Goal: Task Accomplishment & Management: Manage account settings

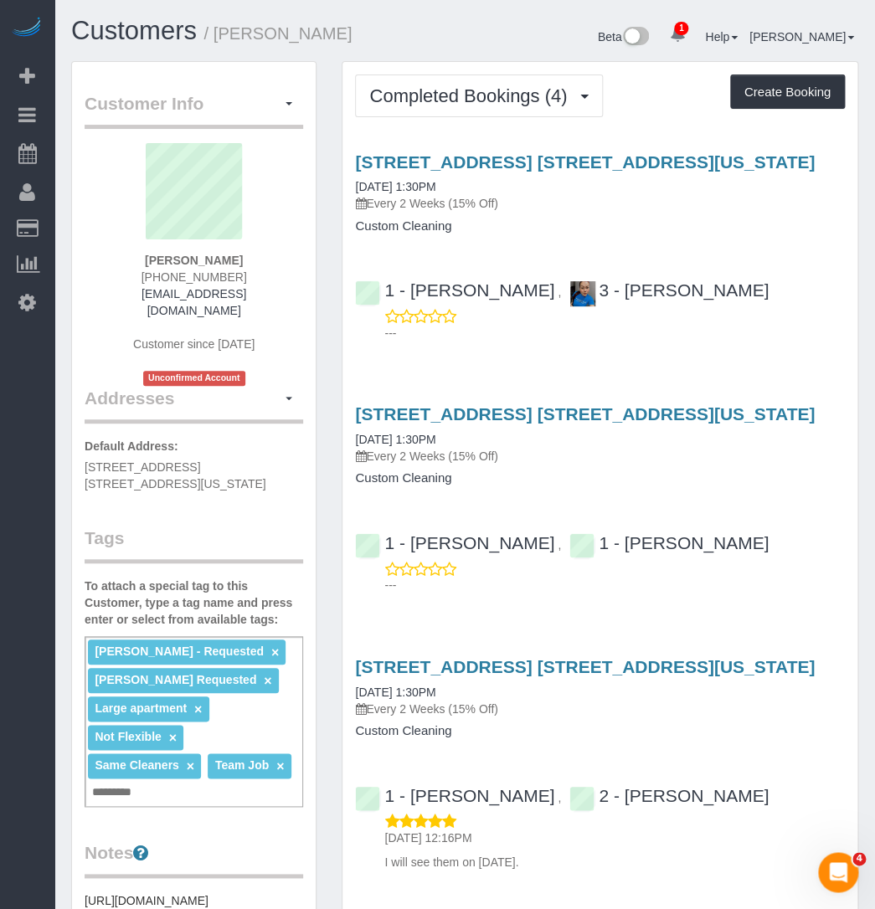
click at [572, 219] on h4 "Custom Cleaning" at bounding box center [600, 226] width 490 height 14
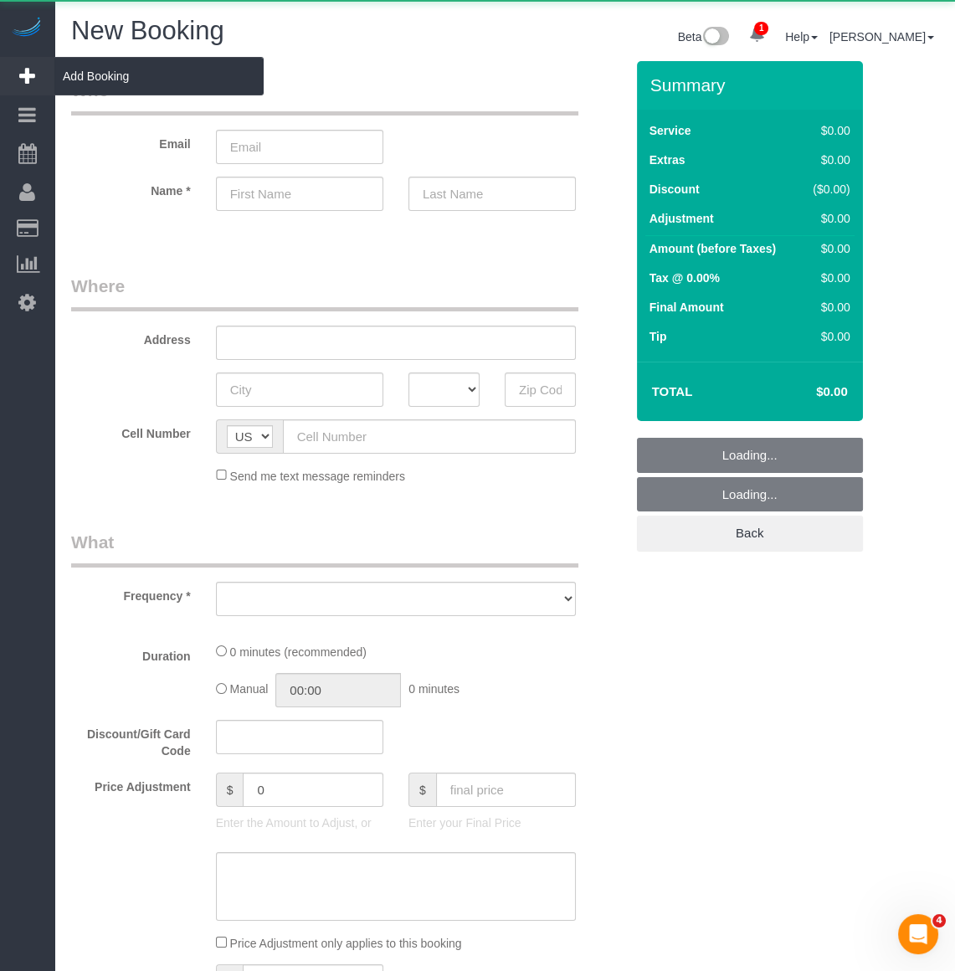
select select "object:9055"
select select "number:89"
select select "number:90"
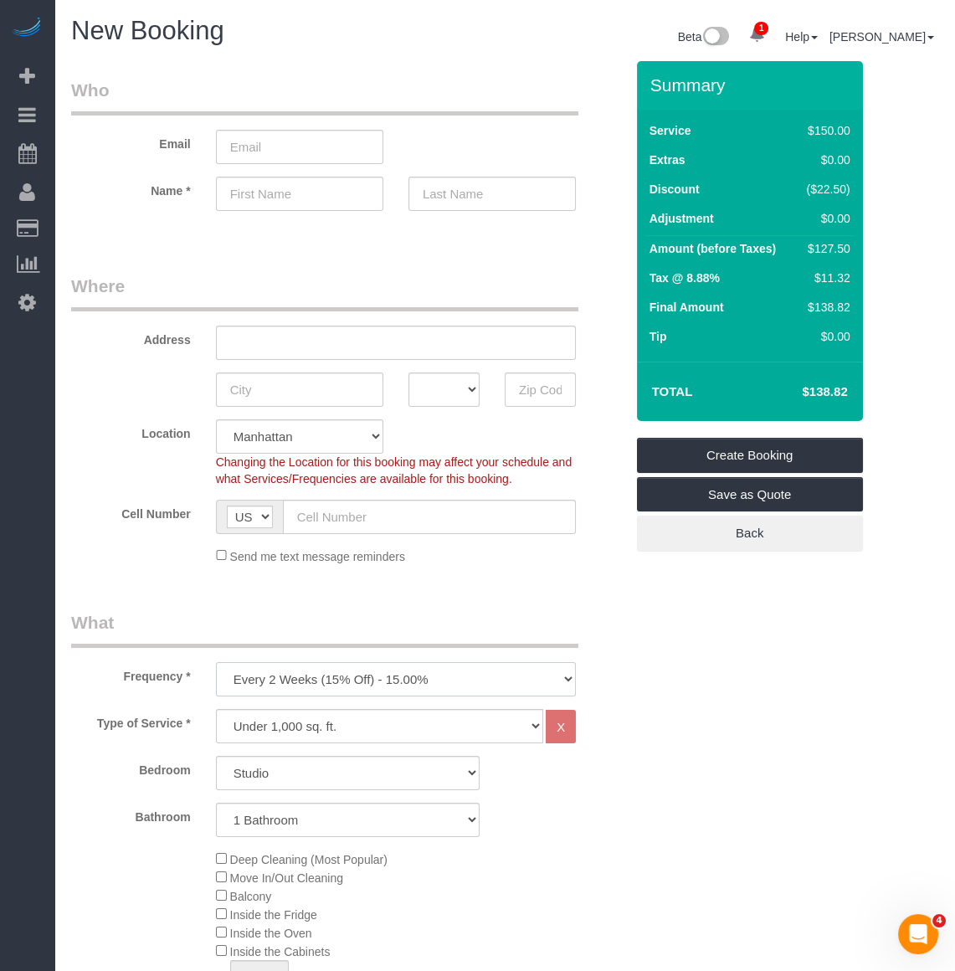
click at [266, 662] on select "One Time Weekly (20% Off) - 20.00% Every 2 Weeks (15% Off) - 15.00% Every 4 Wee…" at bounding box center [396, 679] width 360 height 34
select select "object:9576"
click at [216, 662] on select "One Time Weekly (20% Off) - 20.00% Every 2 Weeks (15% Off) - 15.00% Every 4 Wee…" at bounding box center [396, 679] width 360 height 34
click at [340, 778] on select "Studio 1 Bedroom 2 Bedrooms 3 Bedrooms" at bounding box center [348, 773] width 264 height 34
select select "2"
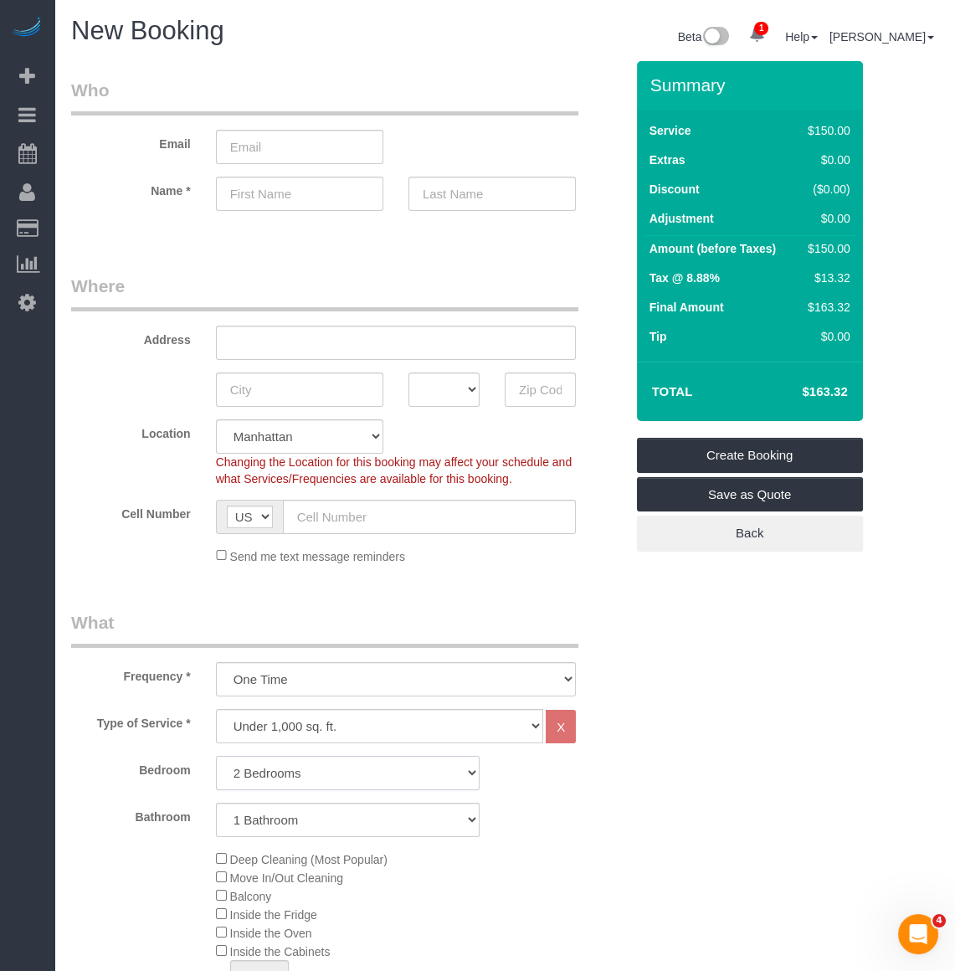
click at [216, 756] on select "Studio 1 Bedroom 2 Bedrooms 3 Bedrooms" at bounding box center [348, 773] width 264 height 34
click at [310, 806] on select "1 Bathroom 2 Bathrooms" at bounding box center [348, 820] width 264 height 34
select select "2"
click at [216, 803] on select "1 Bathroom 2 Bathrooms" at bounding box center [348, 820] width 264 height 34
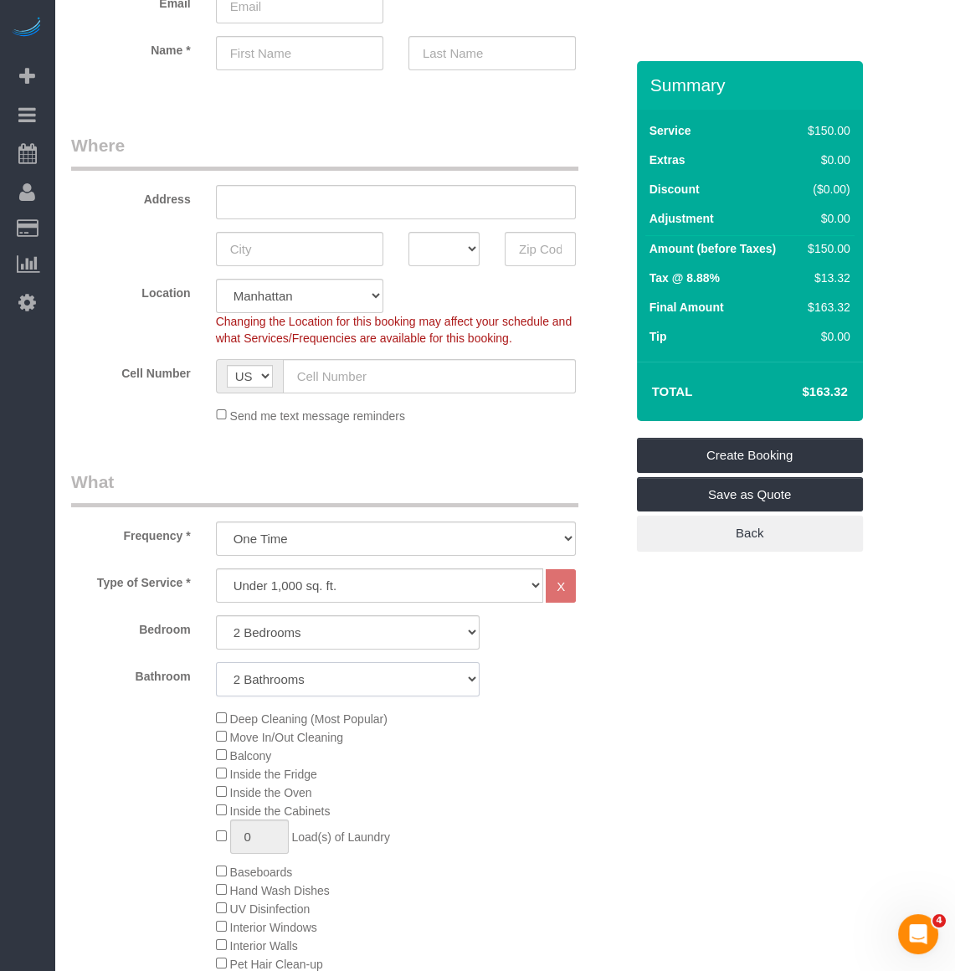
scroll to position [228, 0]
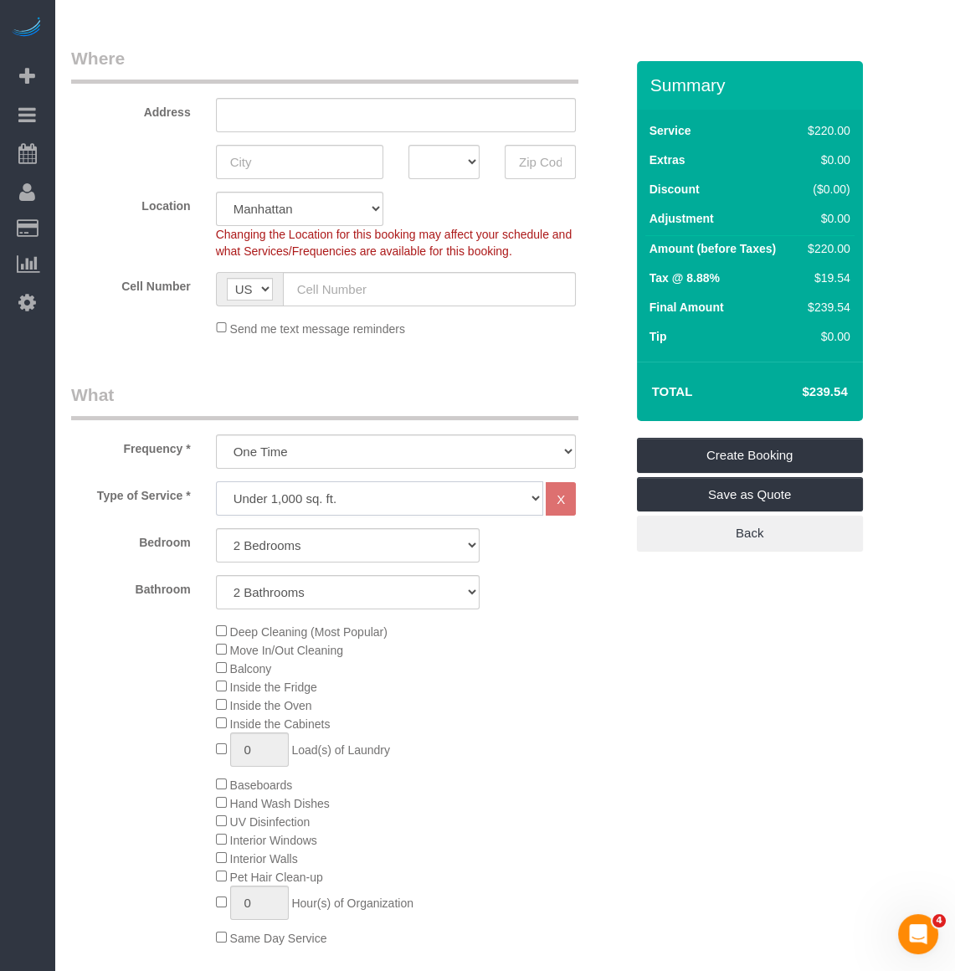
click at [336, 502] on select "Under 1,000 sq. ft. 1,001 - 1,500 sq. ft. 1,500+ sq. ft. Custom Cleaning Office…" at bounding box center [379, 498] width 327 height 34
select select "308"
click at [216, 481] on select "Under 1,000 sq. ft. 1,001 - 1,500 sq. ft. 1,500+ sq. ft. Custom Cleaning Office…" at bounding box center [379, 498] width 327 height 34
select select "1"
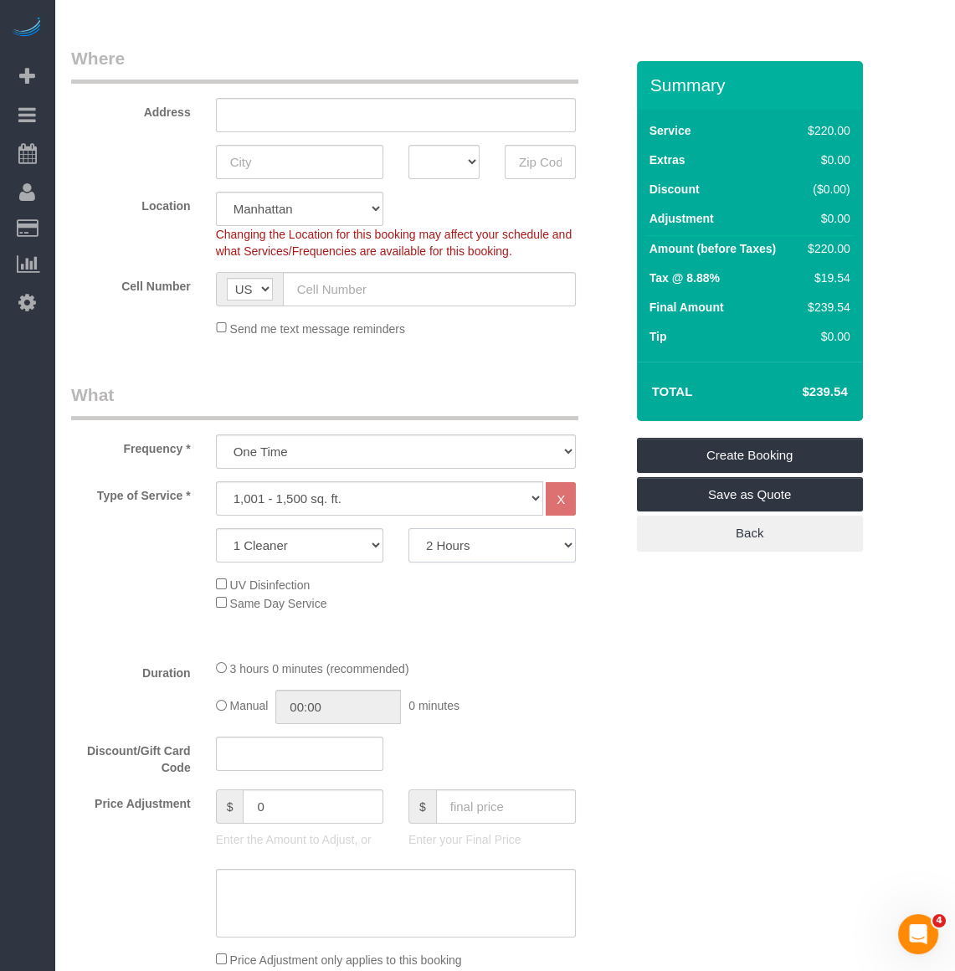
click at [409, 551] on select "2 Hours 2.5 Hours 3 Hours 3.5 Hours 4 Hours 4.5 Hours 5 Hours 5.5 Hours 6 Hours…" at bounding box center [491, 545] width 167 height 34
select select "330"
click at [408, 528] on select "2 Hours 2.5 Hours 3 Hours 3.5 Hours 4 Hours 4.5 Hours 5 Hours 5.5 Hours 6 Hours…" at bounding box center [491, 545] width 167 height 34
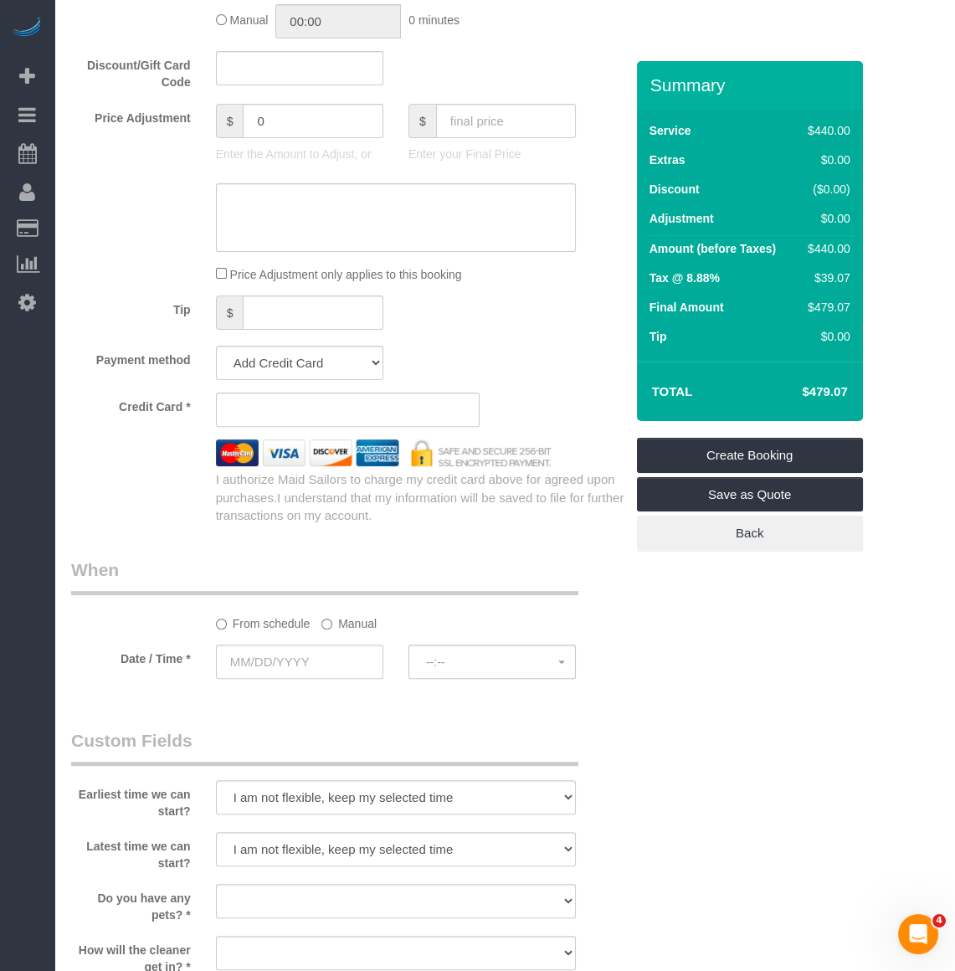
scroll to position [988, 0]
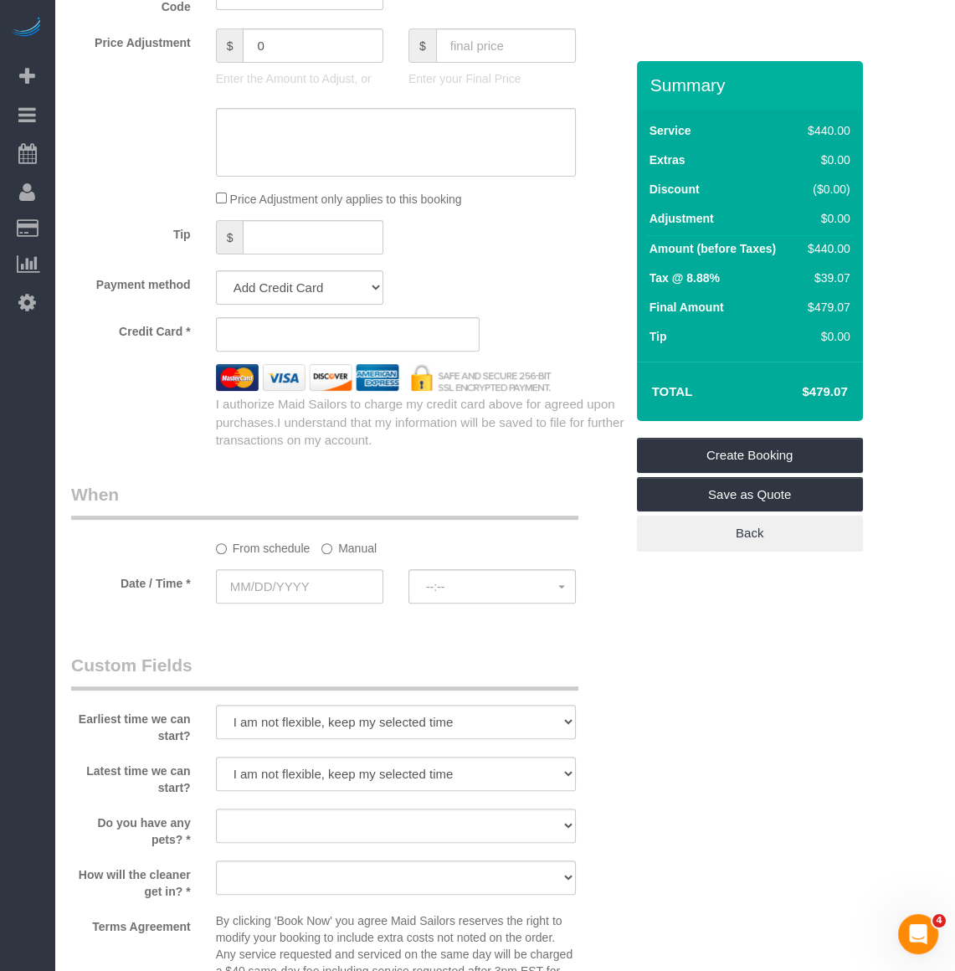
click at [291, 557] on sui-booking-spot "From schedule Manual Date / Time * --:-- --:--" at bounding box center [347, 544] width 553 height 125
click at [290, 574] on input "text" at bounding box center [299, 586] width 167 height 34
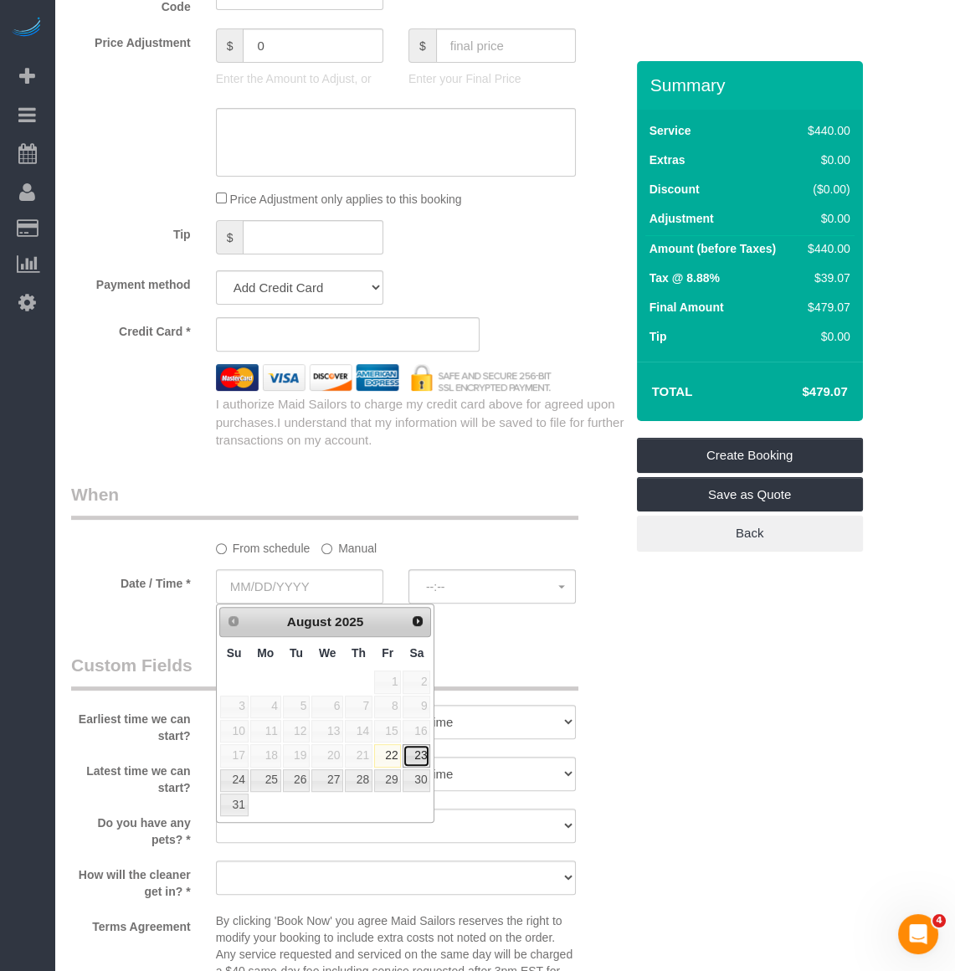
click at [418, 757] on link "23" at bounding box center [417, 755] width 28 height 23
type input "08/23/2025"
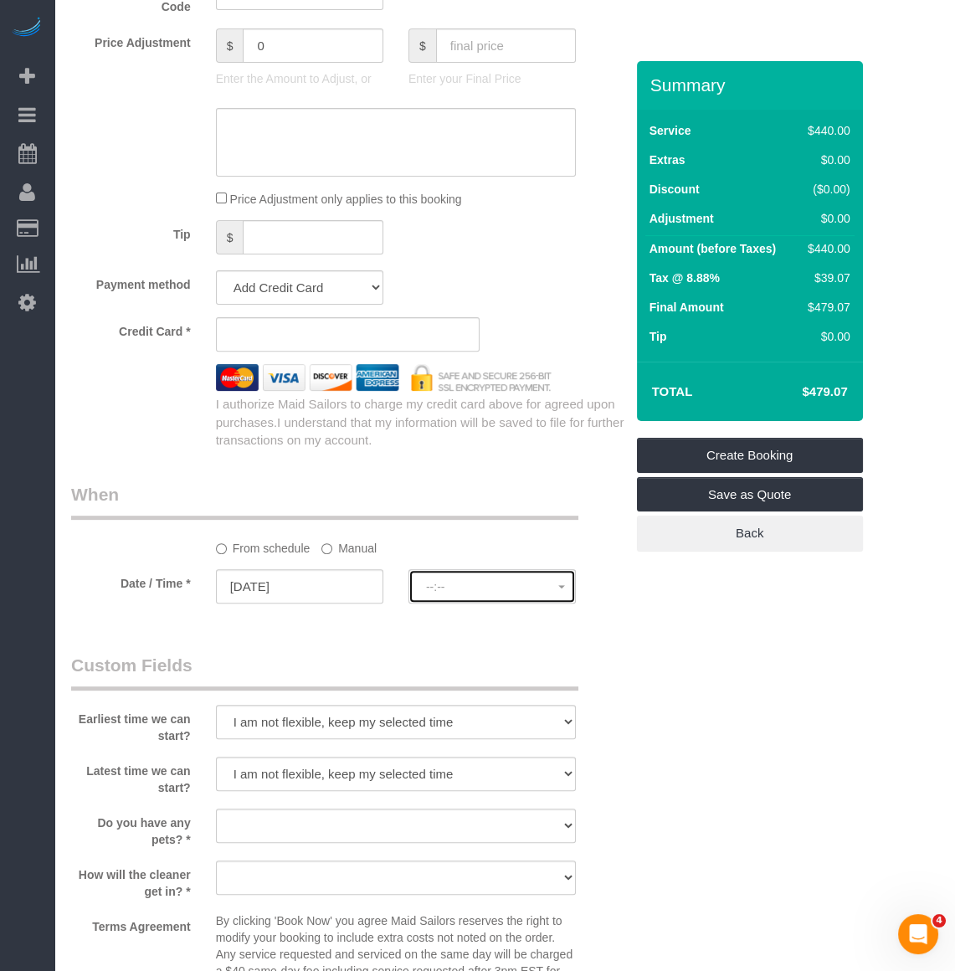
click at [432, 587] on span "--:--" at bounding box center [492, 586] width 132 height 13
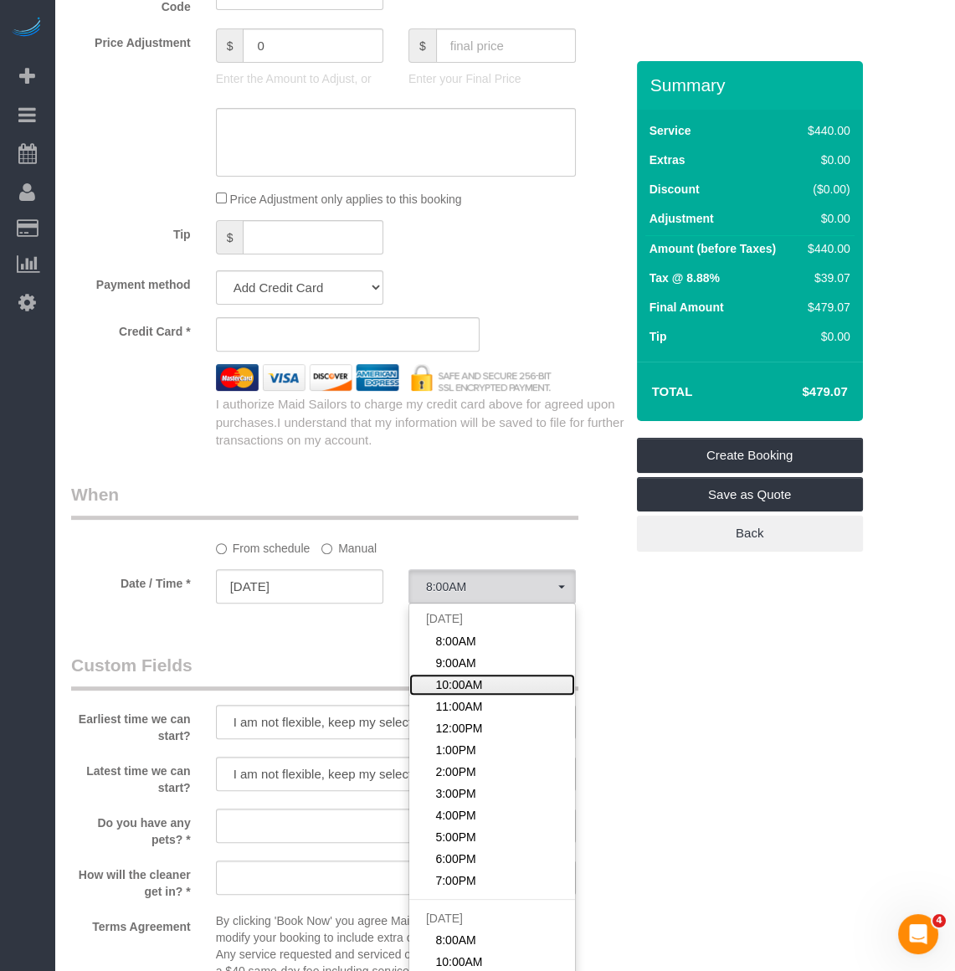
click at [449, 685] on span "10:00AM" at bounding box center [458, 684] width 47 height 17
select select "spot93"
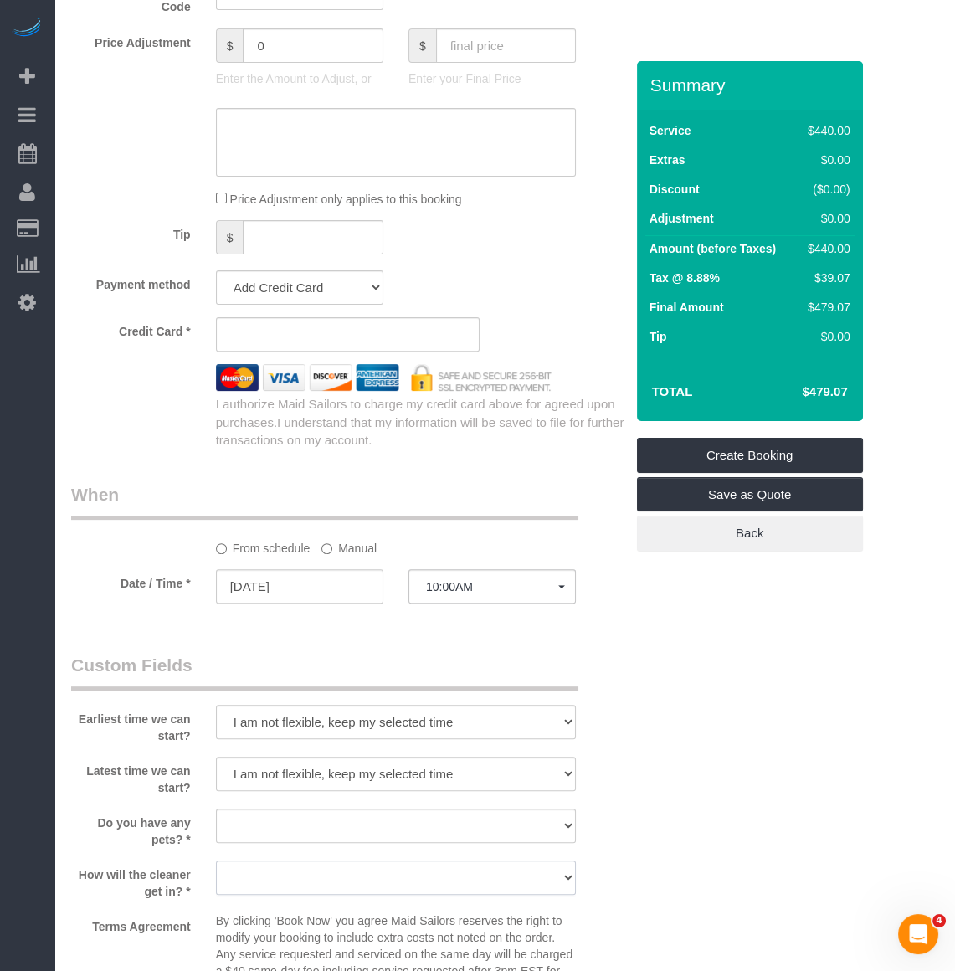
click at [328, 879] on select "We'll let you in. Doorman/Front Desk has the key. Other (Provide details)" at bounding box center [396, 877] width 360 height 34
click at [216, 860] on select "We'll let you in. Doorman/Front Desk has the key. Other (Provide details)" at bounding box center [396, 877] width 360 height 34
click at [288, 886] on select "We'll let you in. Doorman/Front Desk has the key. Other (Provide details)" at bounding box center [396, 877] width 360 height 34
select select "number:5"
click at [216, 860] on select "We'll let you in. Doorman/Front Desk has the key. Other (Provide details)" at bounding box center [396, 877] width 360 height 34
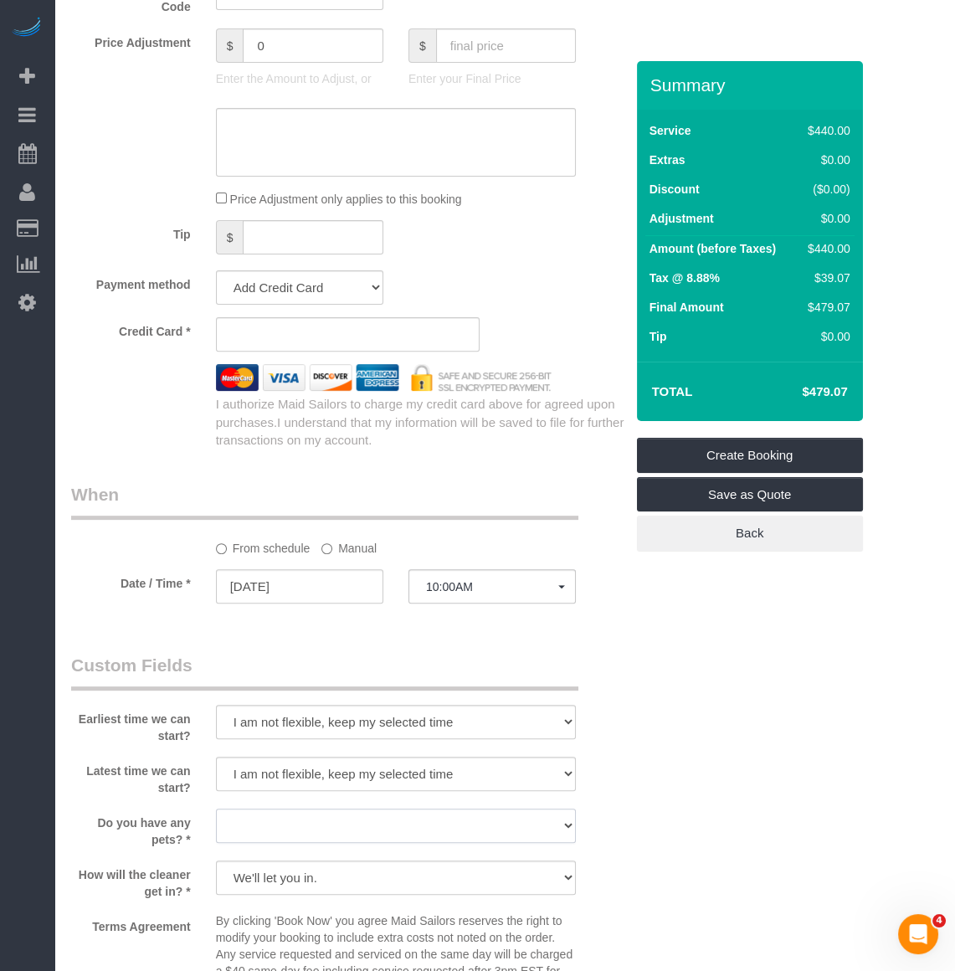
click at [285, 829] on select "Dog Cat None" at bounding box center [396, 826] width 360 height 34
select select "number:15"
click at [216, 809] on select "Dog Cat None" at bounding box center [396, 826] width 360 height 34
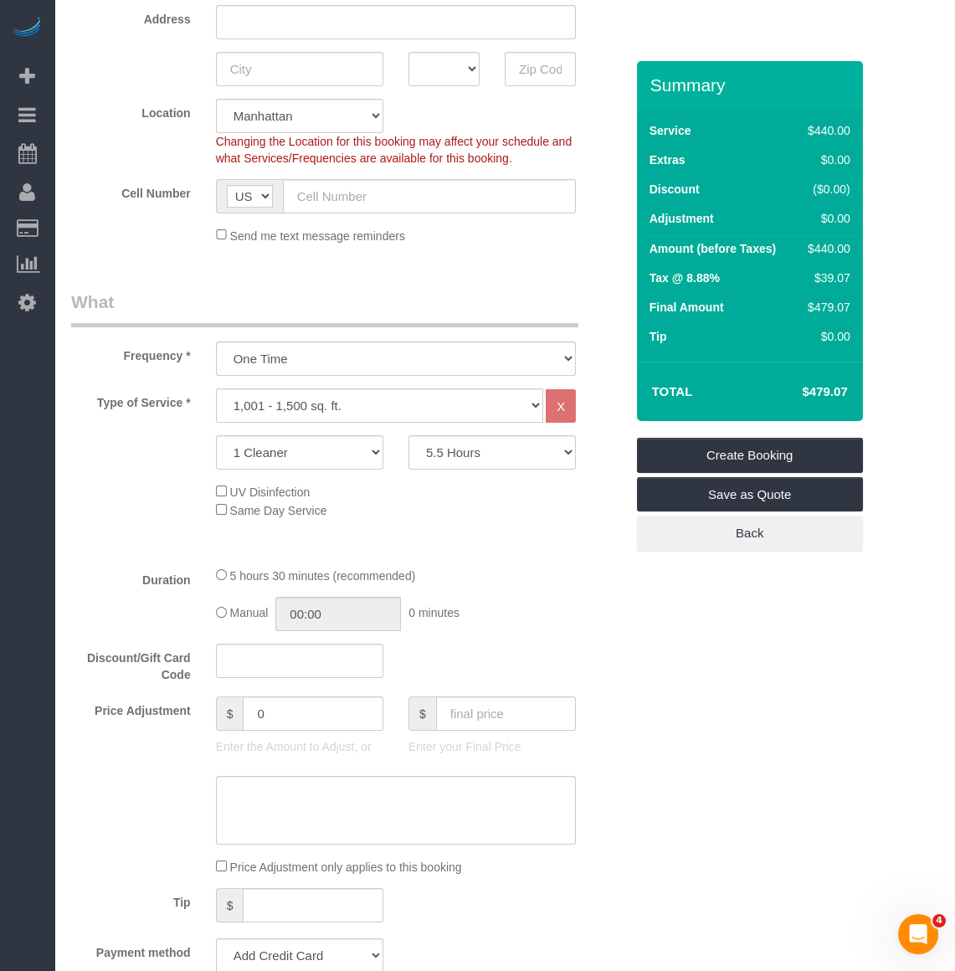
scroll to position [304, 0]
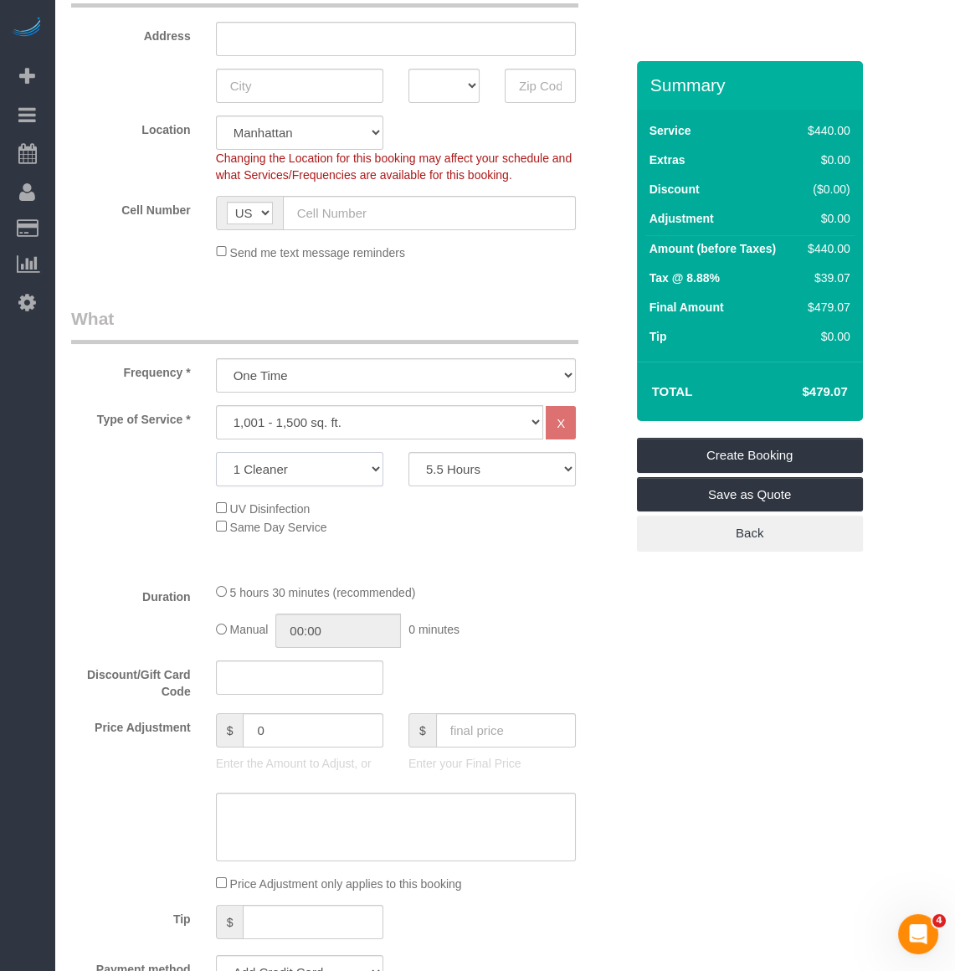
click at [279, 477] on select "1 Cleaner 2 Cleaners 3 Cleaners 4 Cleaners 5 Cleaners" at bounding box center [299, 469] width 167 height 34
select select "2"
click at [216, 452] on select "1 Cleaner 2 Cleaners 3 Cleaners 4 Cleaners 5 Cleaners" at bounding box center [299, 469] width 167 height 34
click at [489, 470] on select "2 Hours 2.5 Hours 3 Hours 3.5 Hours 4 Hours 4.5 Hours 5 Hours 5.5 Hours 6 Hours…" at bounding box center [491, 469] width 167 height 34
select select "150"
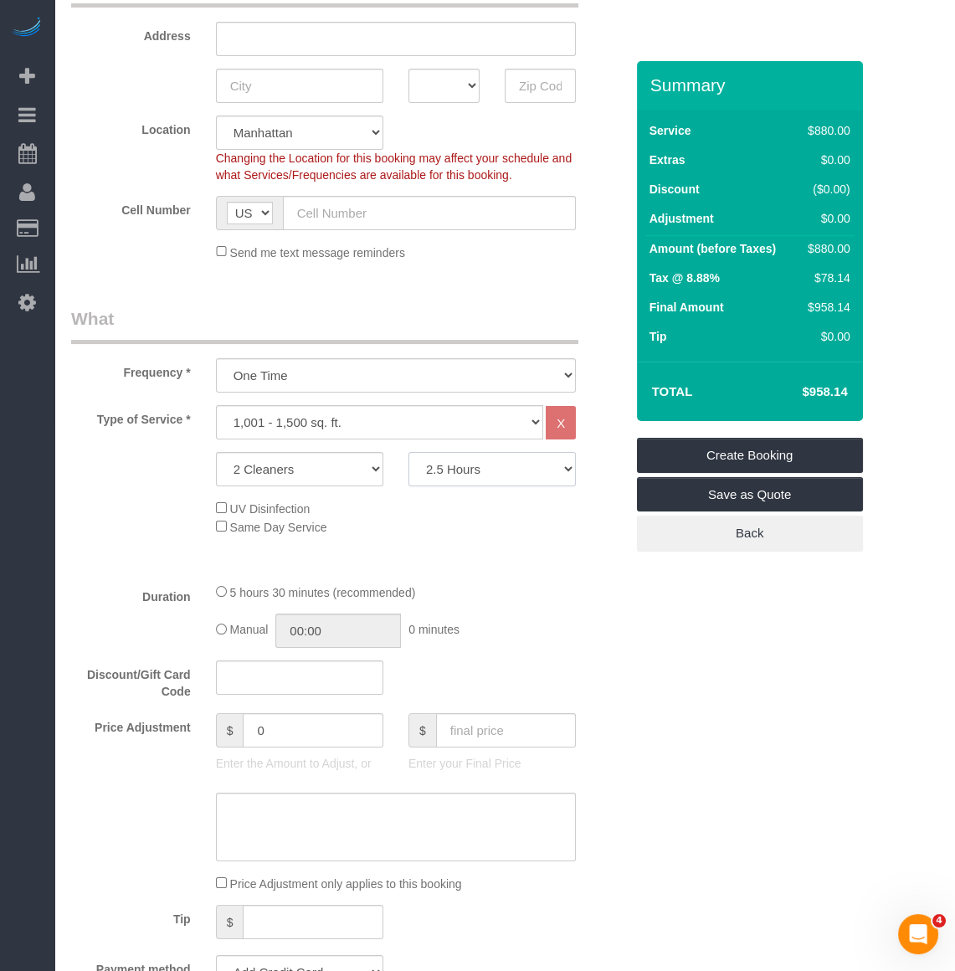
click at [408, 452] on select "2 Hours 2.5 Hours 3 Hours 3.5 Hours 4 Hours 4.5 Hours 5 Hours 5.5 Hours 6 Hours…" at bounding box center [491, 469] width 167 height 34
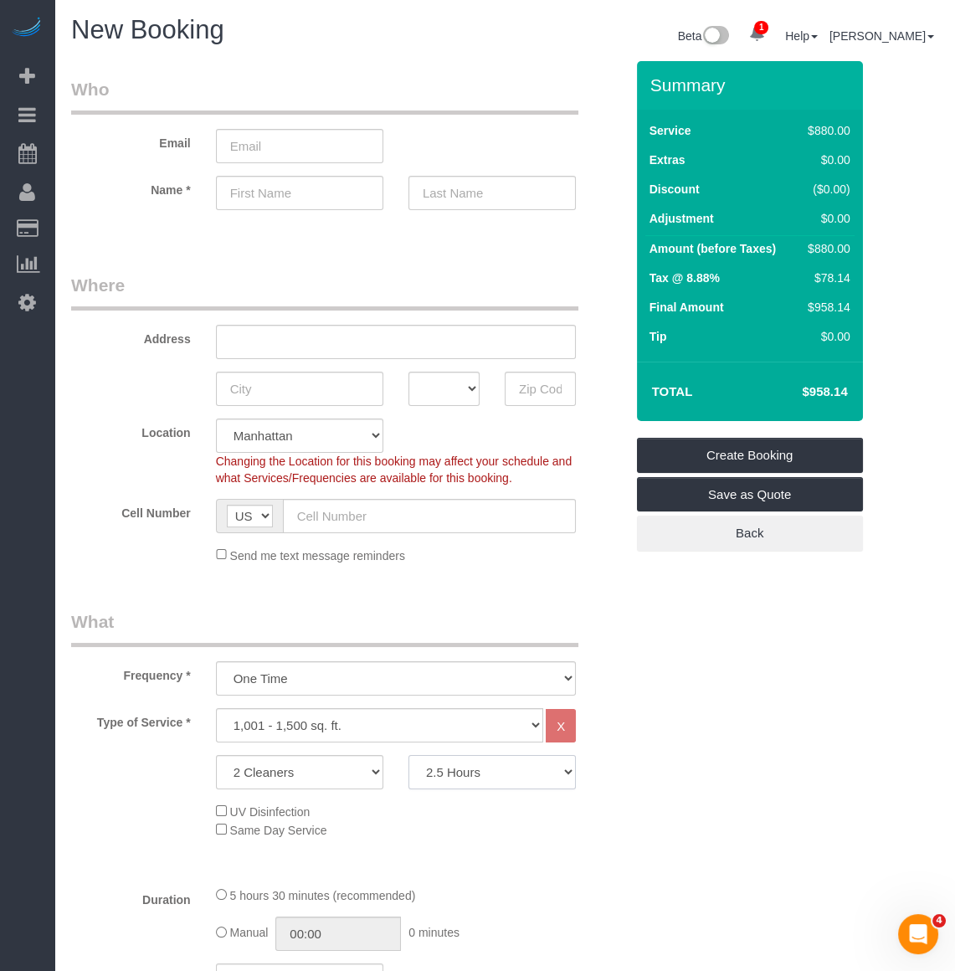
scroll to position [0, 0]
select select "spot150"
click at [264, 352] on input "text" at bounding box center [396, 343] width 360 height 34
paste input "39 W 67th StNew York, NY 10023"
click at [259, 335] on input "39 W 67th StNew York, NY 10023" at bounding box center [396, 343] width 360 height 34
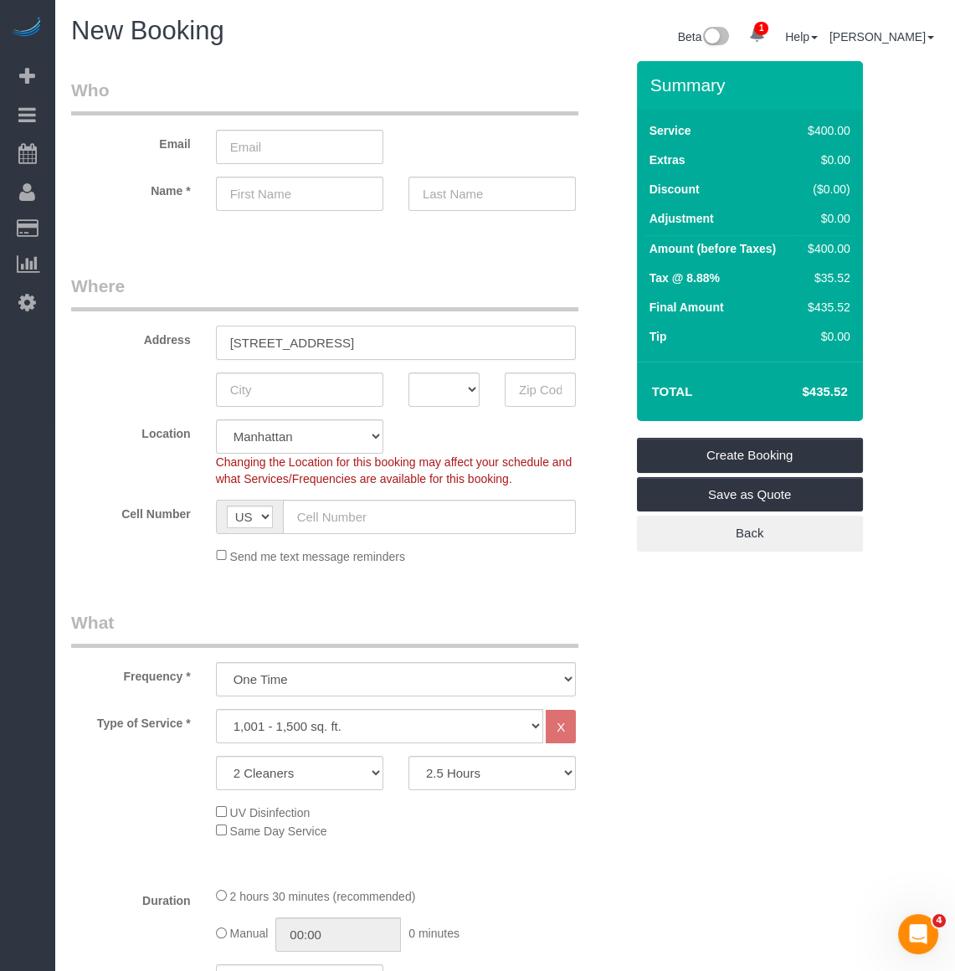
click at [319, 340] on input "39 West 67th StNew York, NY 10023" at bounding box center [396, 343] width 360 height 34
click at [394, 326] on input "39 West 67th Street, Apt. 302 New York, NY 10023" at bounding box center [396, 343] width 360 height 34
click at [398, 335] on input "39 West 67th Street, Apt. 302 New York, NY 10023" at bounding box center [396, 343] width 360 height 34
drag, startPoint x: 395, startPoint y: 337, endPoint x: 449, endPoint y: 349, distance: 55.6
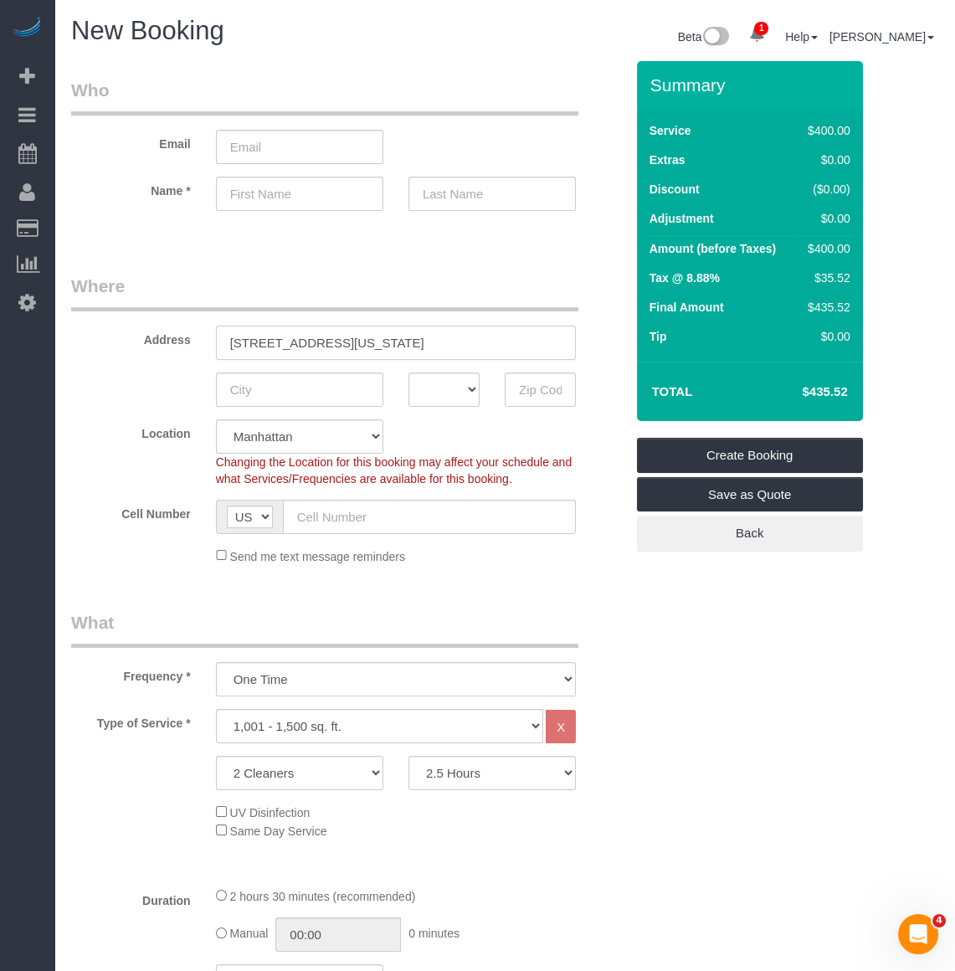
click at [449, 349] on input "39 West 67th Street, Apt. 302 New York, NY 10023" at bounding box center [396, 343] width 360 height 34
type input "39 West 67th Street, Apt. 302 , NY 10023"
click at [160, 398] on div "AK AL AR AZ CA CO CT DC DE FL GA HI IA ID IL IN KS KY LA MA MD ME MI MN MO MS M…" at bounding box center [348, 389] width 578 height 34
click at [235, 390] on input "text" at bounding box center [299, 389] width 167 height 34
paste input "New York"
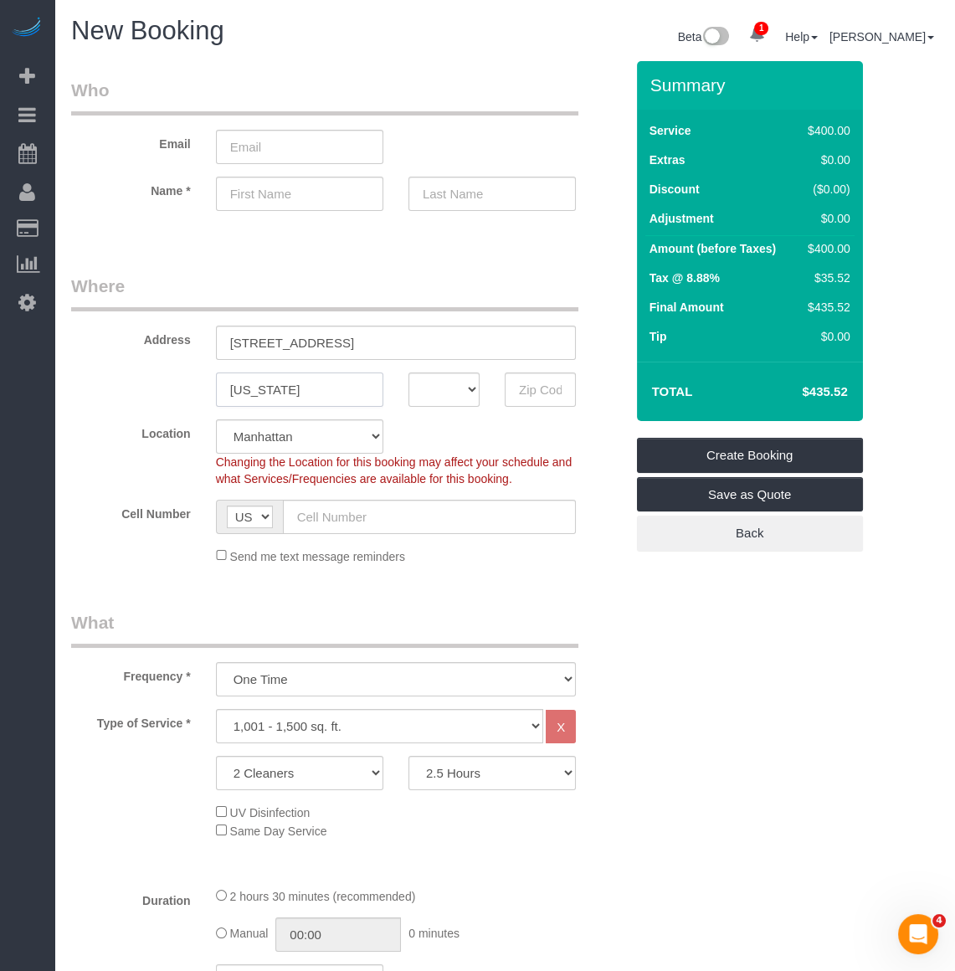
type input "New York"
click at [431, 384] on select "AK AL AR AZ CA CO CT DC DE FL GA HI IA ID IL IN KS KY LA MA MD ME MI MN MO MS M…" at bounding box center [443, 389] width 71 height 34
select select "NY"
click at [408, 372] on select "AK AL AR AZ CA CO CT DC DE FL GA HI IA ID IL IN KS KY LA MA MD ME MI MN MO MS M…" at bounding box center [443, 389] width 71 height 34
click at [447, 345] on input "39 West 67th Street, Apt. 302 , NY 10023" at bounding box center [396, 343] width 360 height 34
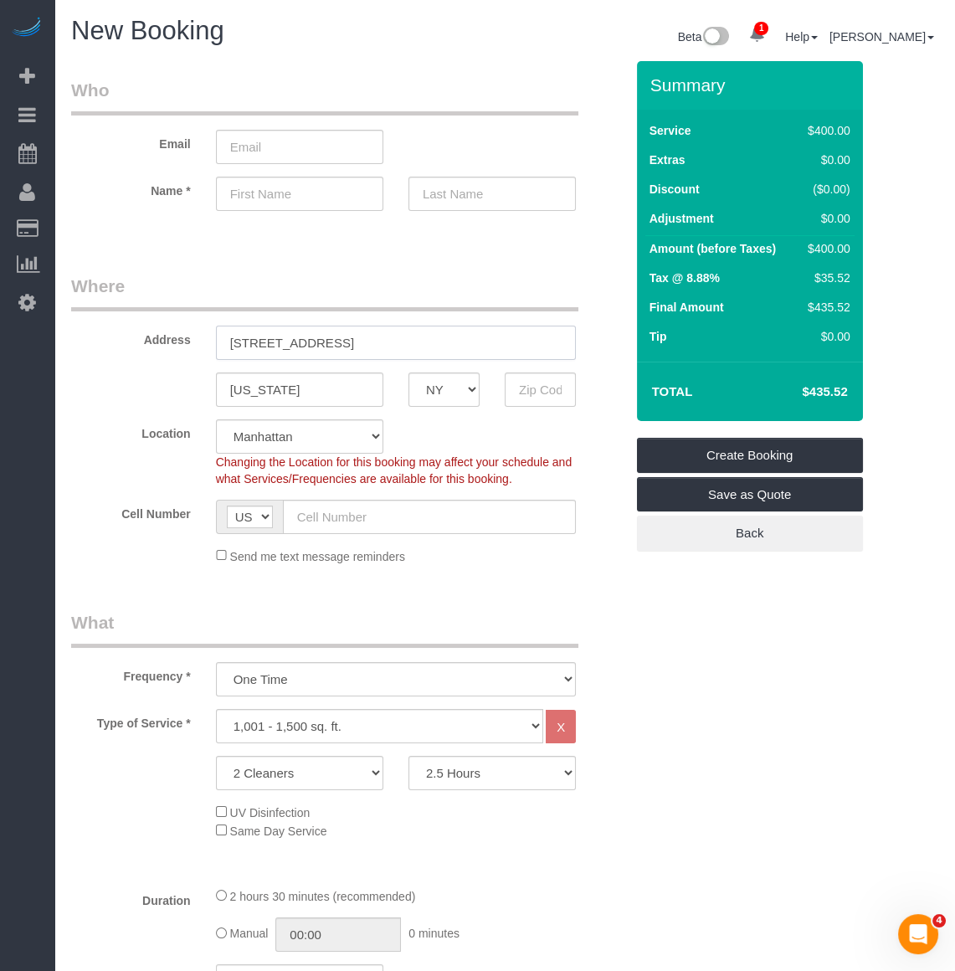
click at [447, 345] on input "39 West 67th Street, Apt. 302 , NY 10023" at bounding box center [396, 343] width 360 height 34
type input "39 West 67th Street, Apt. 302 , NY"
click at [554, 383] on body "1 Beta Your Notifications You have 0 alerts × You have 9 to charge for 08/21/20…" at bounding box center [477, 485] width 955 height 971
paste input "10023"
type input "10023"
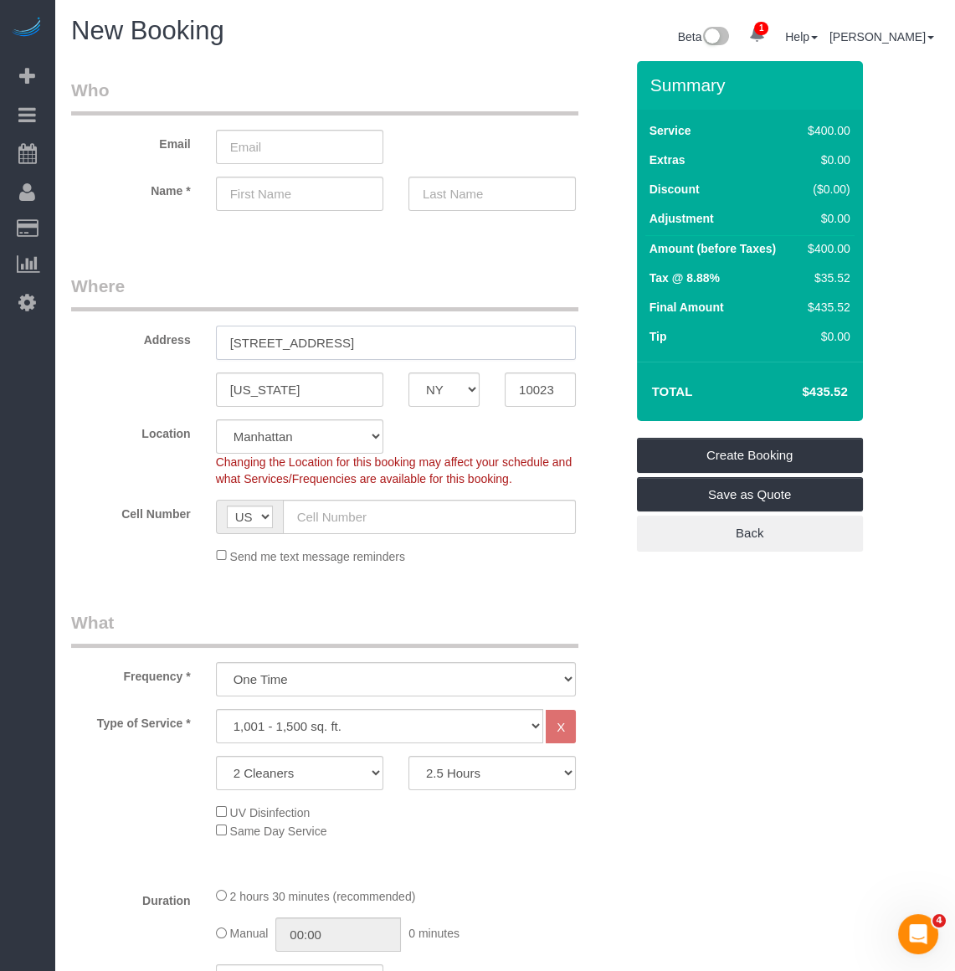
drag, startPoint x: 398, startPoint y: 343, endPoint x: 492, endPoint y: 365, distance: 97.0
click at [492, 365] on sui-booking-address "Address 39 West 67th Street, Apt. 302 , NY New York AK AL AR AZ CA CO CT DC DE …" at bounding box center [347, 340] width 553 height 133
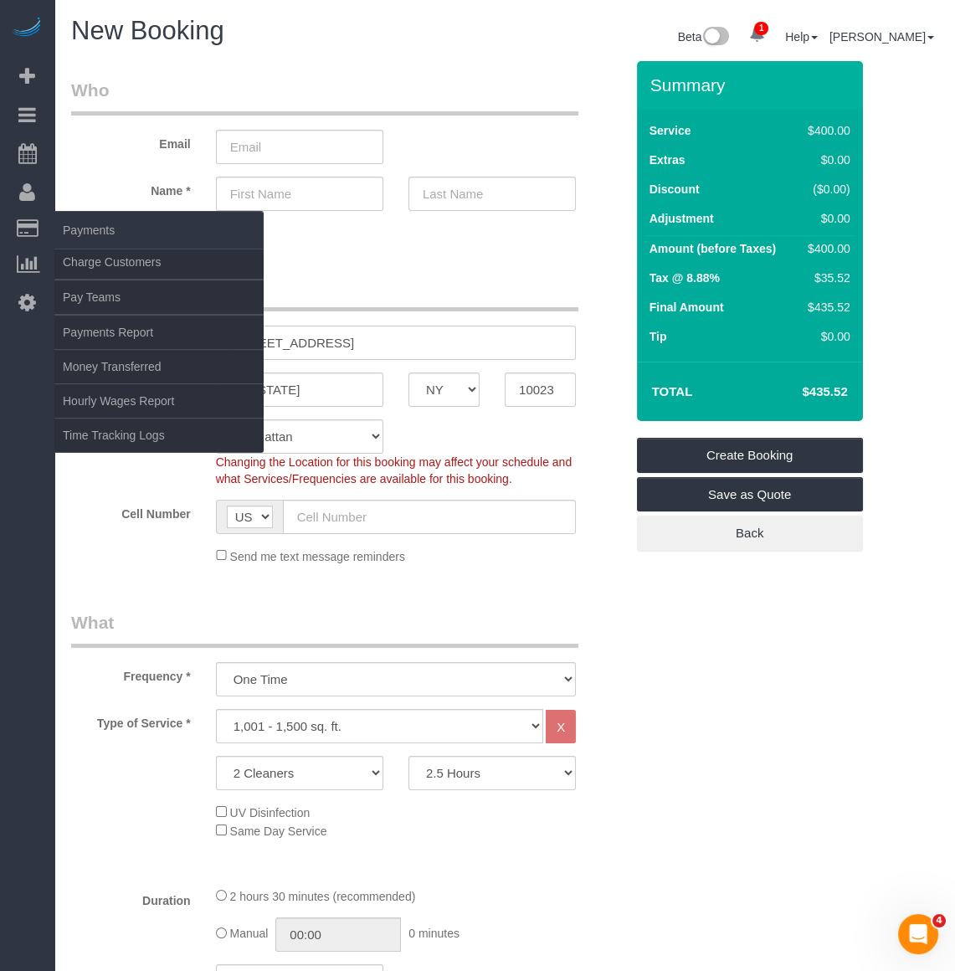
type input "39 West 67th Street, Apt. 302"
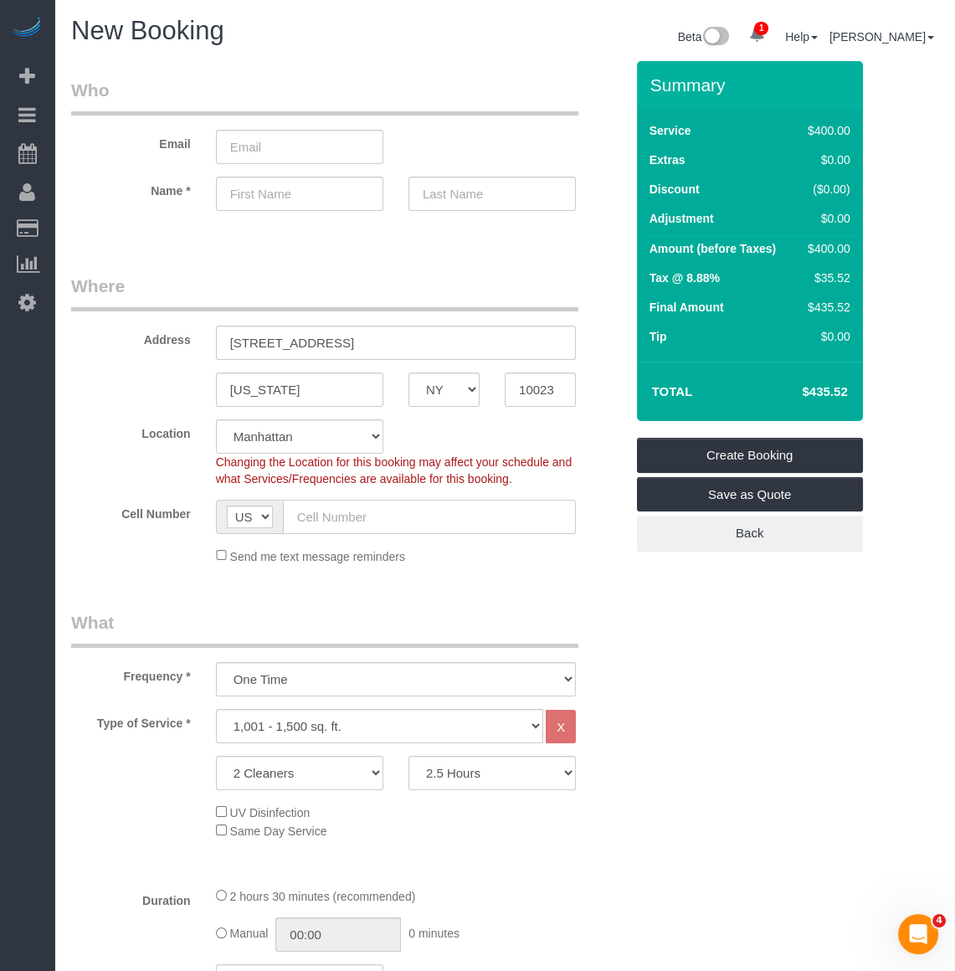
click at [443, 518] on input "text" at bounding box center [429, 517] width 293 height 34
paste input "1 (631) 897-1571"
click at [307, 514] on input "1 (631) 897-1571" at bounding box center [429, 517] width 293 height 34
type input "(631) 897-1571"
click at [336, 195] on input "text" at bounding box center [299, 194] width 167 height 34
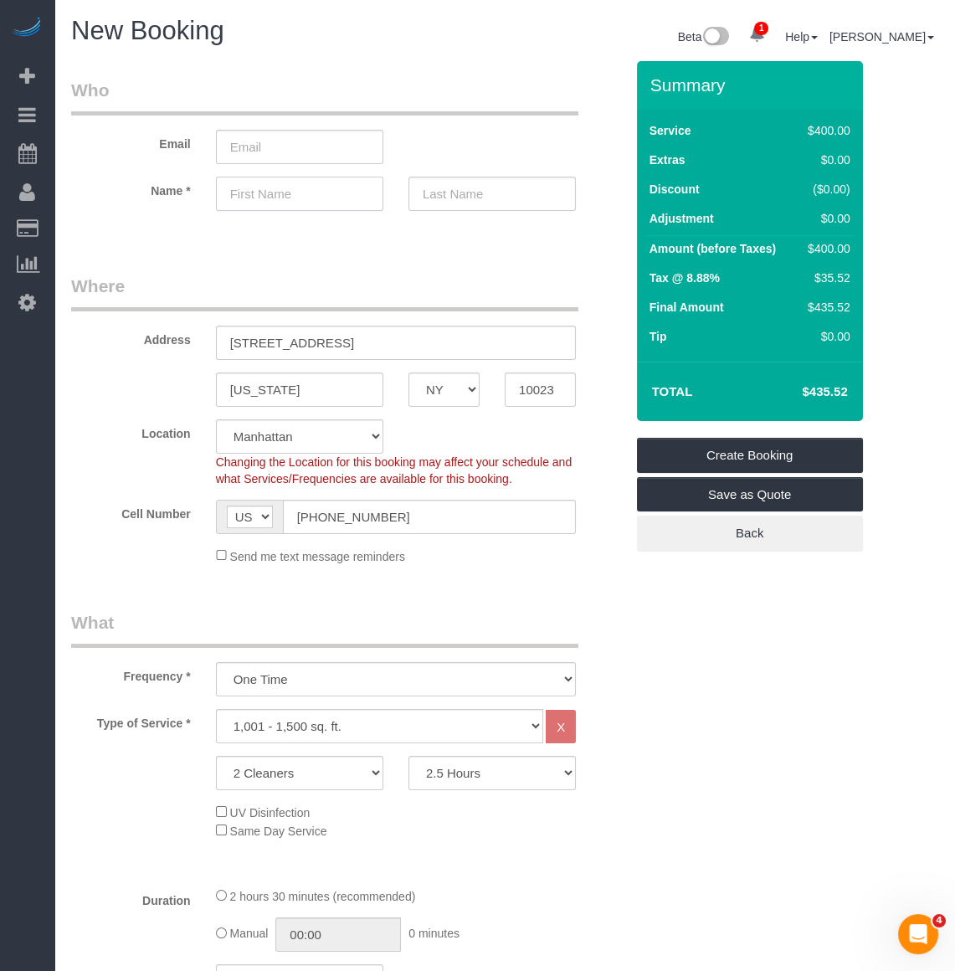
paste input "Smitha"
type input "Smitha"
click at [498, 193] on input "text" at bounding box center [491, 194] width 167 height 34
type input "Thomas"
click at [310, 195] on input "Smitha" at bounding box center [299, 194] width 167 height 34
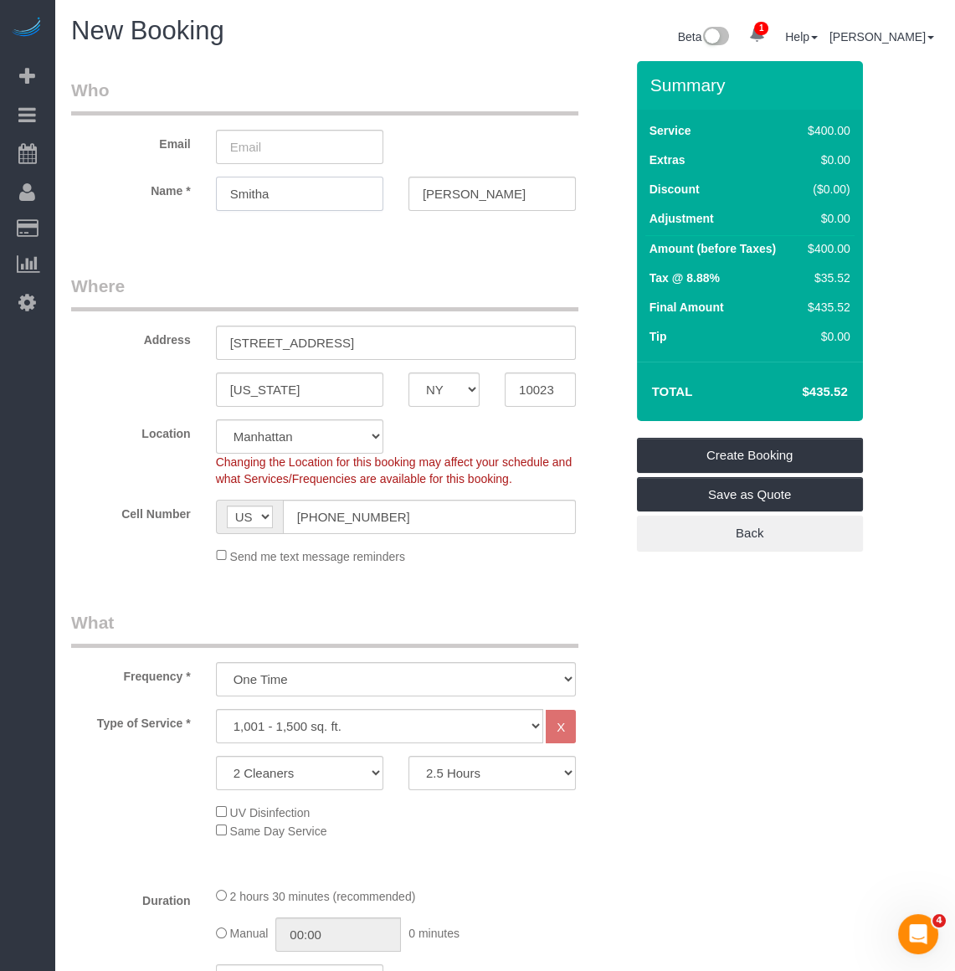
type input "Smitha"
click at [318, 146] on input "email" at bounding box center [299, 147] width 167 height 34
type input "smiths171@gmail.com"
select select "spot207"
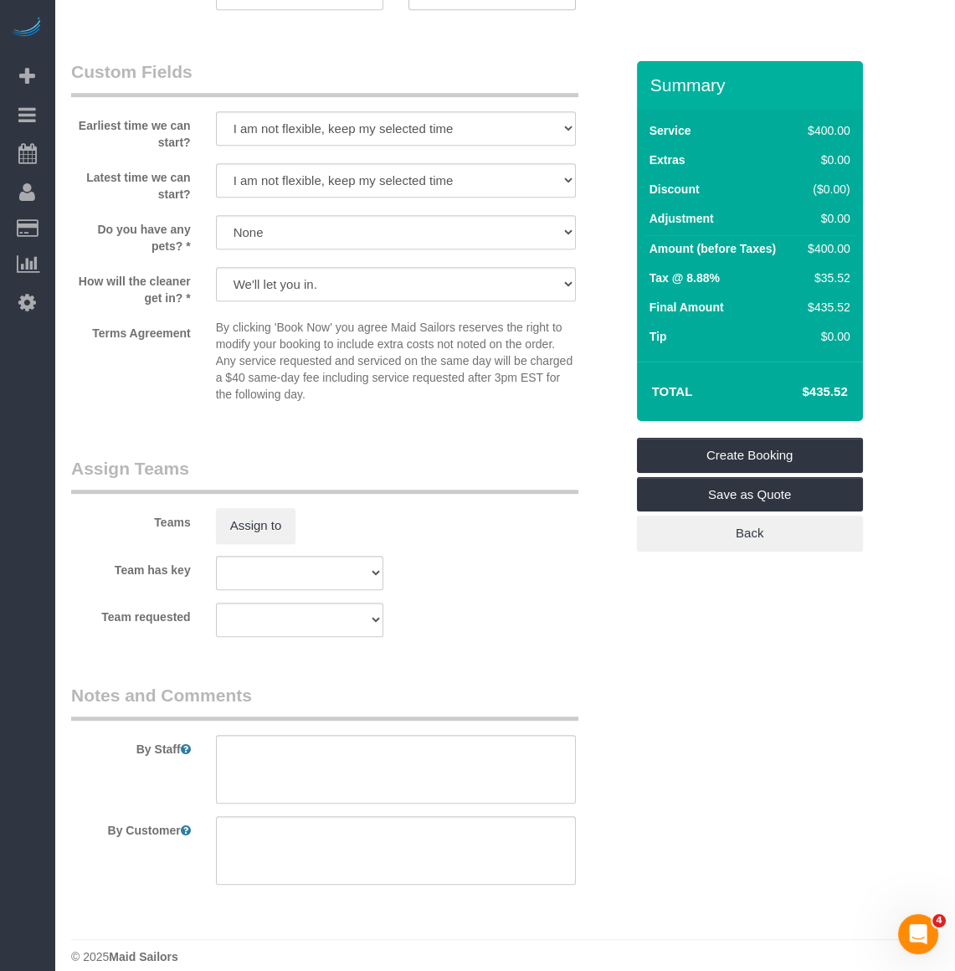
scroll to position [1598, 0]
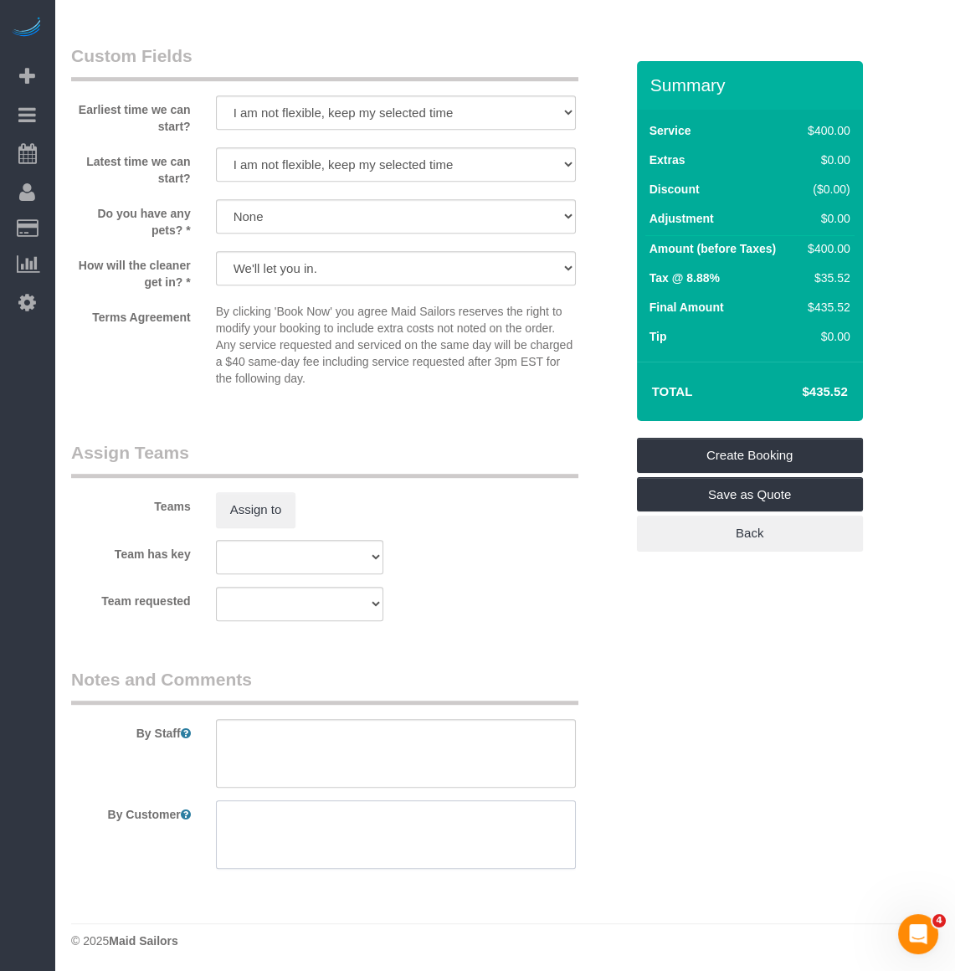
click at [401, 837] on textarea at bounding box center [396, 834] width 360 height 69
click at [446, 839] on textarea at bounding box center [396, 834] width 360 height 69
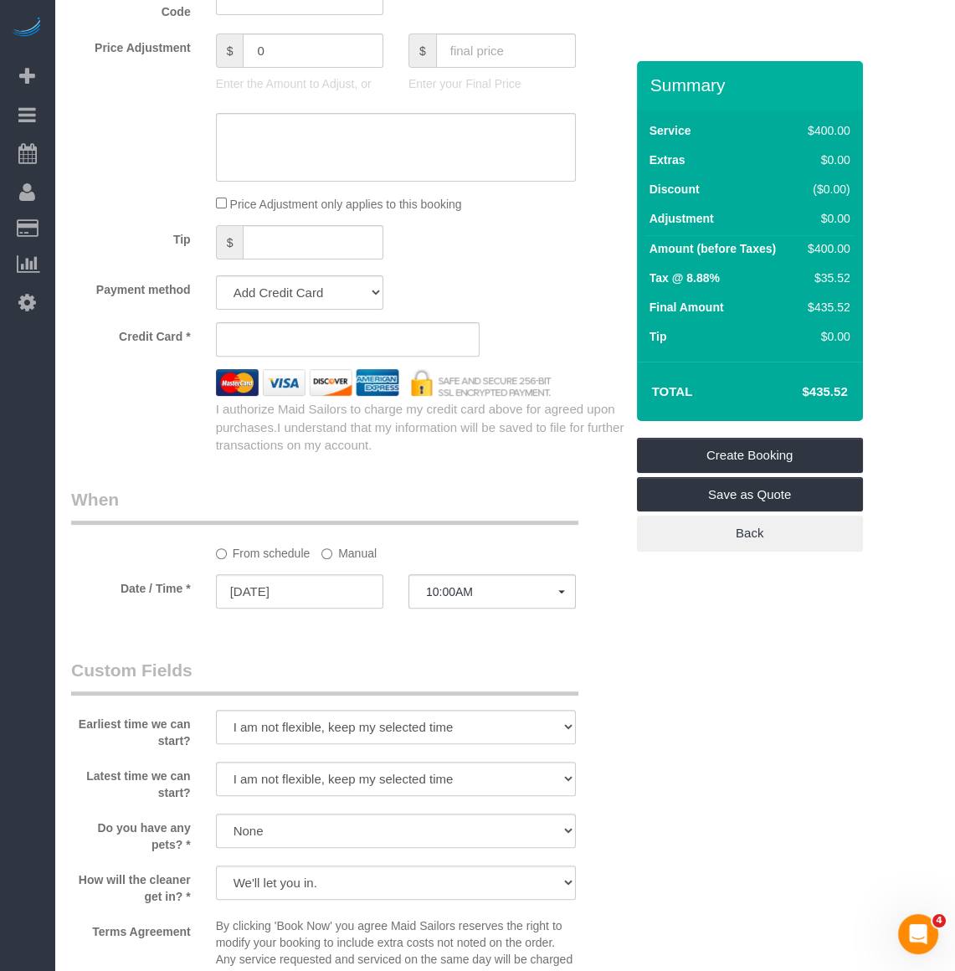
scroll to position [1065, 0]
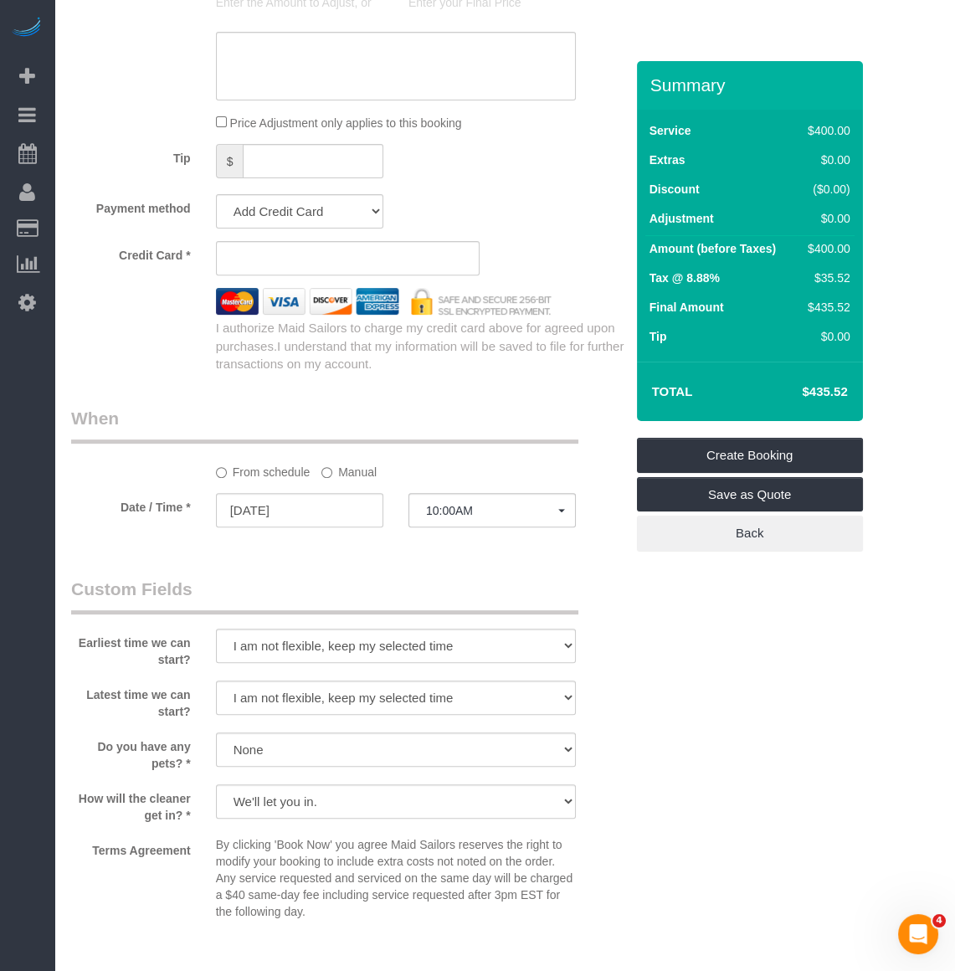
click at [521, 219] on div "Payment method Add Credit Card Cash Check Paypal" at bounding box center [348, 211] width 578 height 34
click at [712, 684] on div "Who Email smiths171@gmail.com Name * Smitha Thomas Where Address 39 West 67th S…" at bounding box center [504, 221] width 867 height 2451
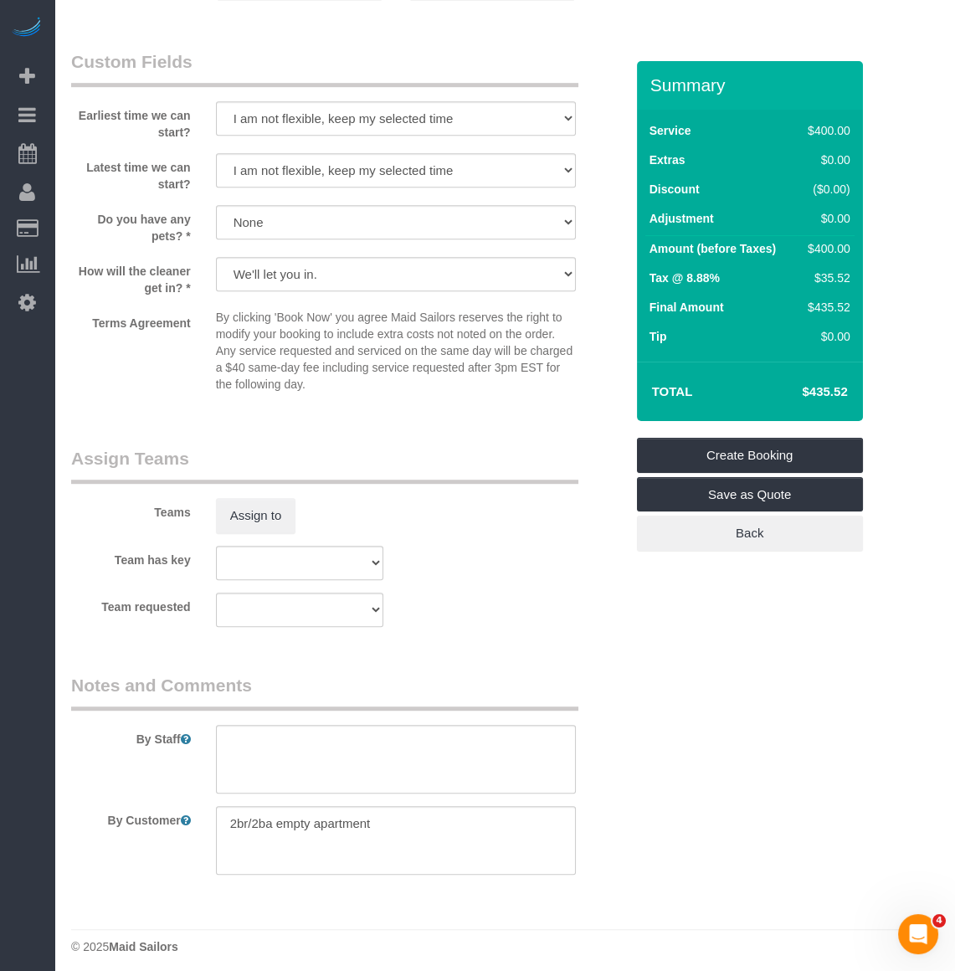
scroll to position [1598, 0]
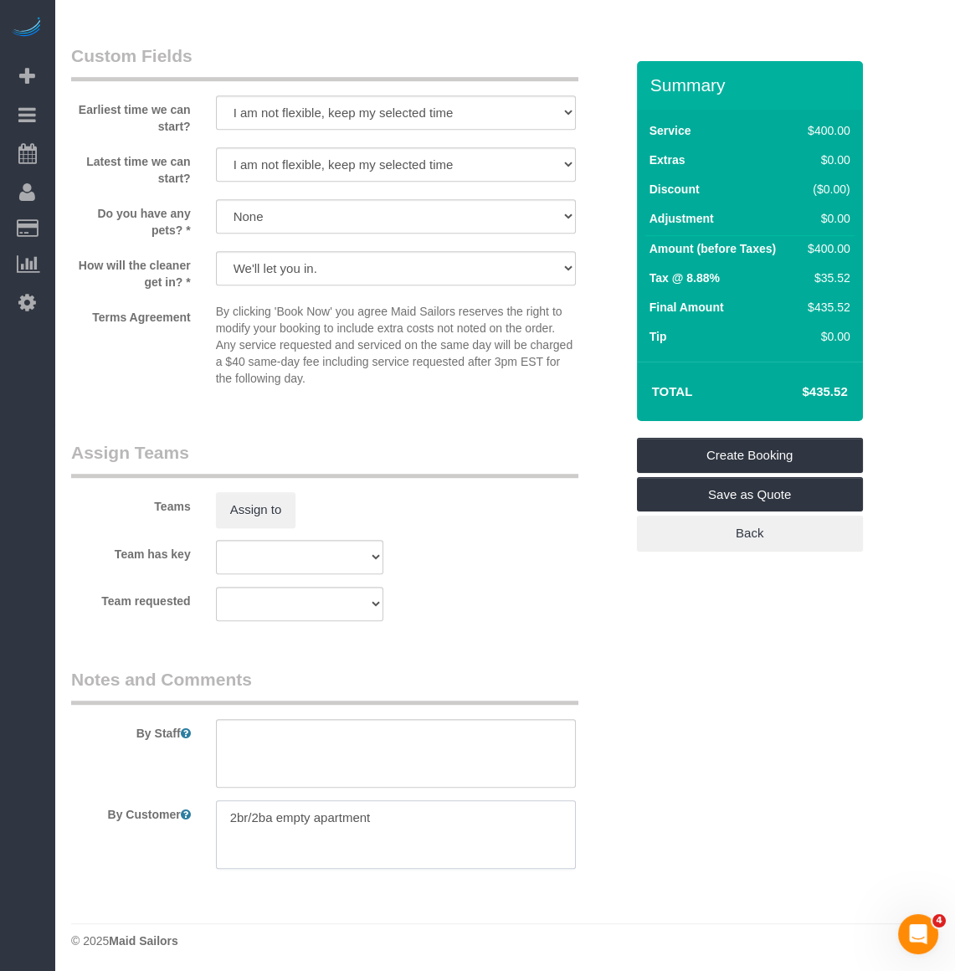
click at [384, 827] on textarea at bounding box center [396, 834] width 360 height 69
click at [377, 847] on textarea at bounding box center [396, 834] width 360 height 69
click at [374, 811] on textarea at bounding box center [396, 834] width 360 height 69
click at [362, 843] on textarea at bounding box center [396, 834] width 360 height 69
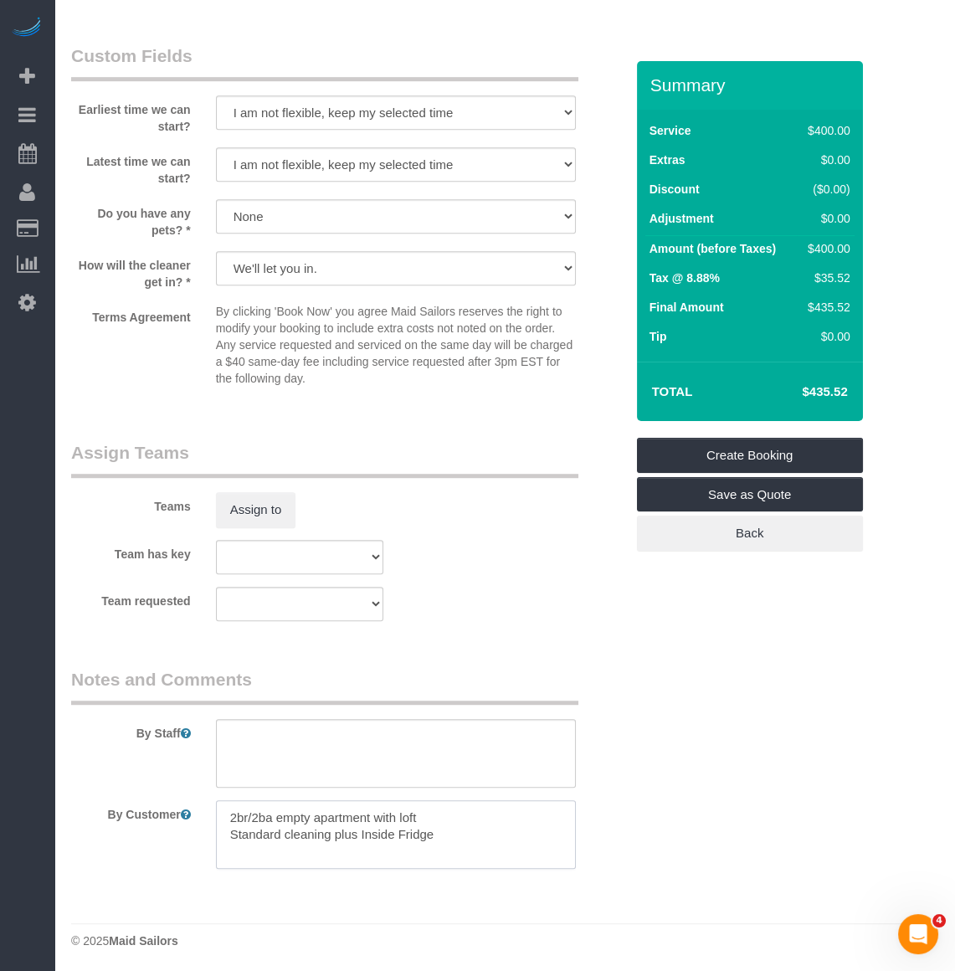
click at [470, 833] on textarea at bounding box center [396, 834] width 360 height 69
type textarea "2br/2ba empty apartment with loft Standard cleaning plus Inside Fridge"
click at [383, 780] on textarea at bounding box center [396, 753] width 360 height 69
type textarea "Please reach out to support if more time is needed"
click at [457, 826] on textarea at bounding box center [396, 834] width 360 height 69
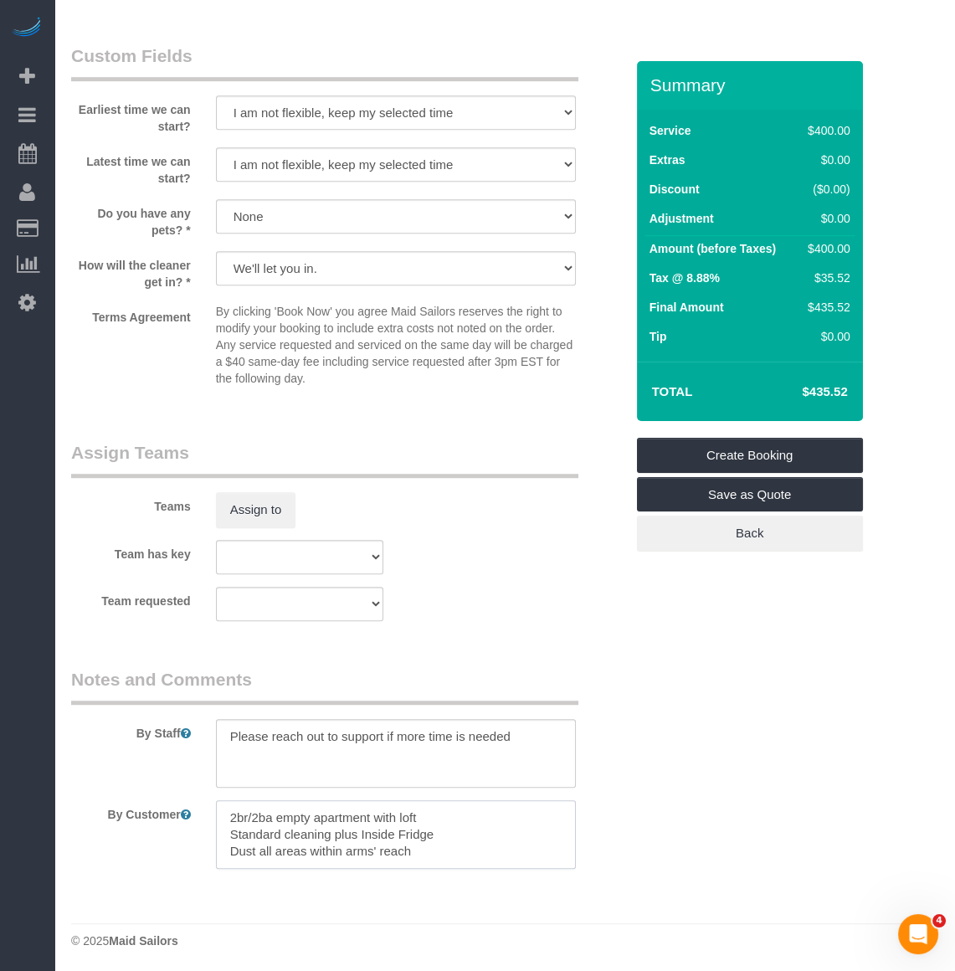
click at [457, 826] on textarea at bounding box center [396, 834] width 360 height 69
click at [457, 837] on textarea at bounding box center [396, 834] width 360 height 69
click at [453, 850] on textarea at bounding box center [396, 834] width 360 height 69
click at [257, 848] on textarea at bounding box center [396, 834] width 360 height 69
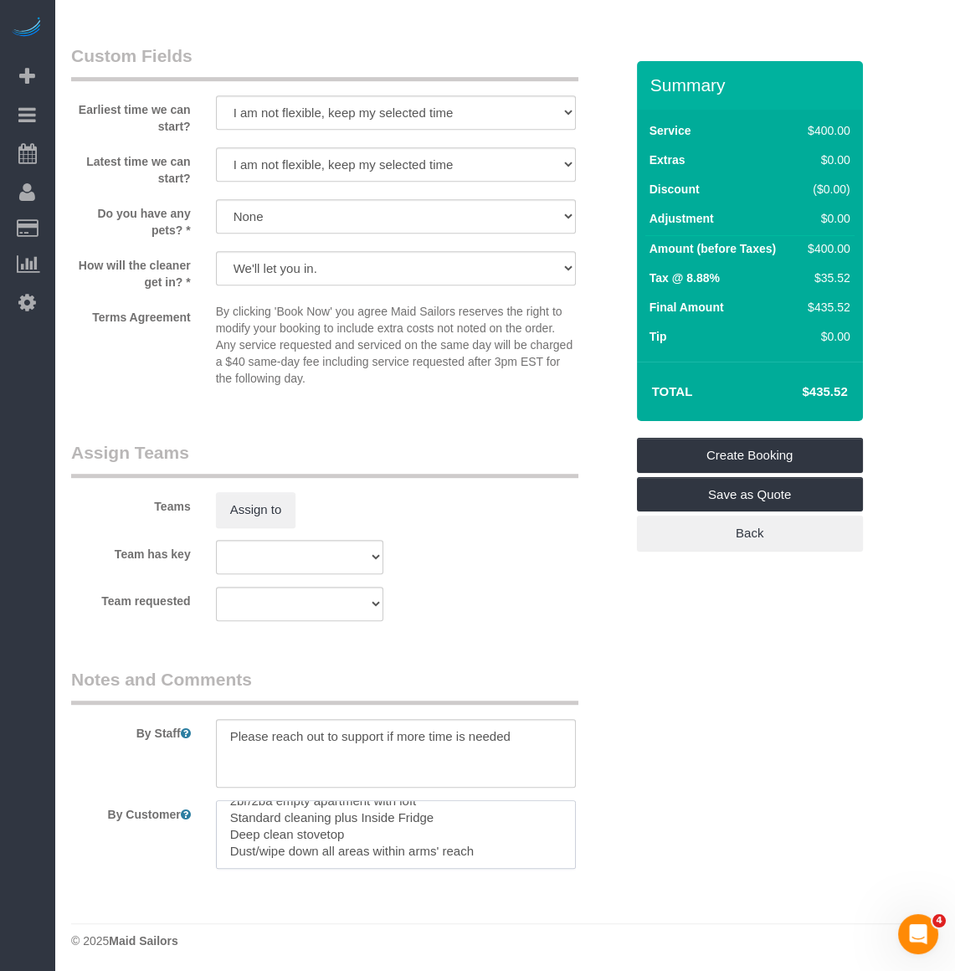
click at [499, 845] on textarea at bounding box center [396, 834] width 360 height 69
type textarea "2br/2ba empty apartment with loft Standard cleaning plus Inside Fridge Deep cle…"
click at [258, 502] on button "Assign to" at bounding box center [256, 509] width 80 height 35
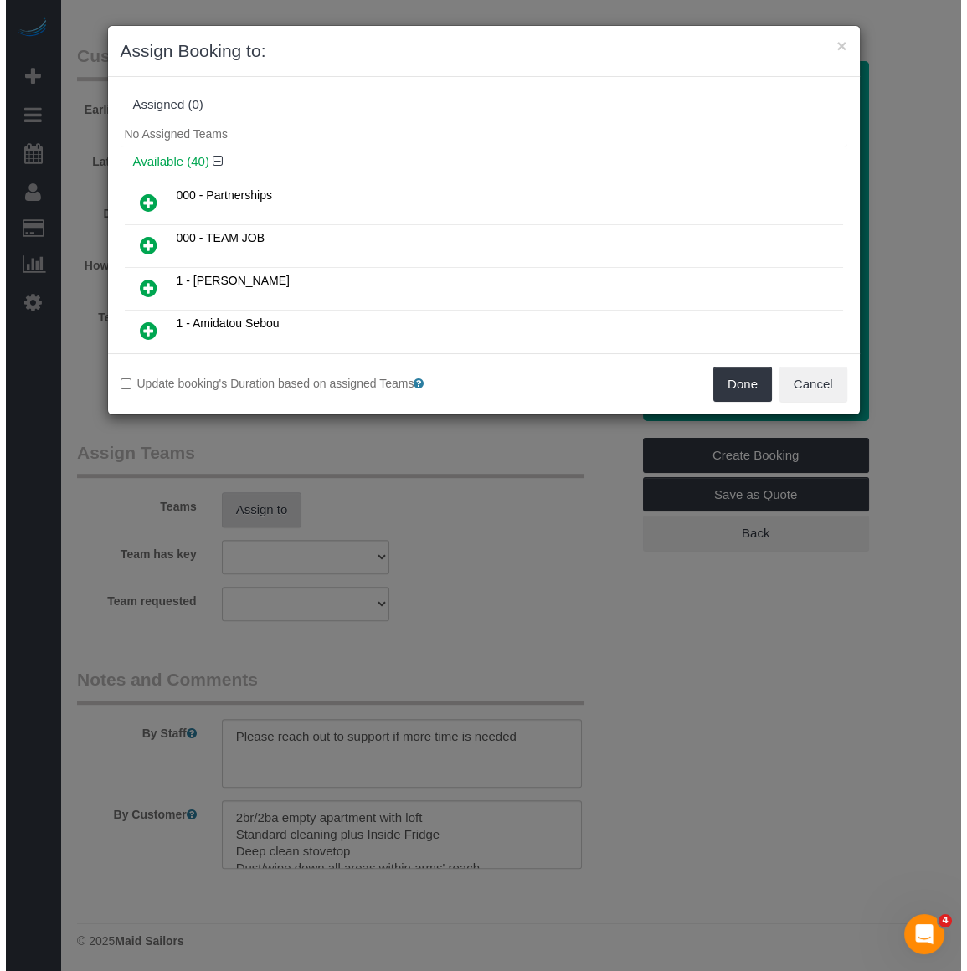
scroll to position [1599, 0]
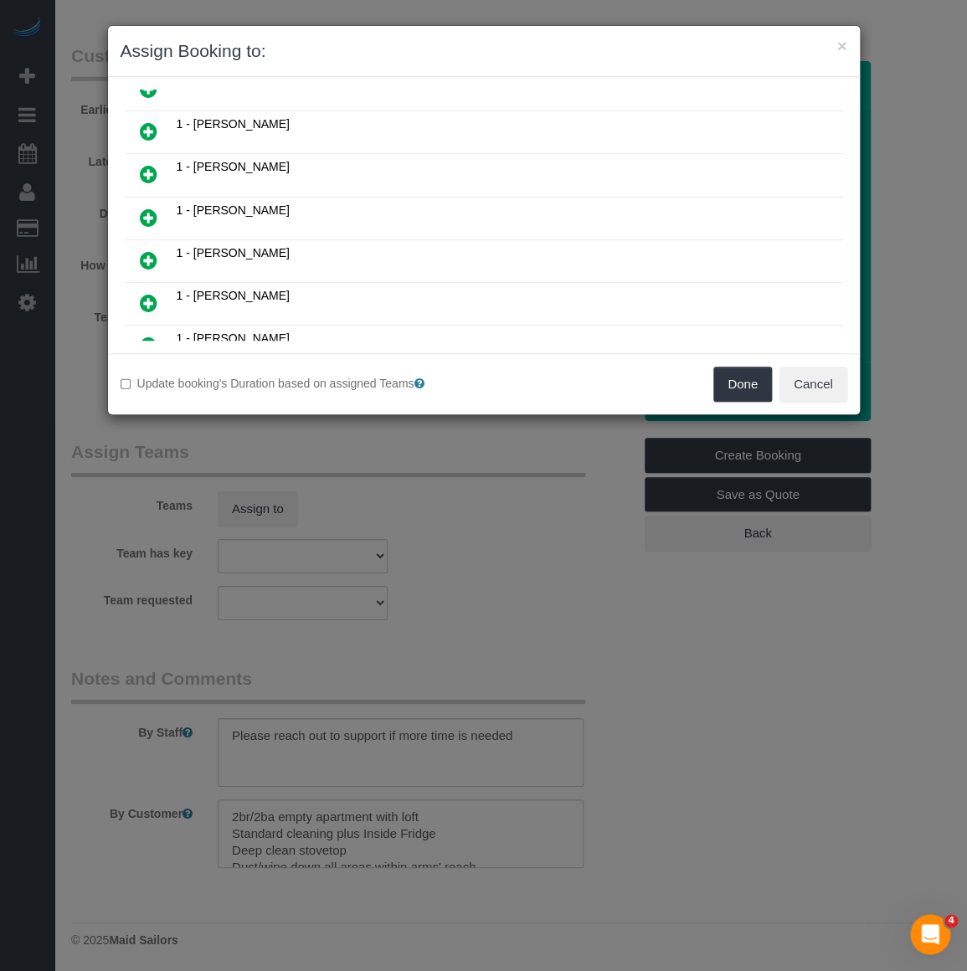
click at [140, 208] on icon at bounding box center [149, 218] width 18 height 20
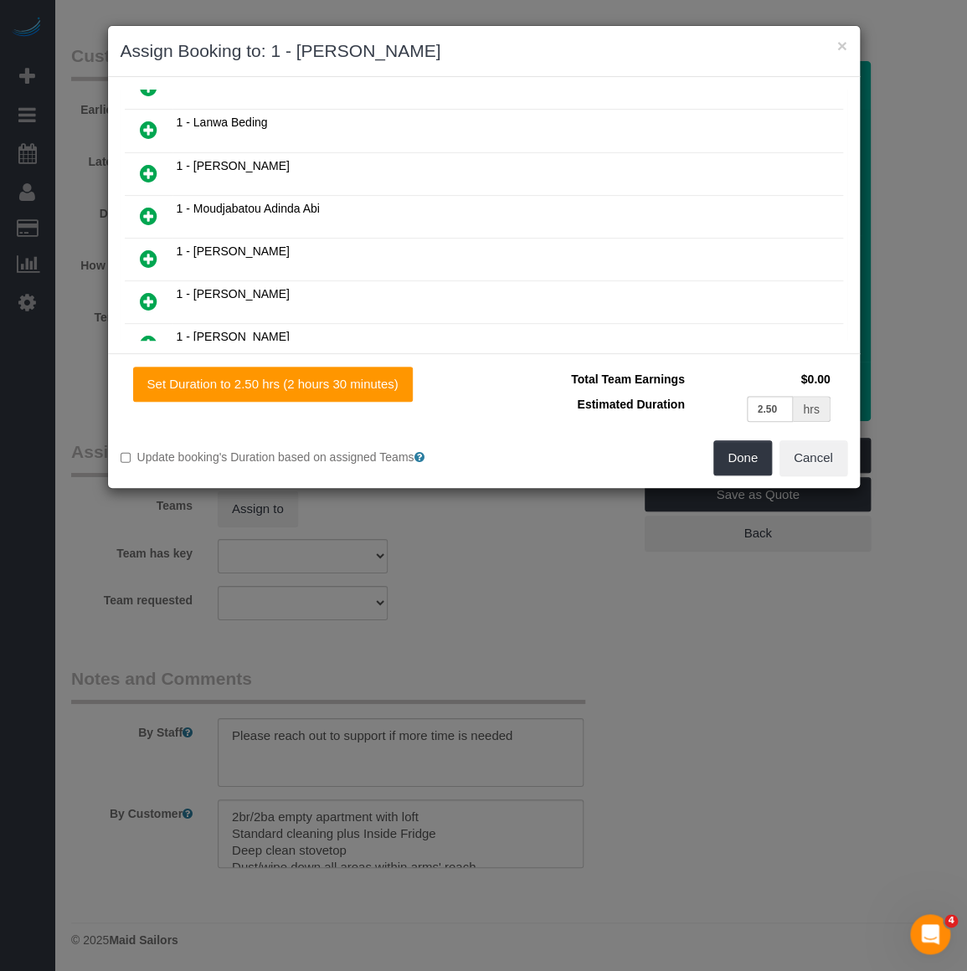
scroll to position [800, 0]
click at [152, 289] on icon at bounding box center [149, 299] width 18 height 20
click at [732, 454] on button "Done" at bounding box center [742, 457] width 59 height 35
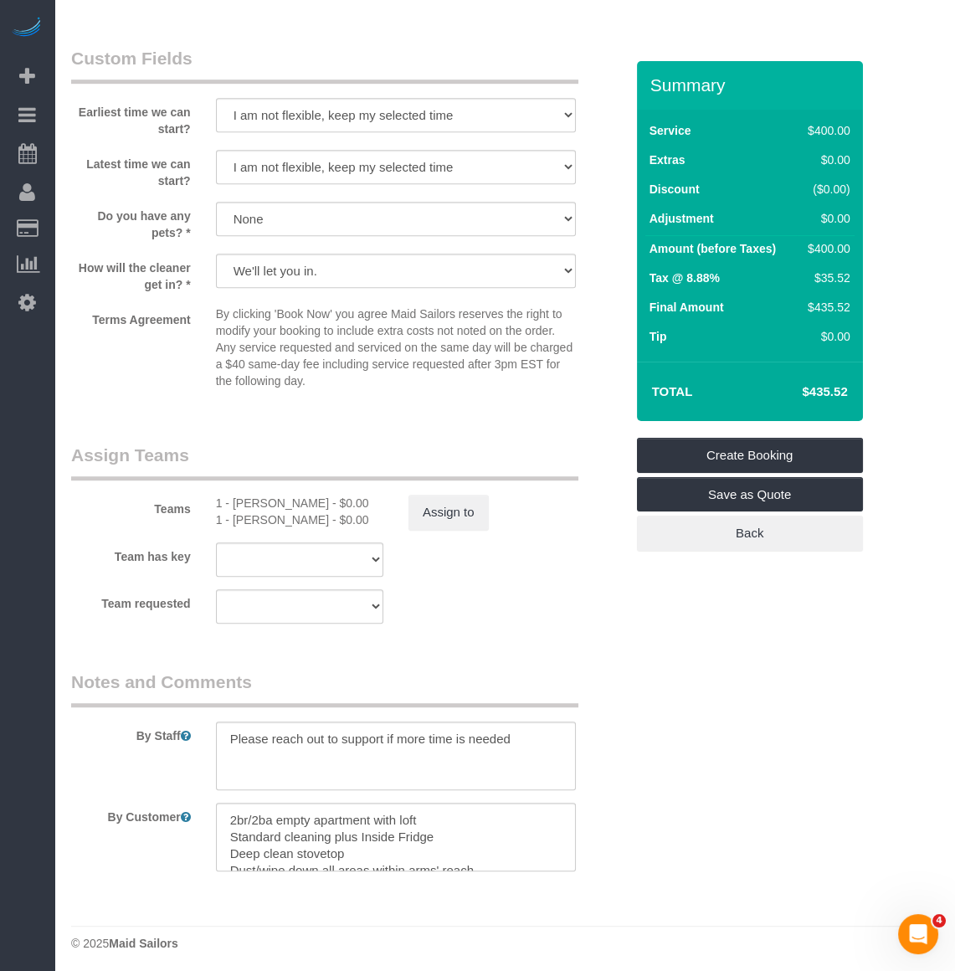
scroll to position [1598, 0]
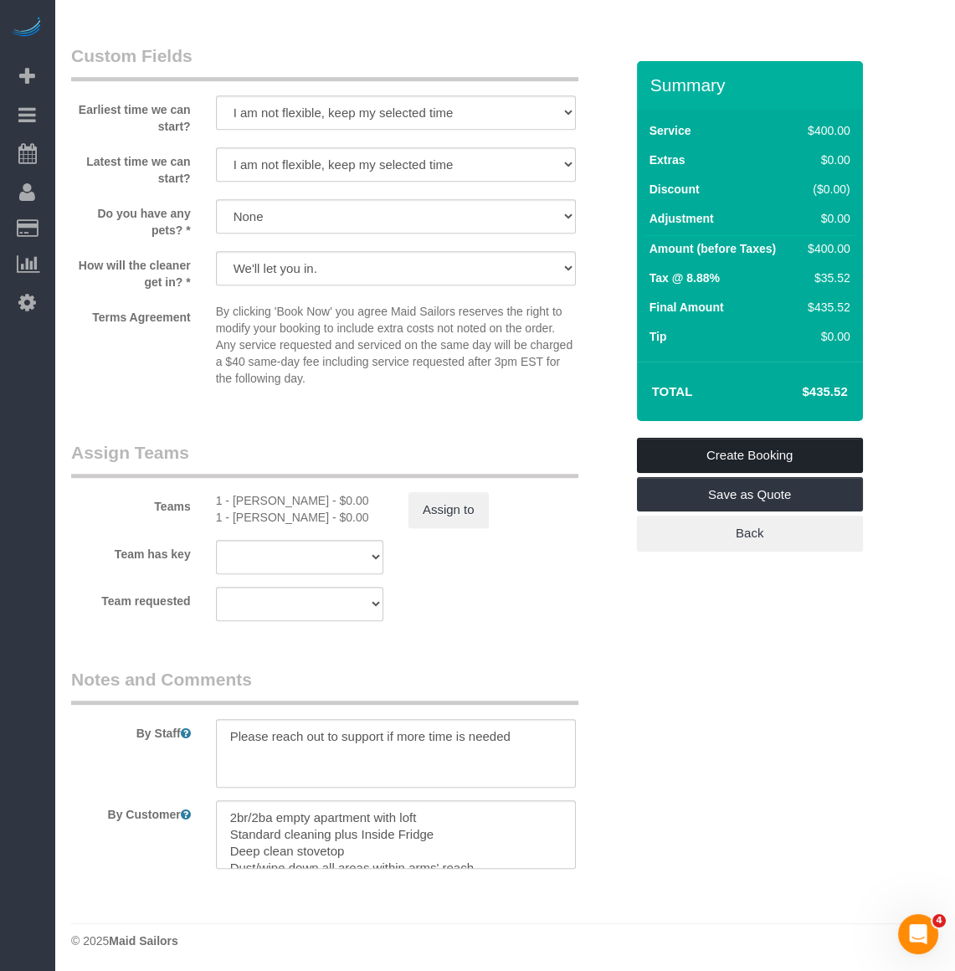
click at [803, 447] on link "Create Booking" at bounding box center [750, 455] width 226 height 35
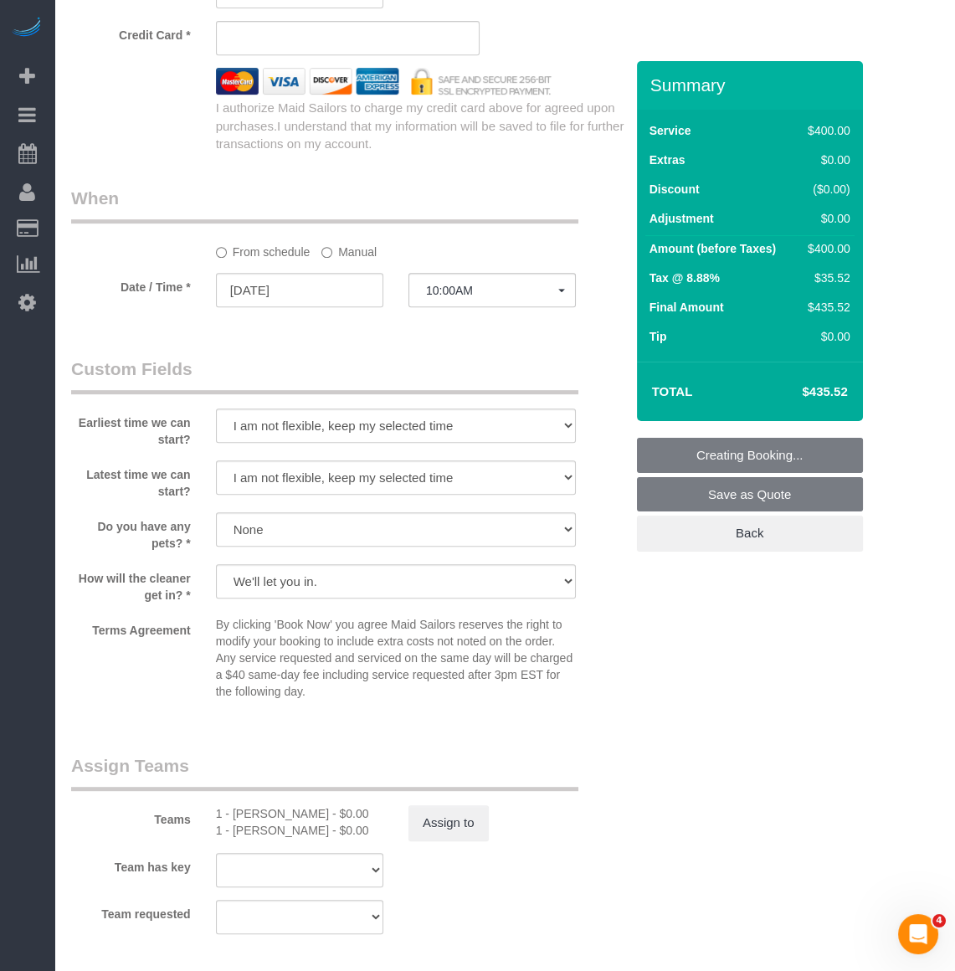
scroll to position [837, 0]
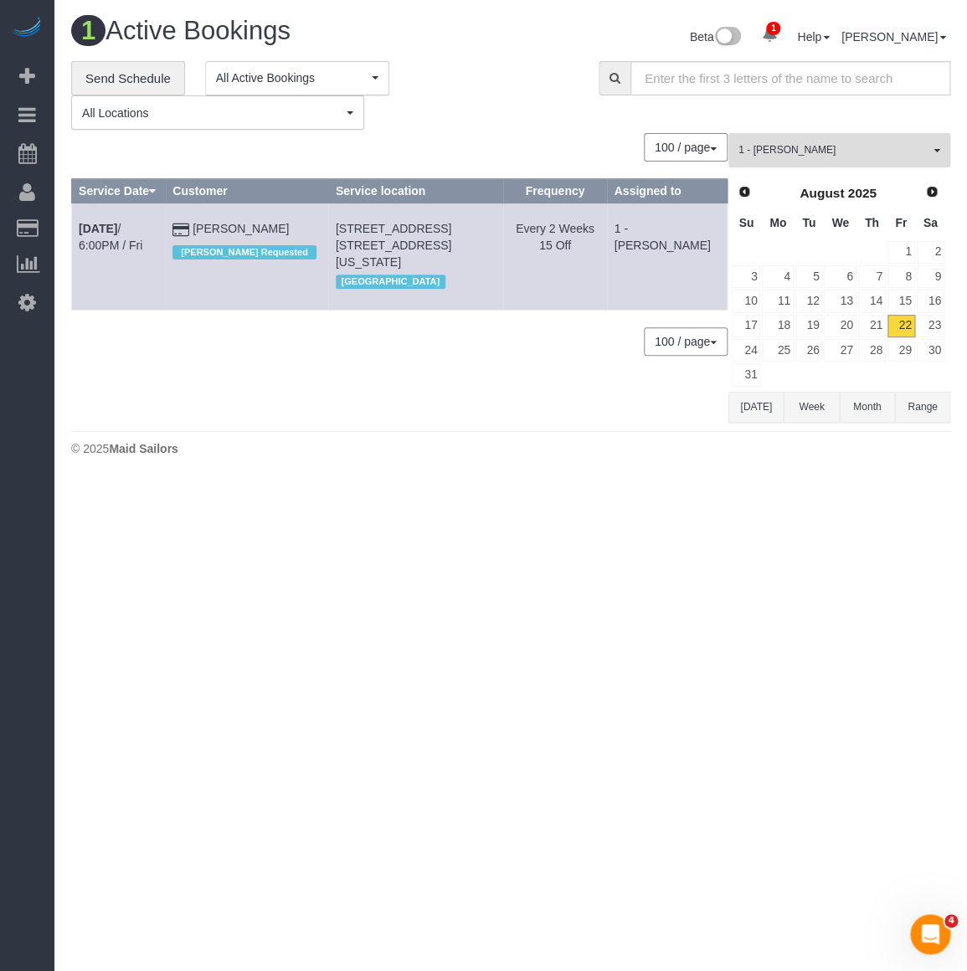
click at [831, 151] on span "1 - [PERSON_NAME]" at bounding box center [833, 150] width 191 height 14
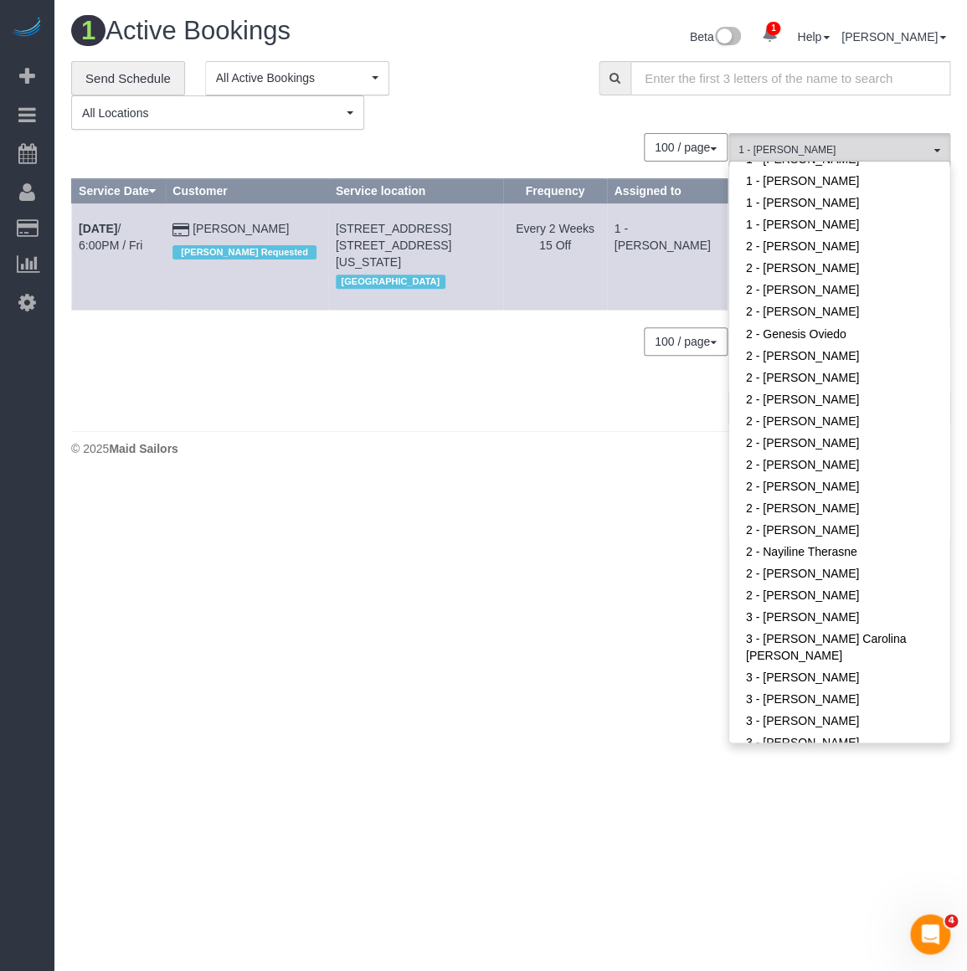
scroll to position [963, 0]
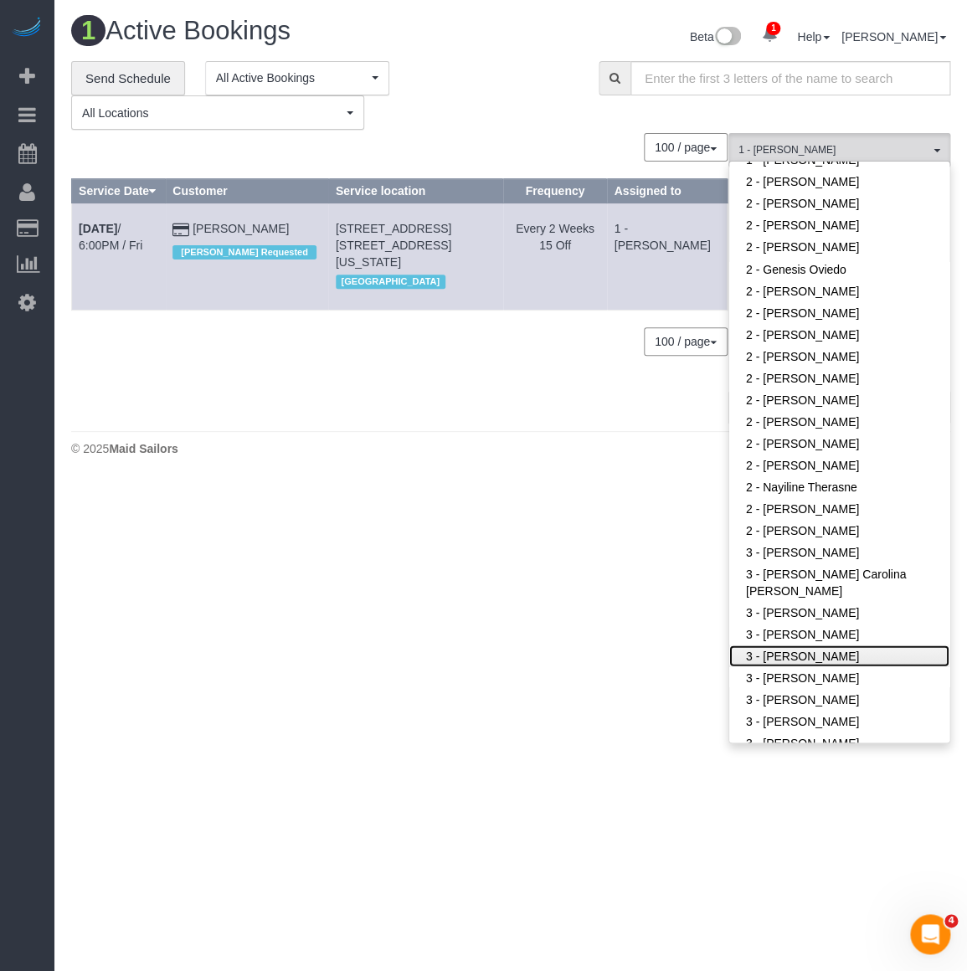
click at [789, 655] on link "3 - [PERSON_NAME]" at bounding box center [839, 655] width 220 height 22
click at [508, 444] on div "© 2025 Maid Sailors" at bounding box center [510, 448] width 879 height 17
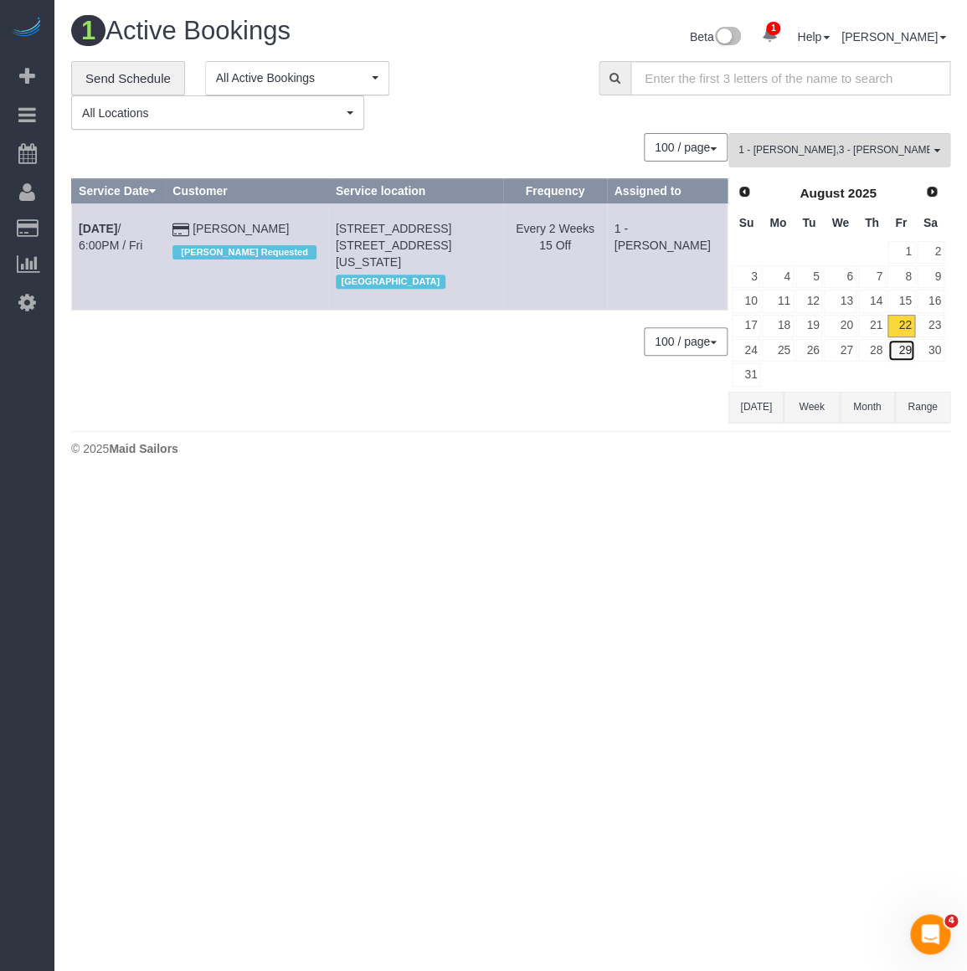
click at [893, 348] on link "29" at bounding box center [901, 350] width 28 height 23
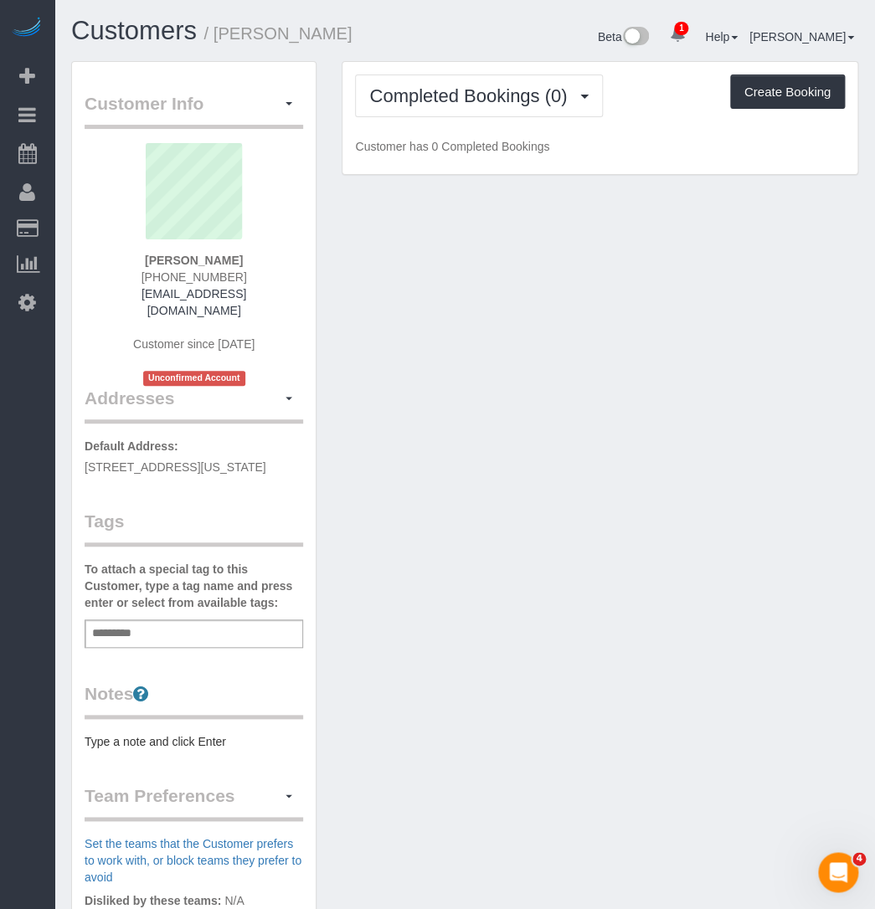
click at [142, 628] on input "text" at bounding box center [116, 634] width 57 height 22
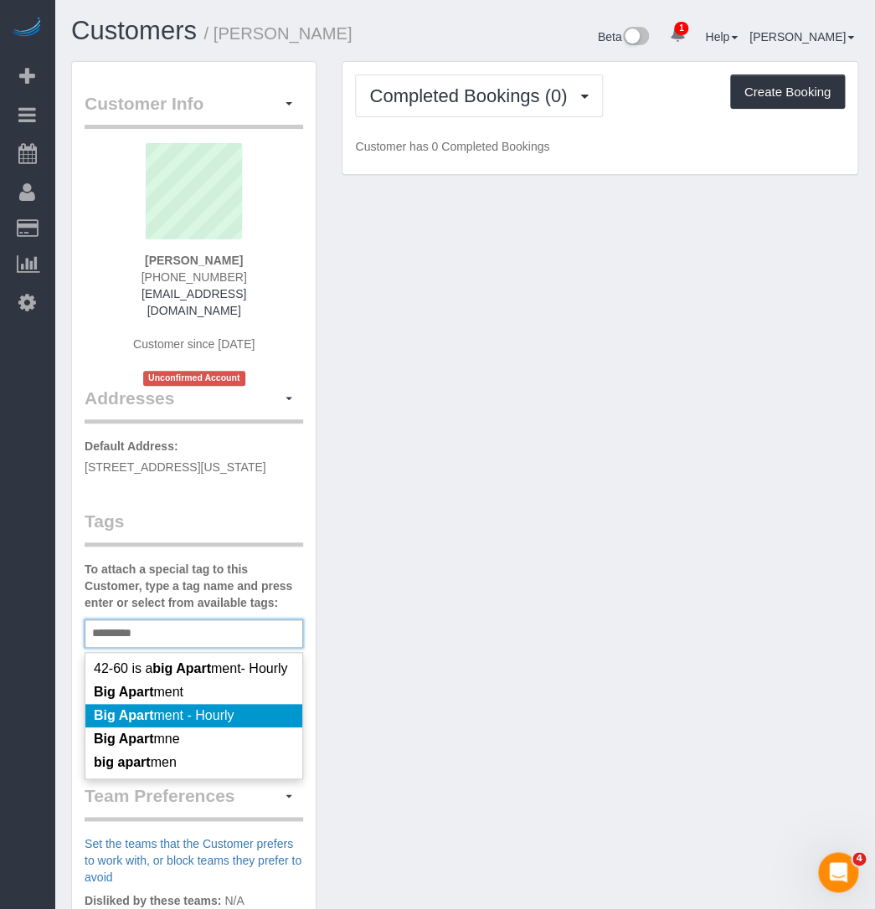
type input "*********"
click at [160, 716] on span "Big Apart ment - Hourly" at bounding box center [164, 715] width 140 height 14
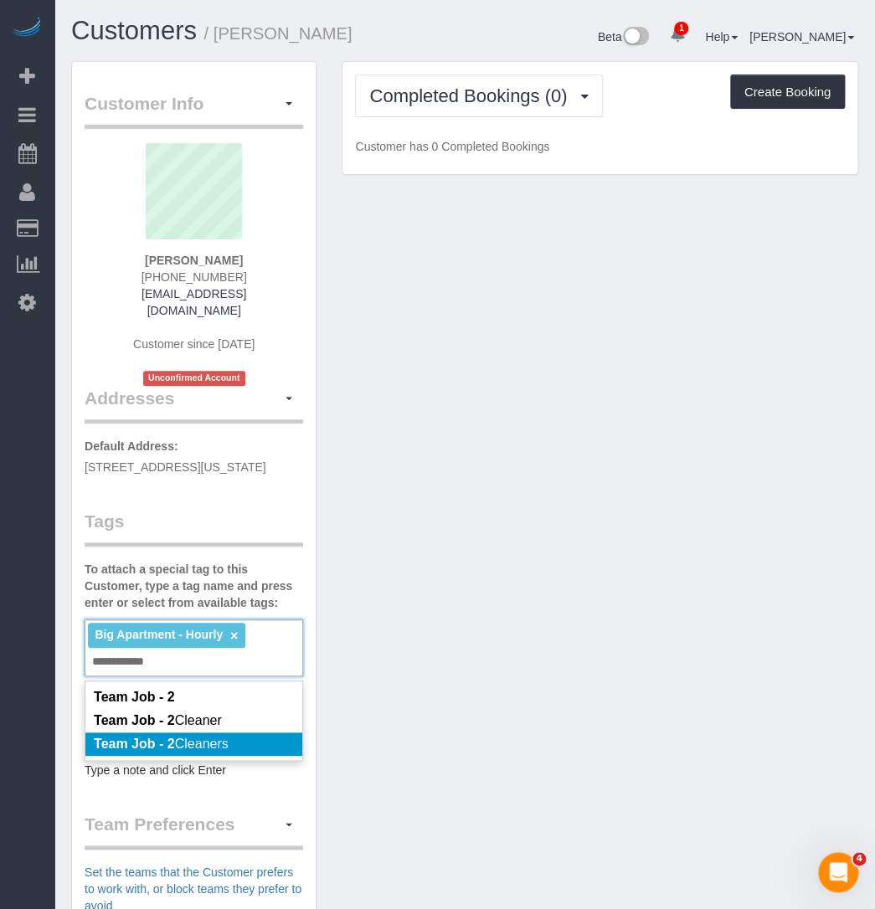
type input "**********"
click at [204, 737] on span "Team Job - 2 Cleaners" at bounding box center [161, 744] width 135 height 14
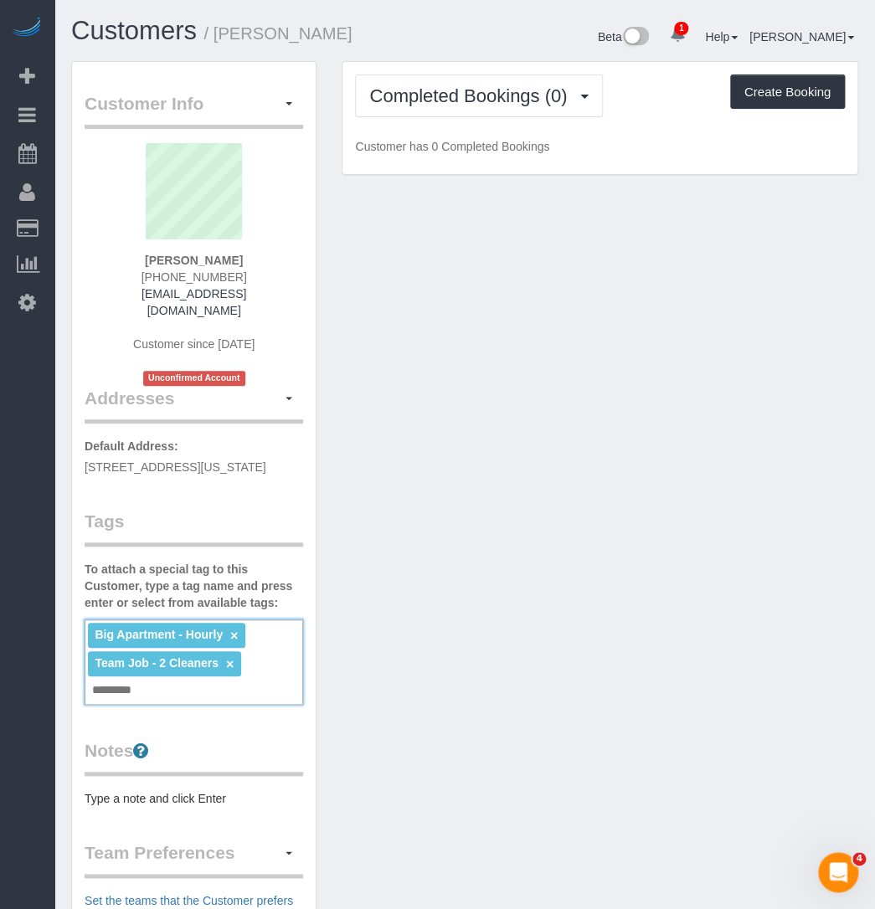
click at [85, 790] on pre "Type a note and click Enter" at bounding box center [194, 798] width 218 height 17
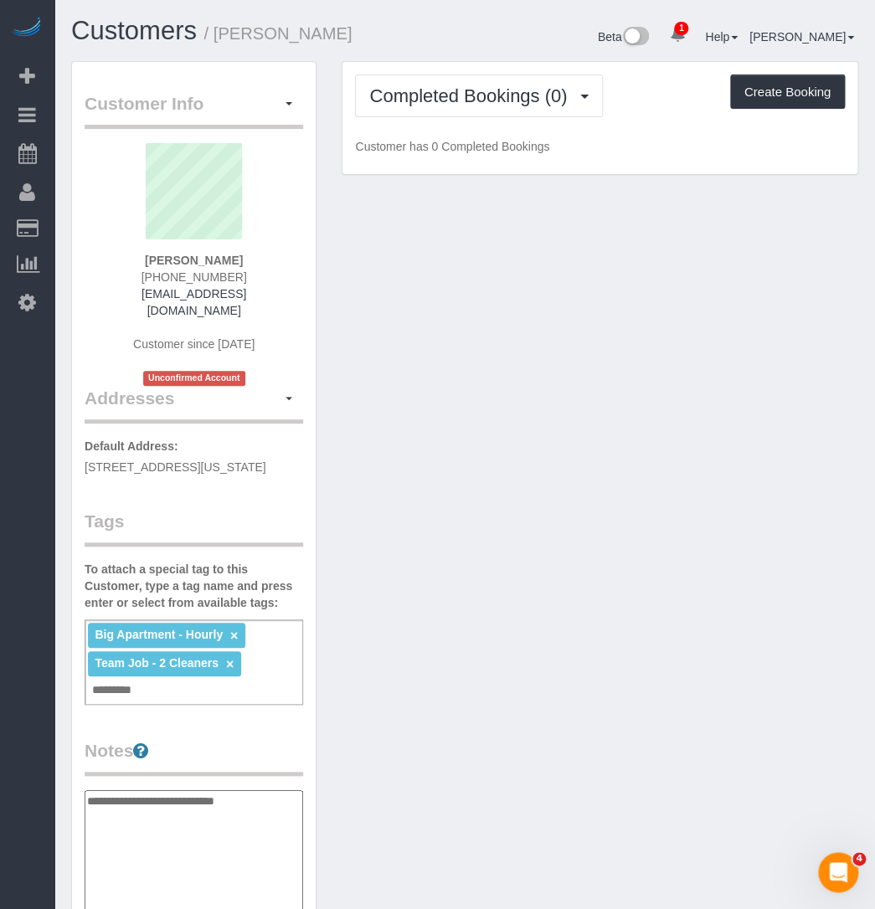
type textarea "**********"
click at [422, 550] on div "Customer Info Edit Contact Info Send Message Email Preferences Special Sales Ta…" at bounding box center [465, 755] width 812 height 1389
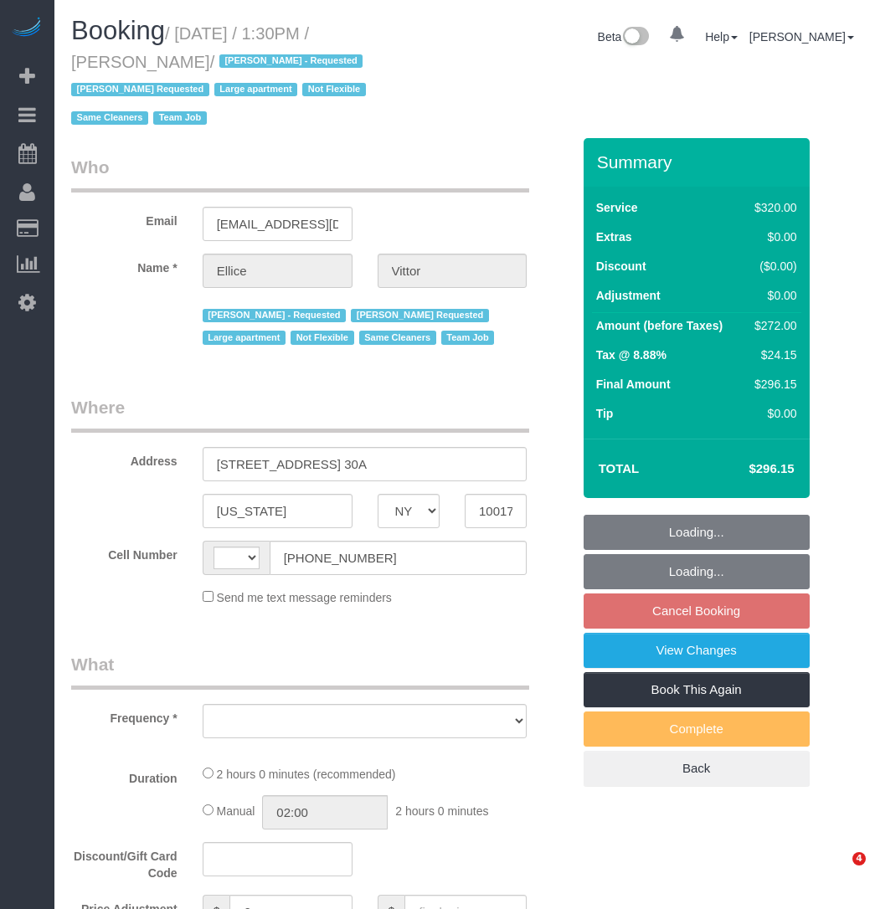
select select "NY"
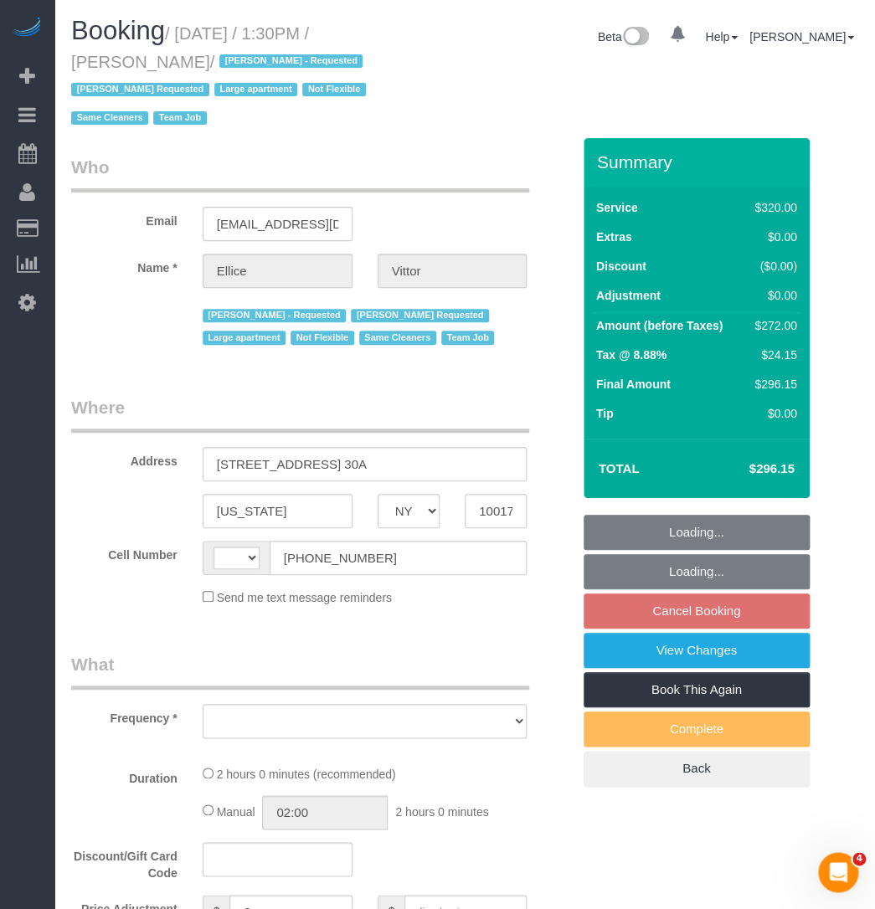
select select "number:62"
select select "number:75"
select select "number:15"
select select "number:6"
select select "string:US"
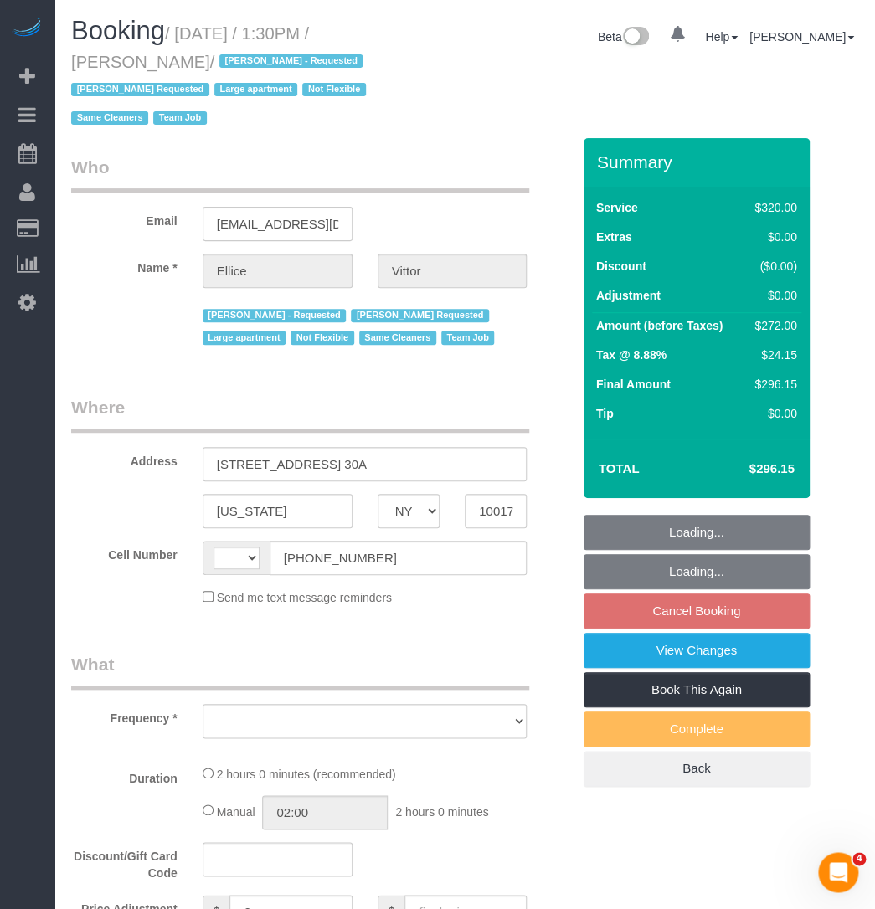
select select "string:stripe-pm_1RY6uz4VGloSiKo7sBfzYHna"
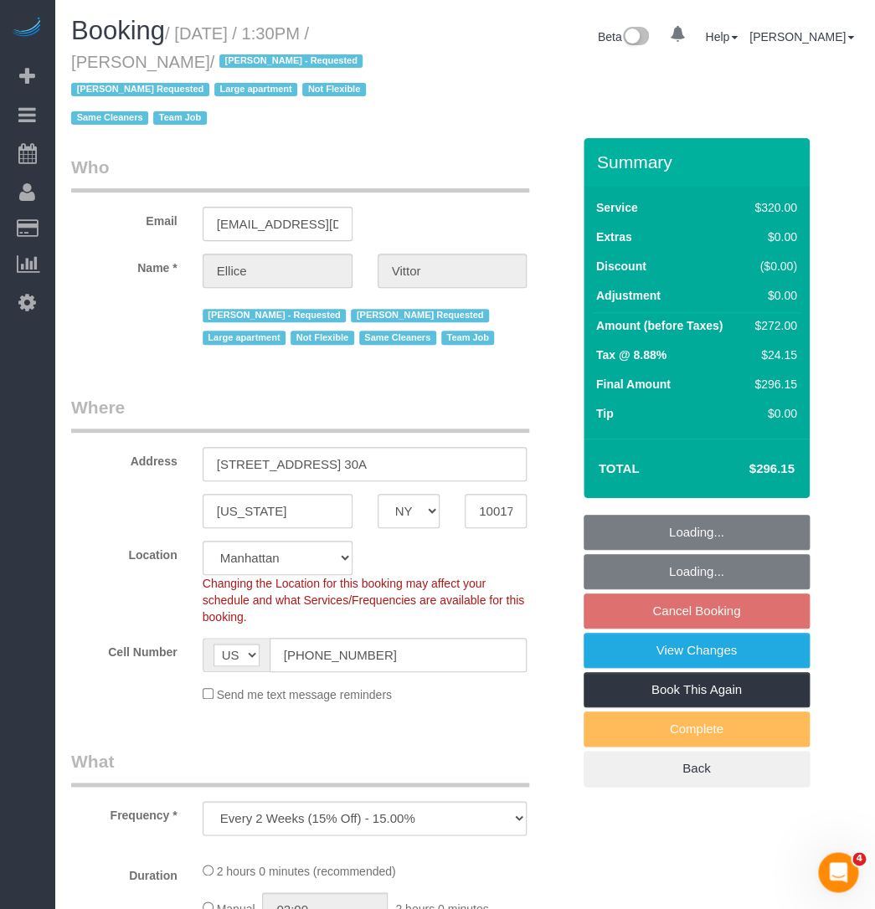
select select "object:800"
select select "2"
select select "object:1362"
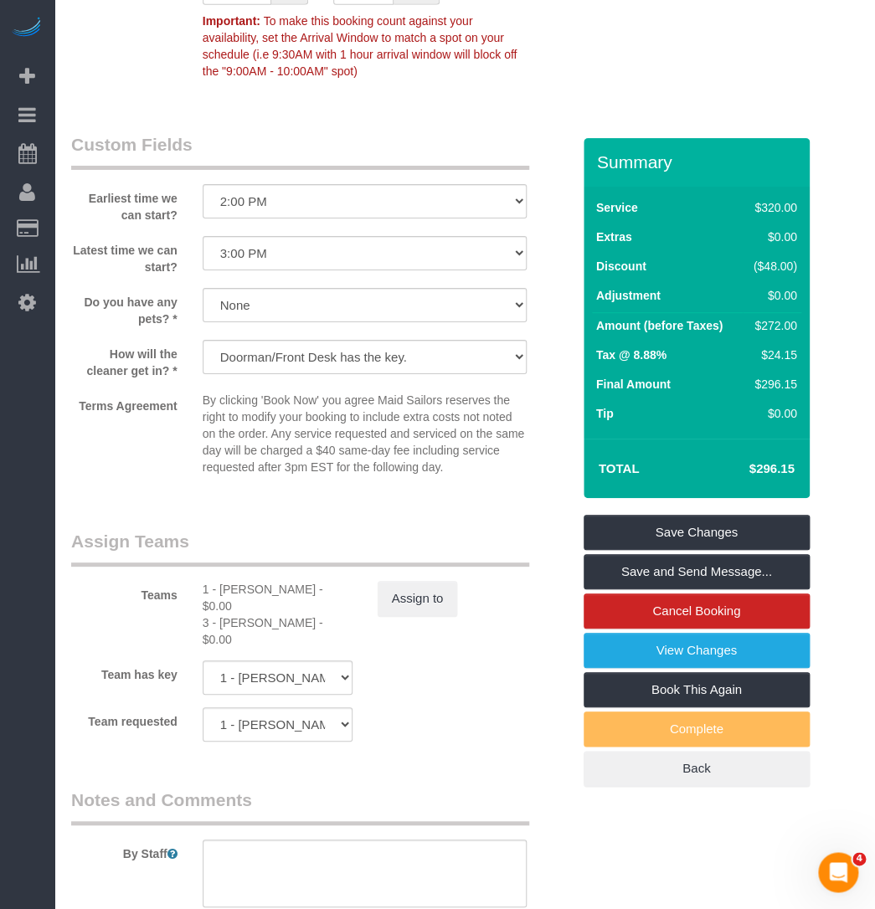
scroll to position [1674, 0]
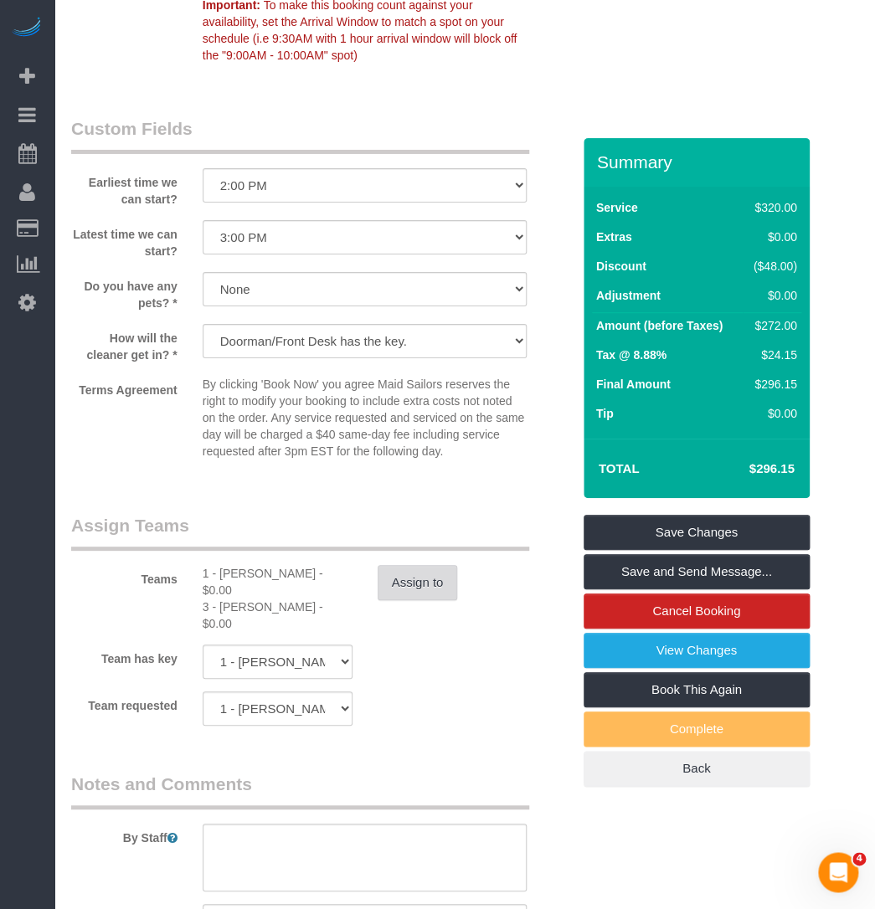
click at [421, 565] on button "Assign to" at bounding box center [417, 582] width 80 height 35
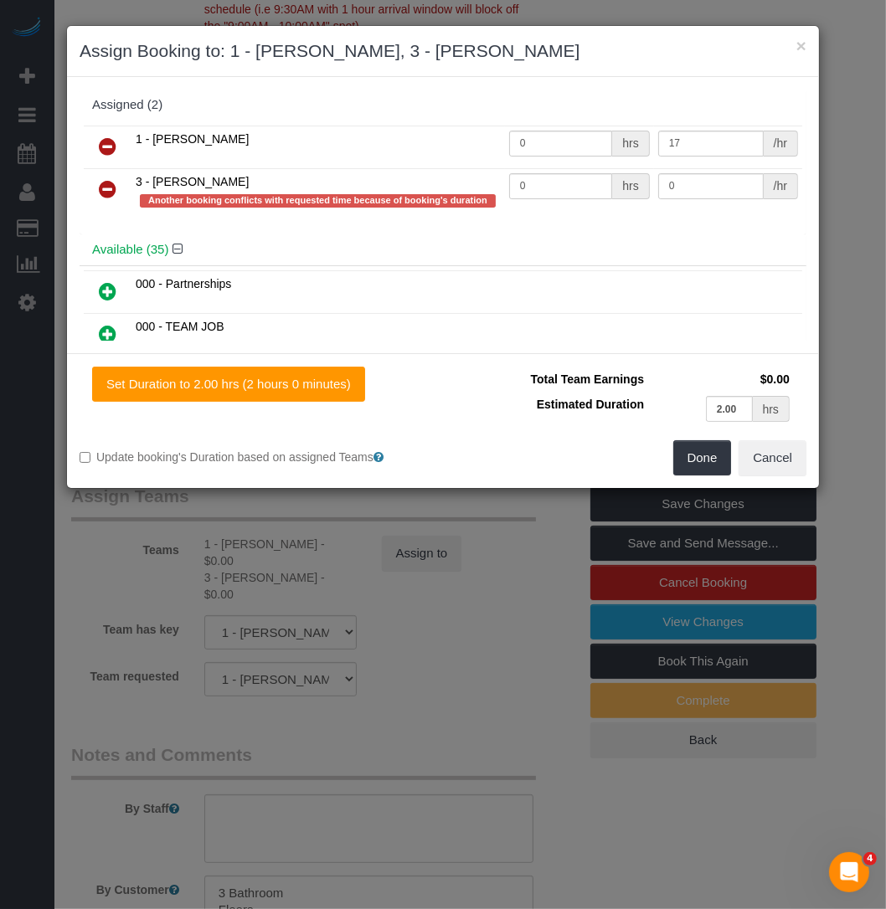
click at [116, 187] on link at bounding box center [107, 189] width 39 height 33
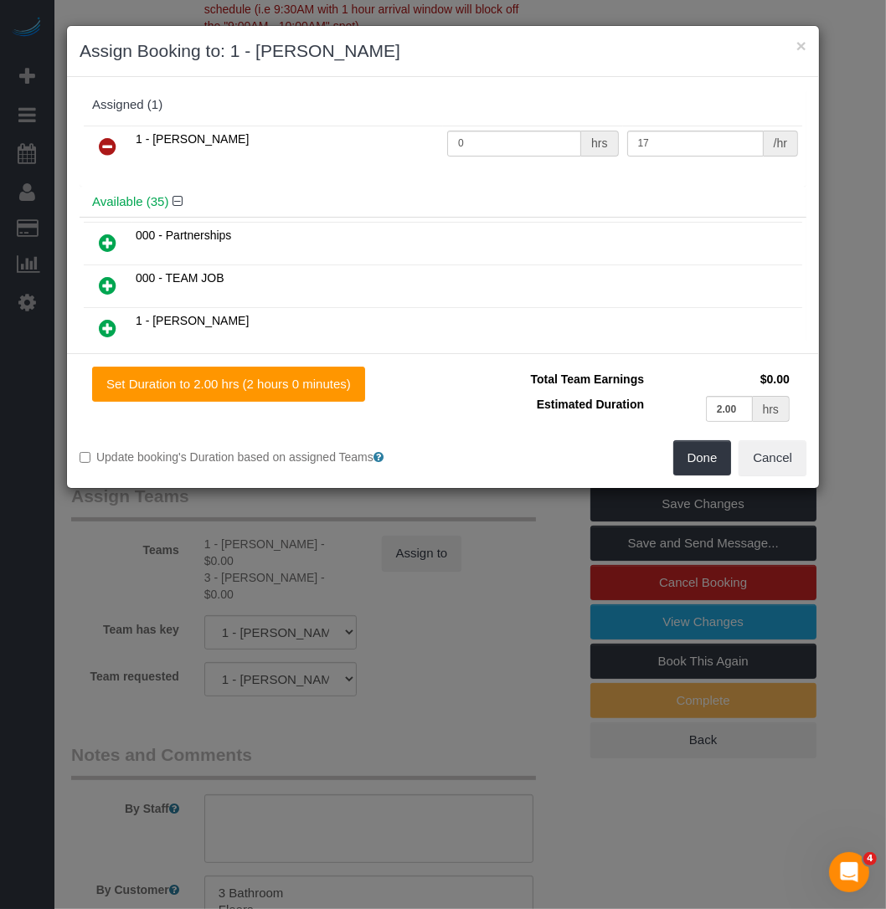
click at [119, 285] on link at bounding box center [107, 286] width 39 height 33
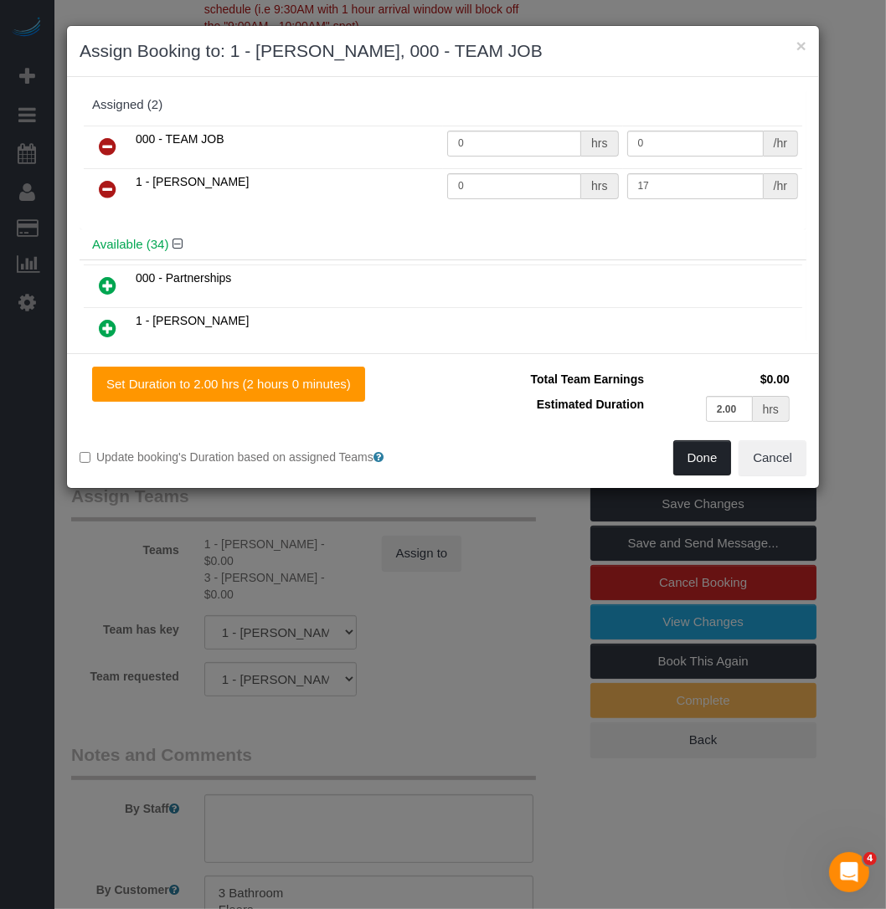
click at [692, 468] on button "Done" at bounding box center [702, 457] width 59 height 35
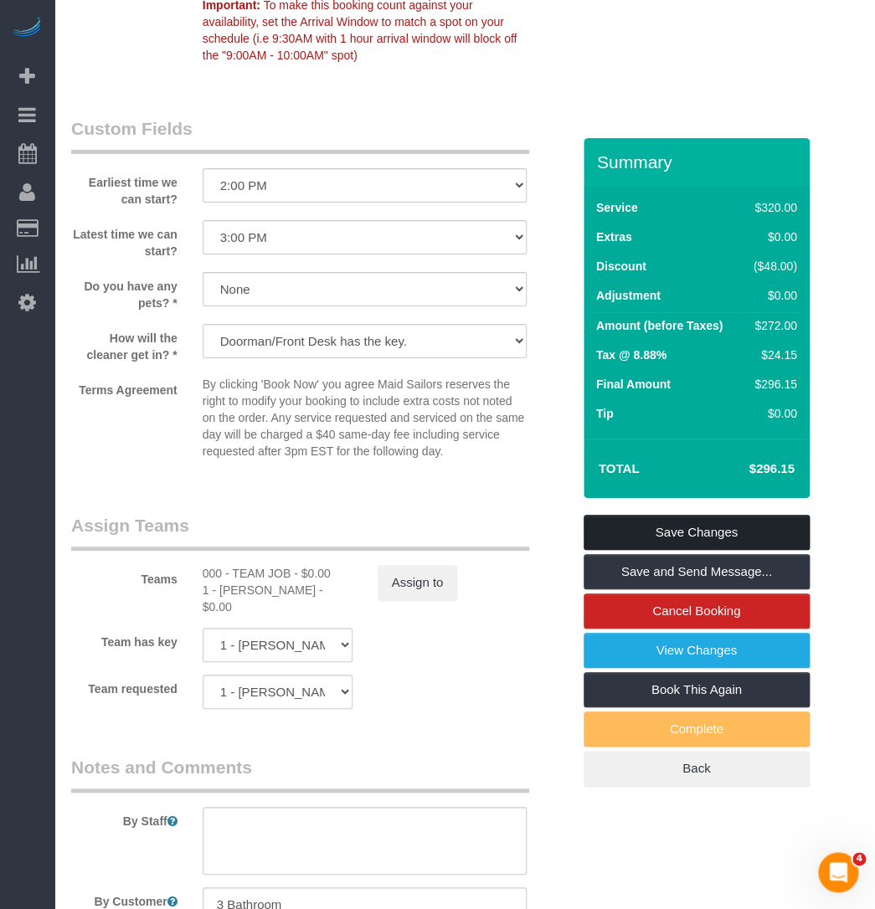
click at [686, 515] on link "Save Changes" at bounding box center [696, 532] width 226 height 35
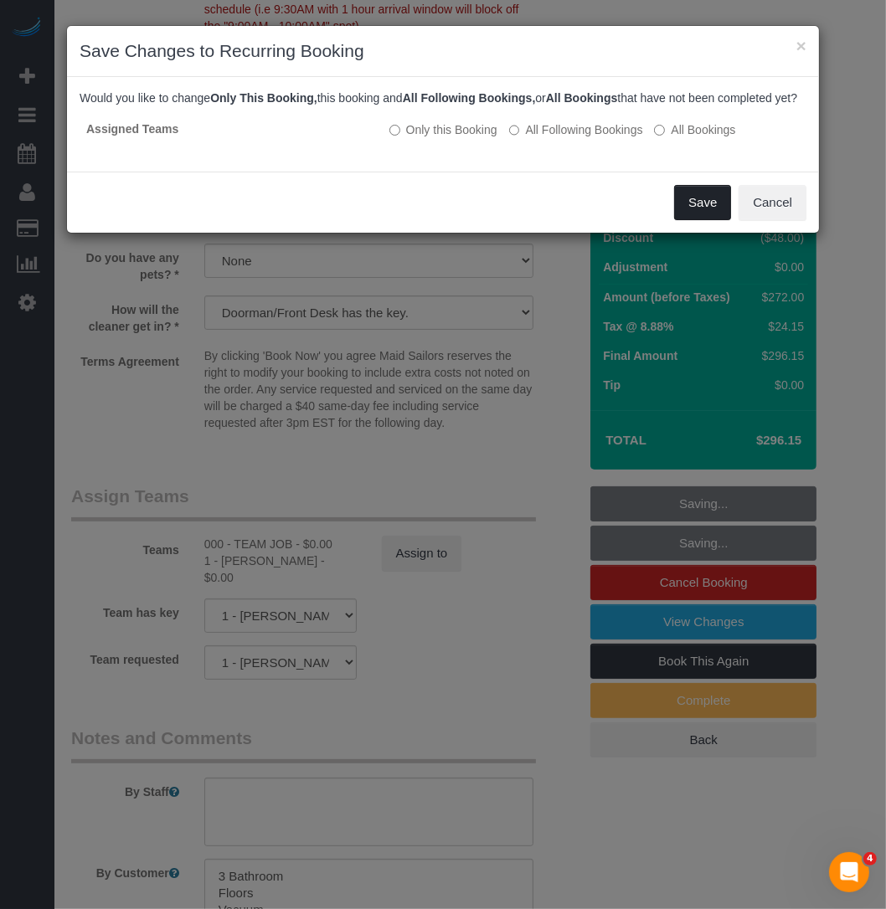
click at [688, 214] on button "Save" at bounding box center [702, 202] width 57 height 35
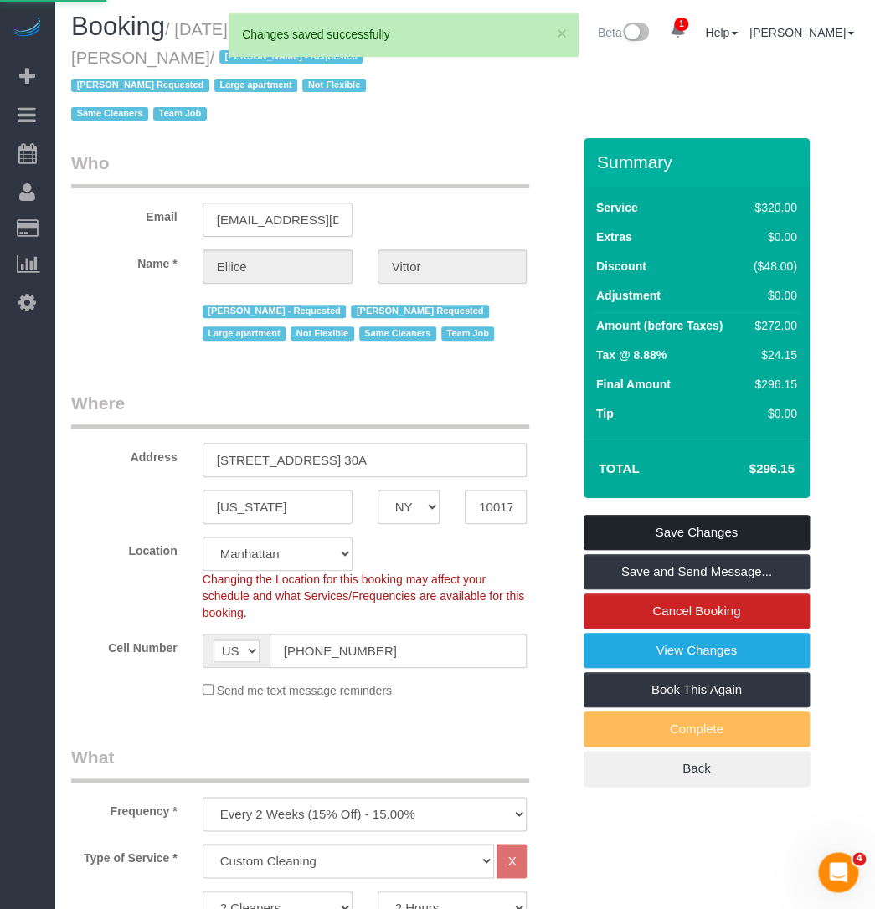
scroll to position [0, 0]
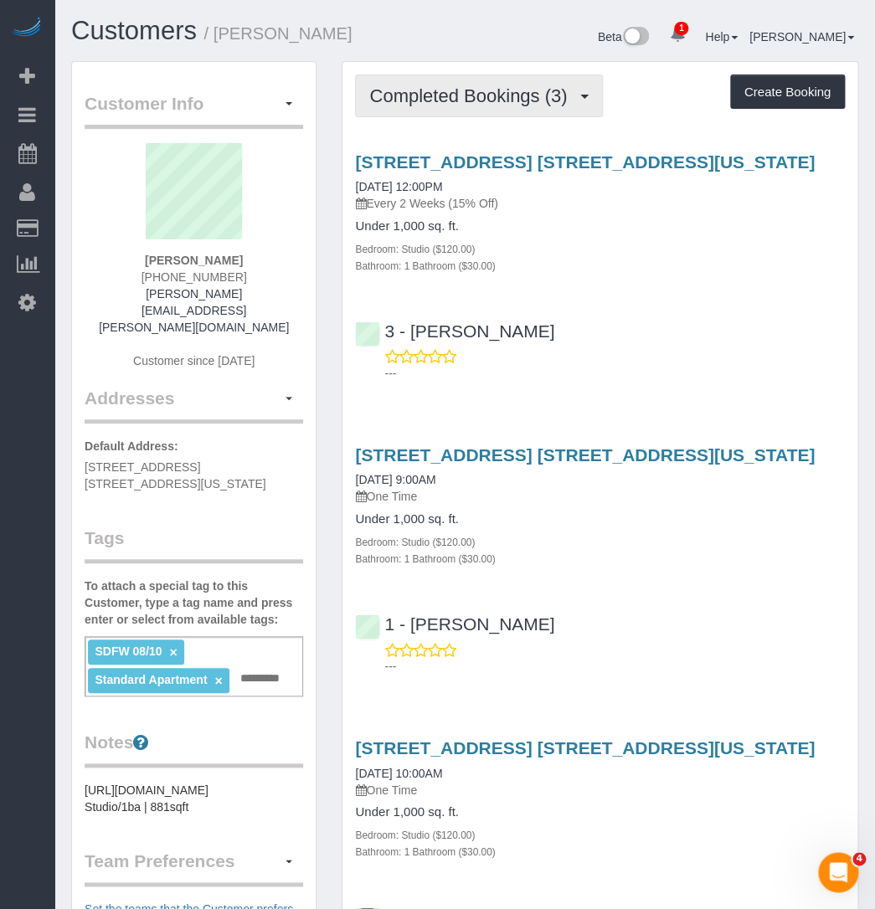
click at [505, 109] on button "Completed Bookings (3)" at bounding box center [479, 95] width 248 height 43
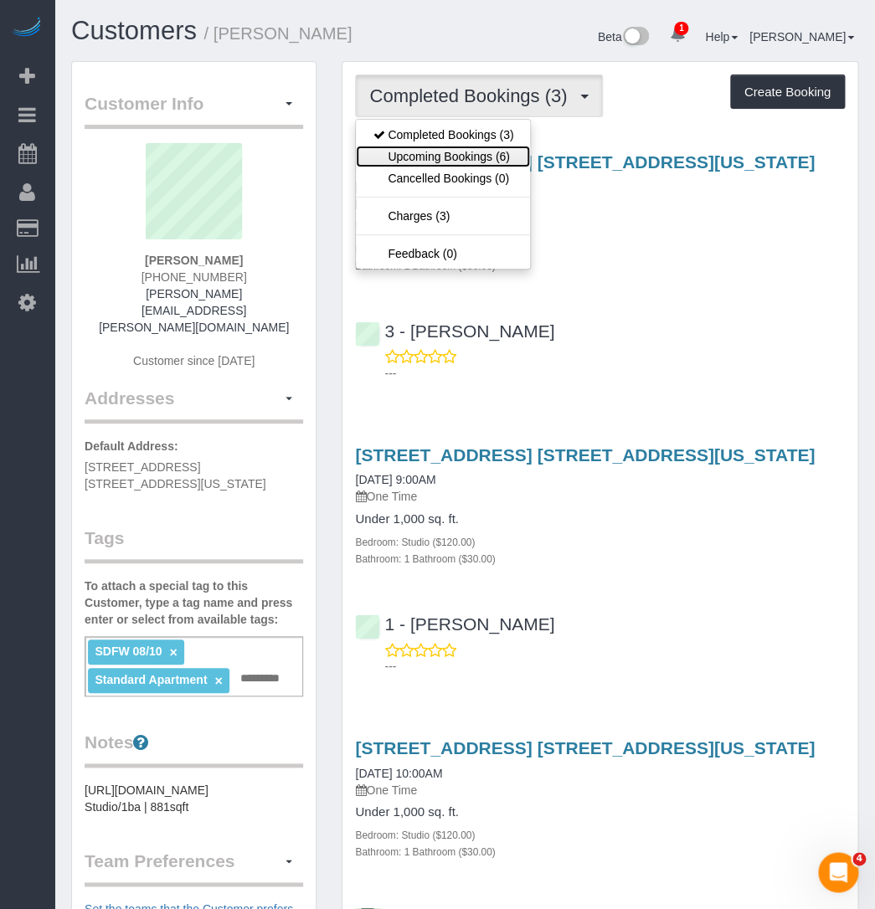
click at [445, 157] on link "Upcoming Bookings (6)" at bounding box center [443, 157] width 174 height 22
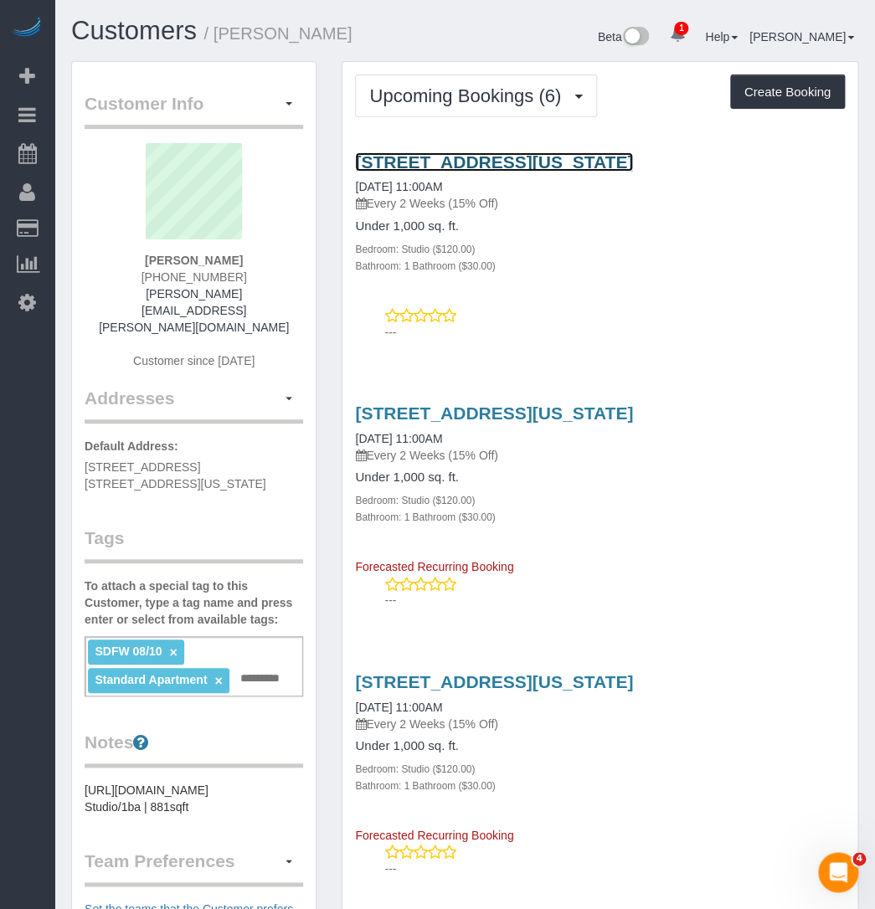
click at [449, 164] on link "37 Wall Street, 21t, New York, NY 10005" at bounding box center [494, 161] width 278 height 19
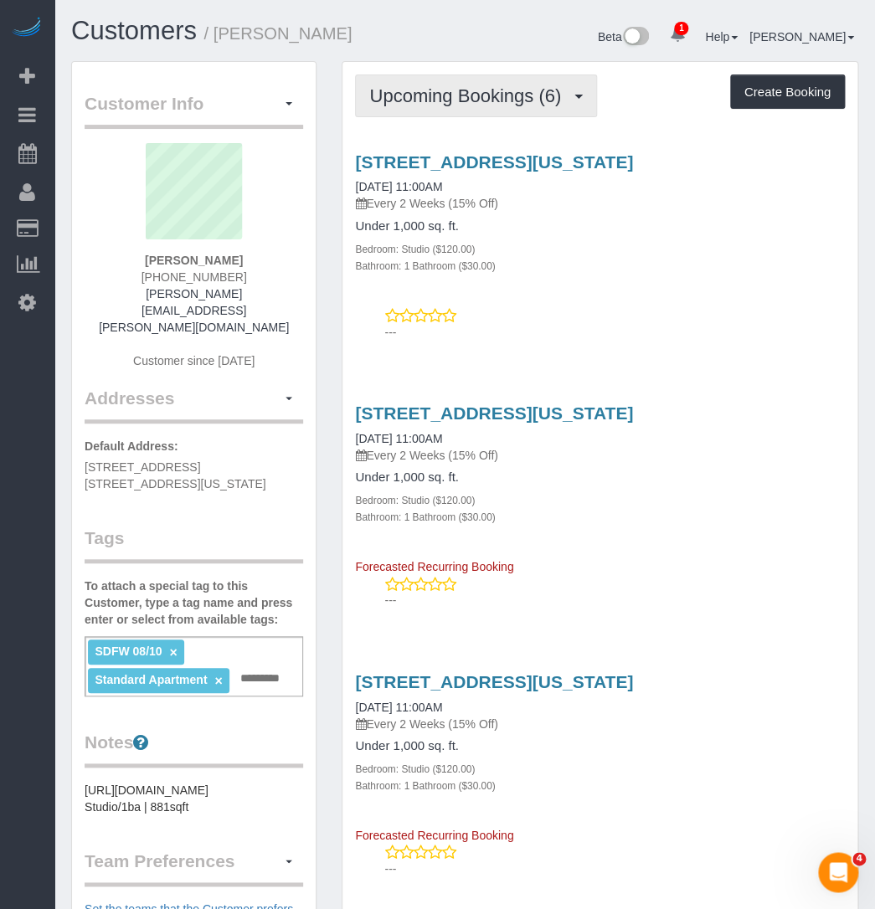
click at [443, 94] on span "Upcoming Bookings (6)" at bounding box center [469, 95] width 200 height 21
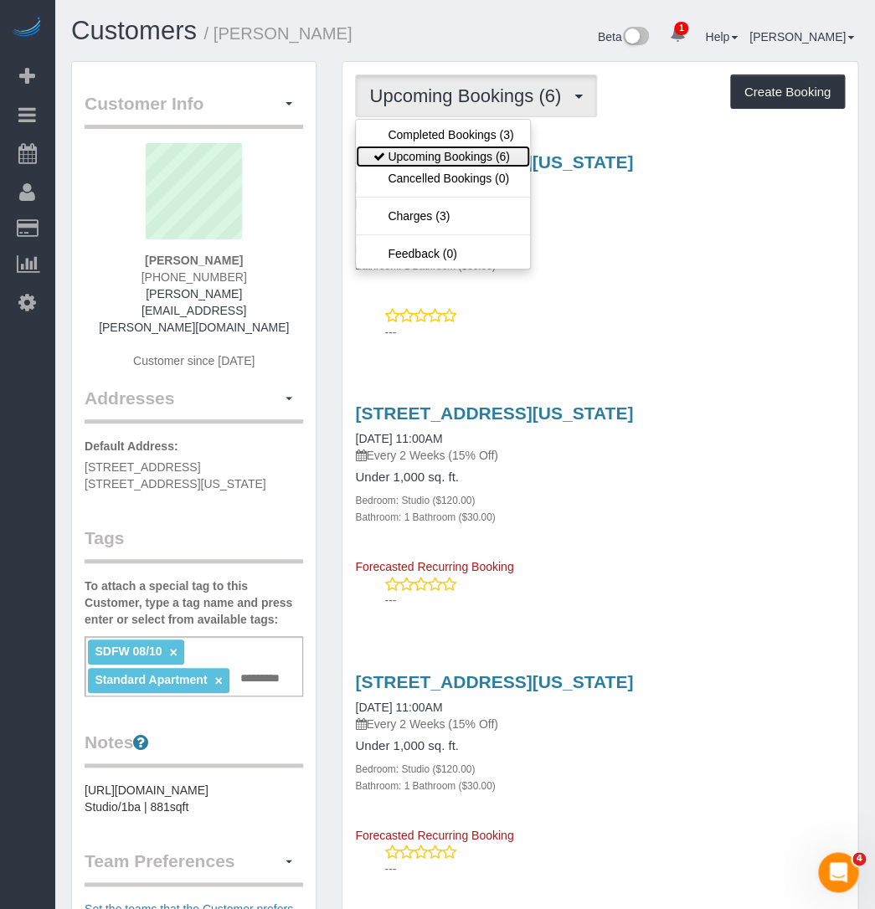
click at [443, 158] on link "Upcoming Bookings (6)" at bounding box center [443, 157] width 174 height 22
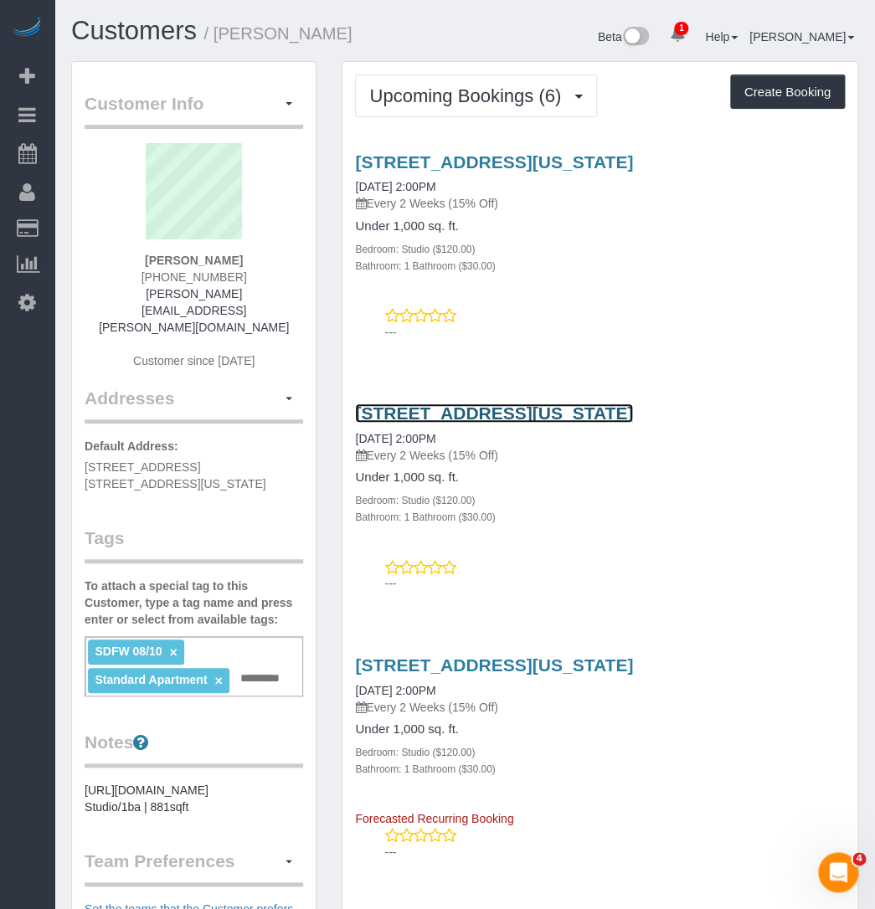
click at [502, 404] on link "37 Wall Street, 21t, New York, NY 10005" at bounding box center [494, 412] width 278 height 19
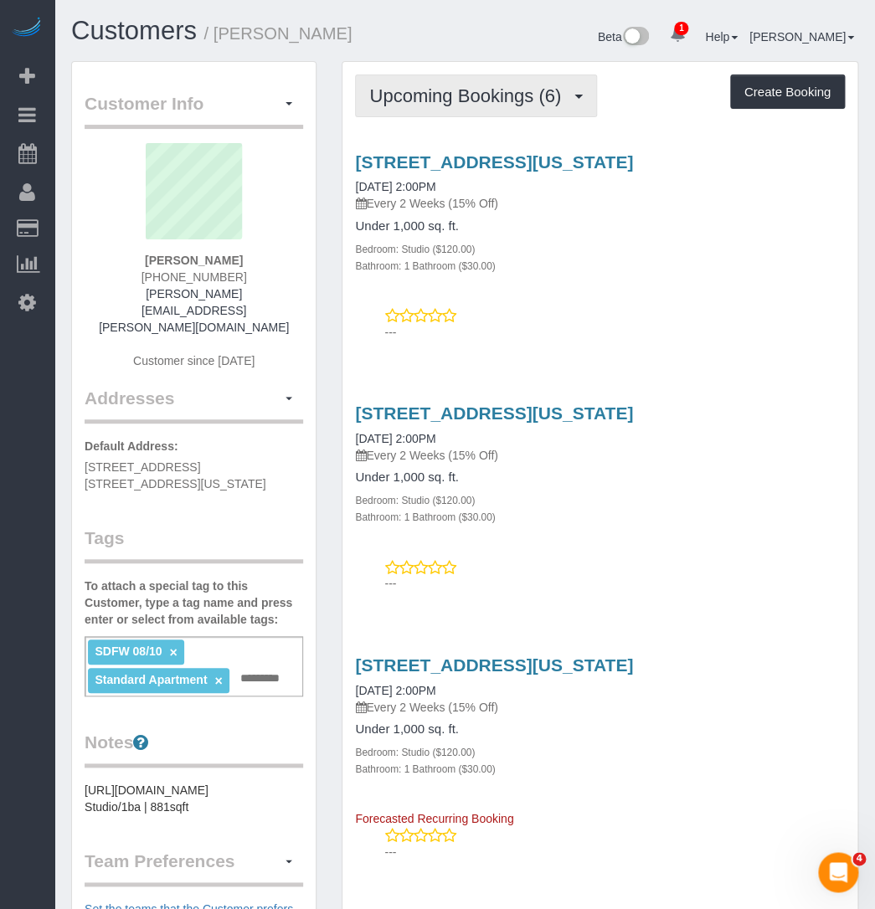
click at [453, 104] on span "Upcoming Bookings (6)" at bounding box center [469, 95] width 200 height 21
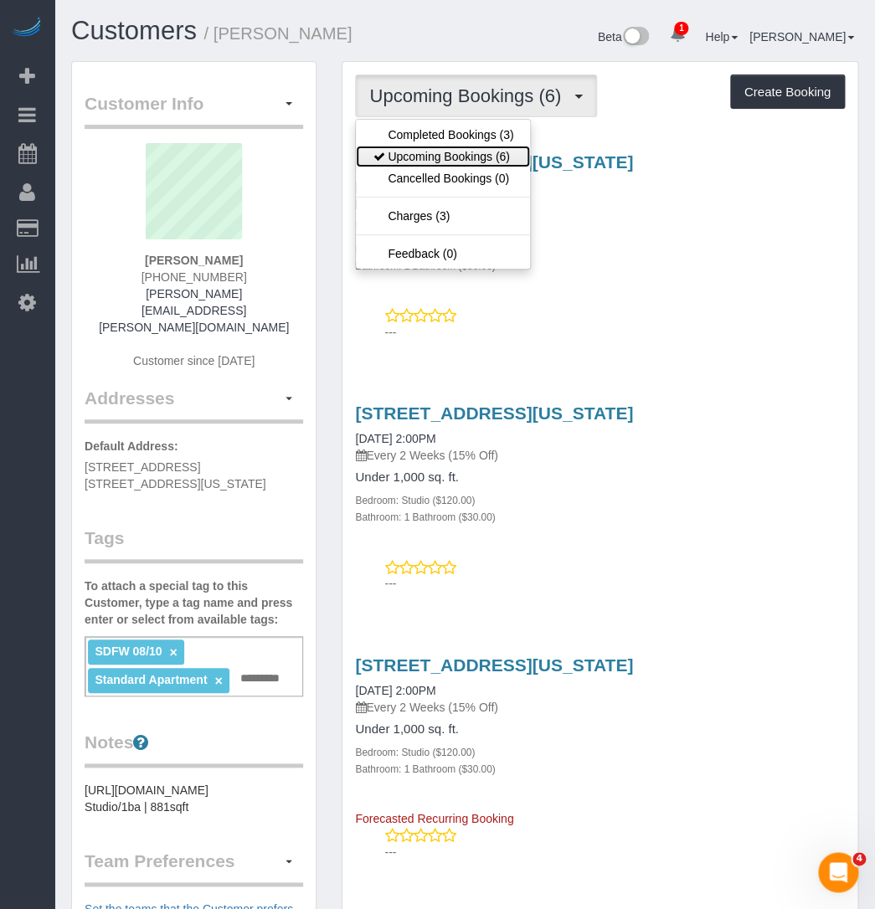
click at [430, 160] on link "Upcoming Bookings (6)" at bounding box center [443, 157] width 174 height 22
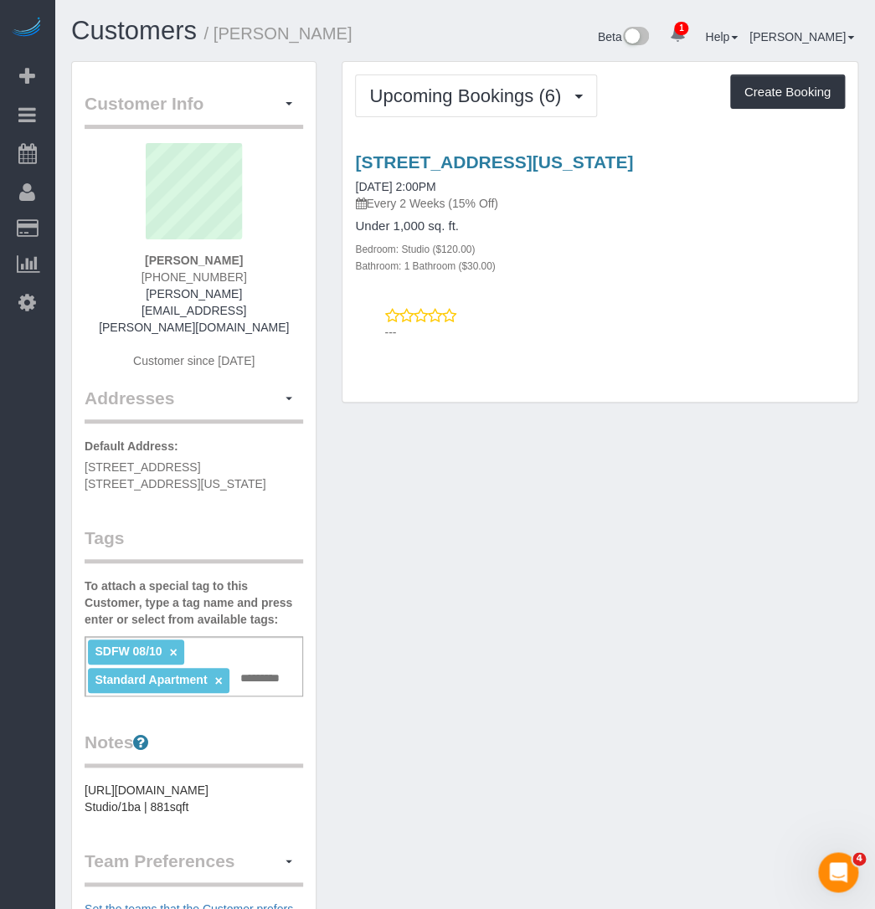
click at [530, 249] on div "Bedroom: Studio ($120.00)" at bounding box center [600, 248] width 490 height 17
click at [452, 100] on span "Upcoming Bookings (6)" at bounding box center [469, 95] width 200 height 21
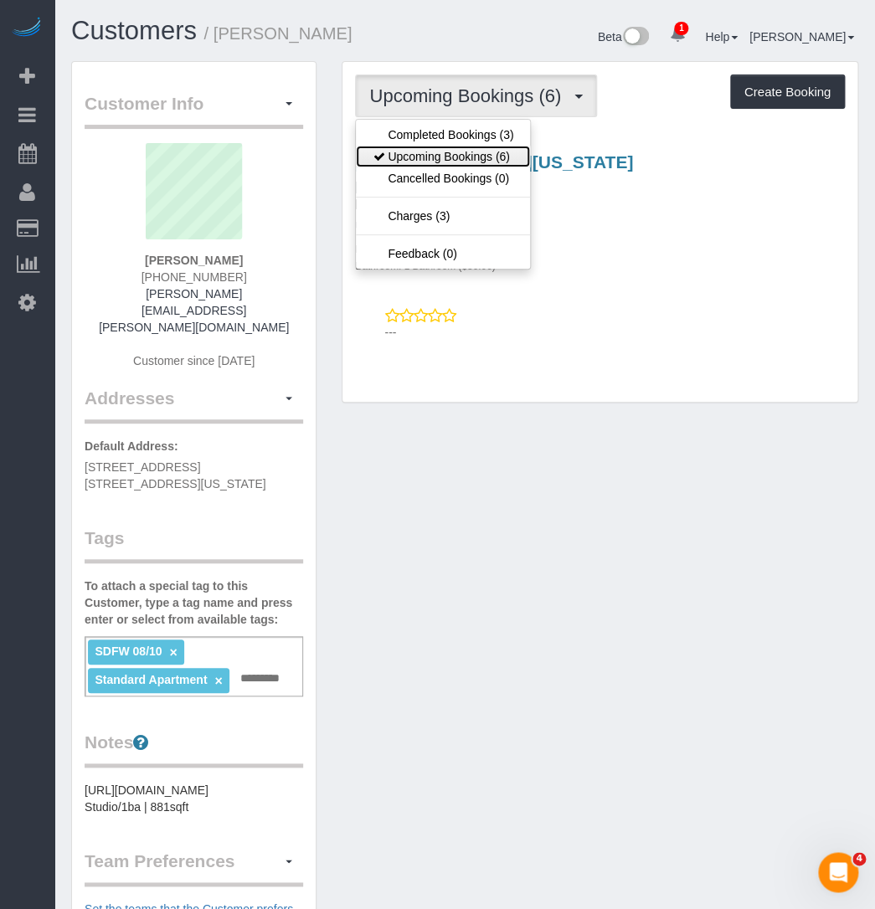
click at [444, 154] on link "Upcoming Bookings (6)" at bounding box center [443, 157] width 174 height 22
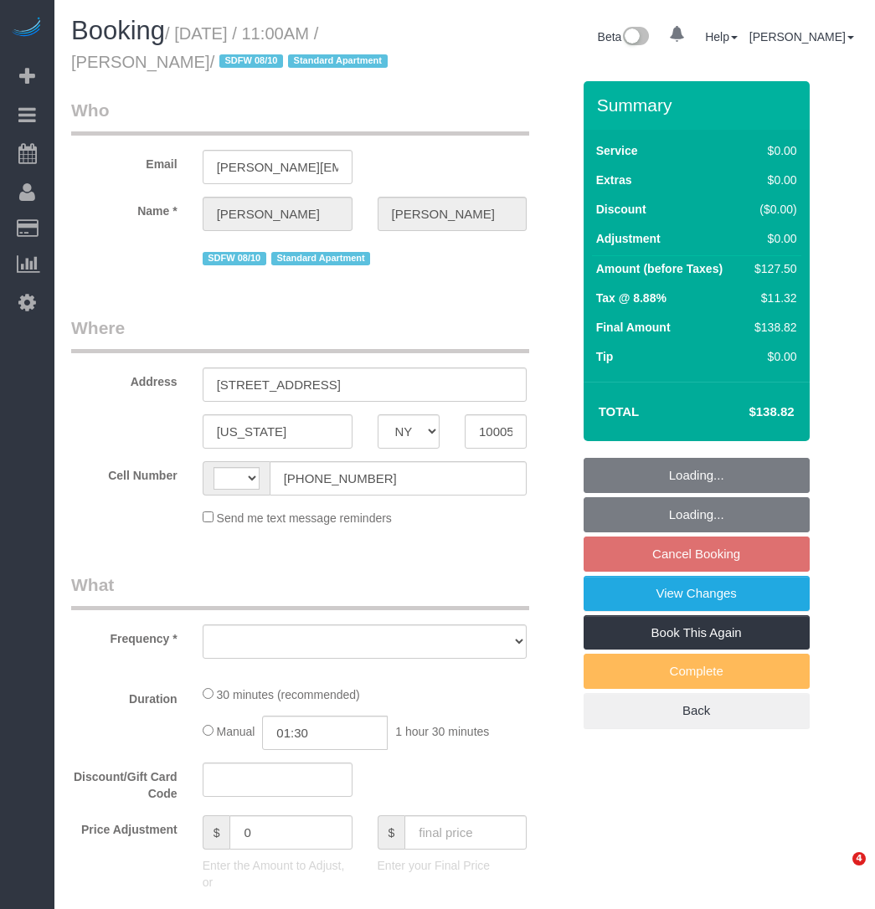
select select "NY"
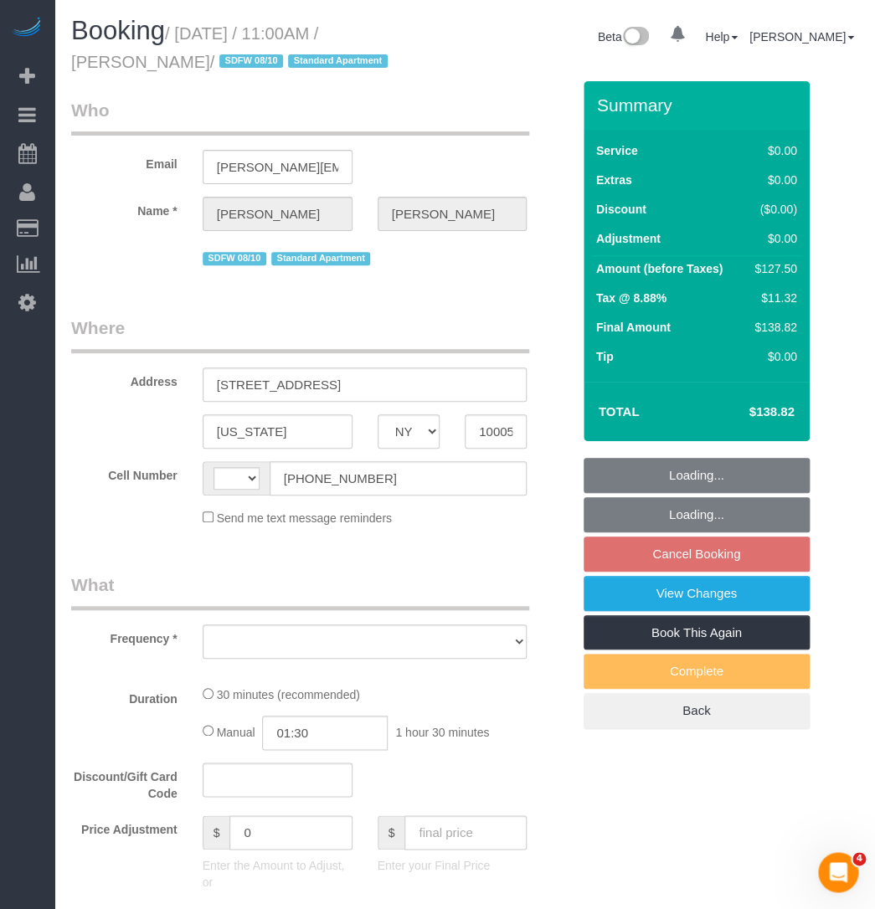
select select "string:[GEOGRAPHIC_DATA]"
select select "object:774"
select select "string:stripe-pm_1RL4oE4VGloSiKo7gNGsc9Ch"
select select "number:89"
select select "number:73"
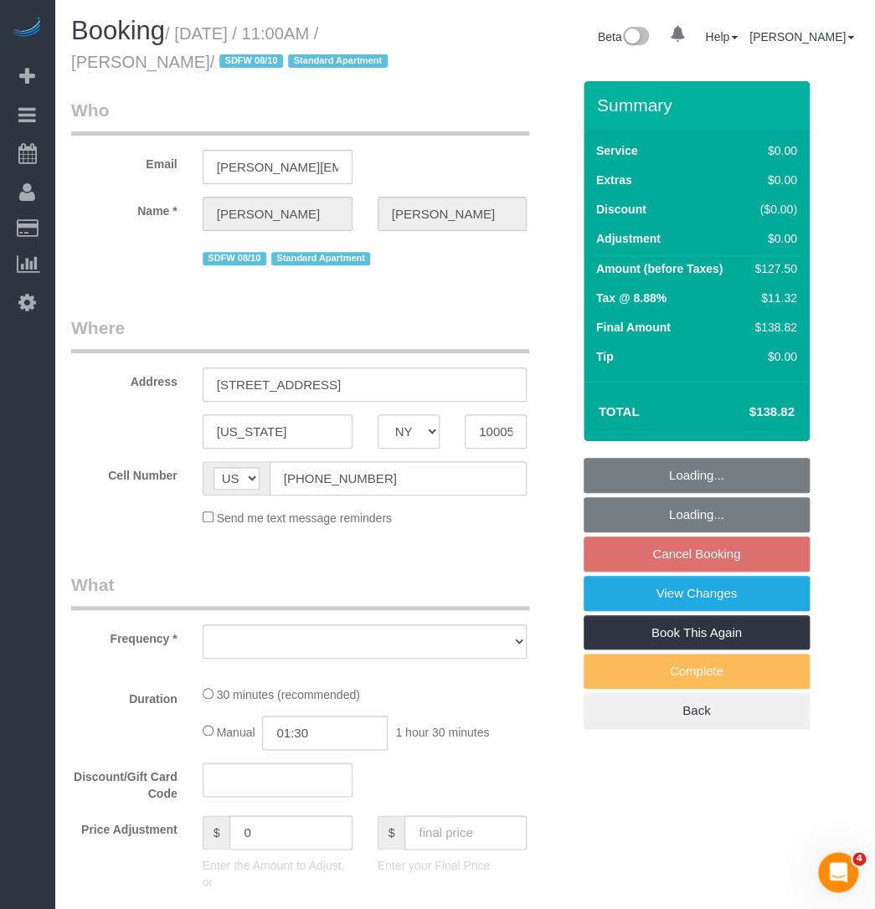
select select "number:15"
select select "number:5"
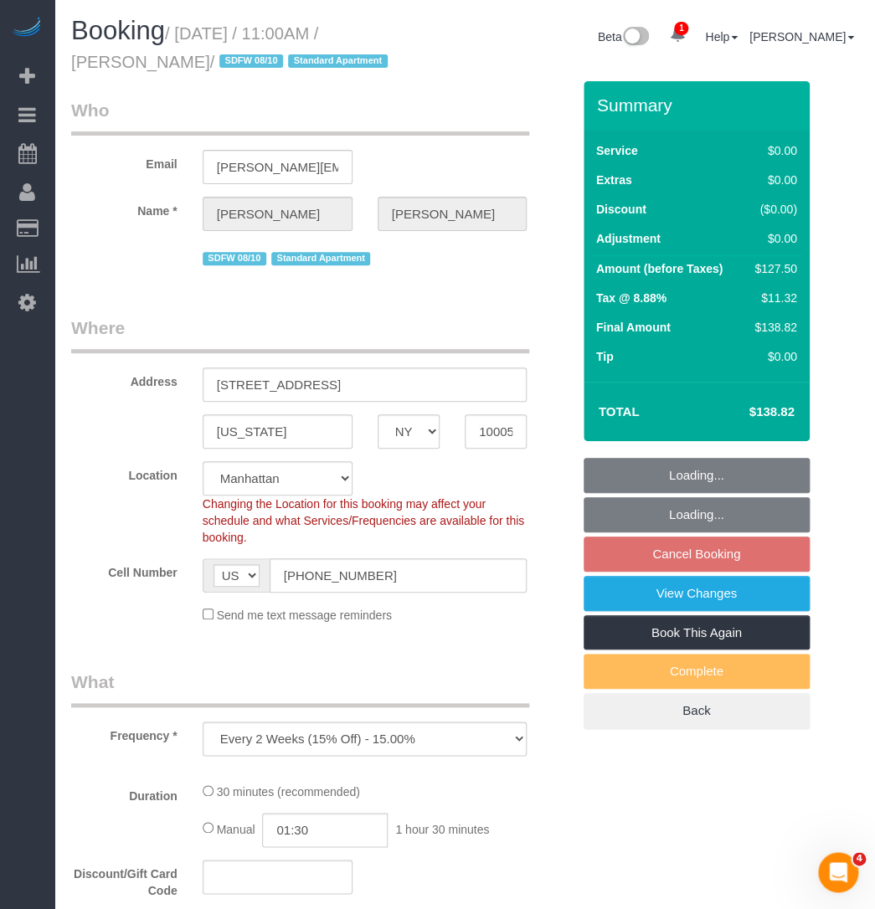
select select "object:886"
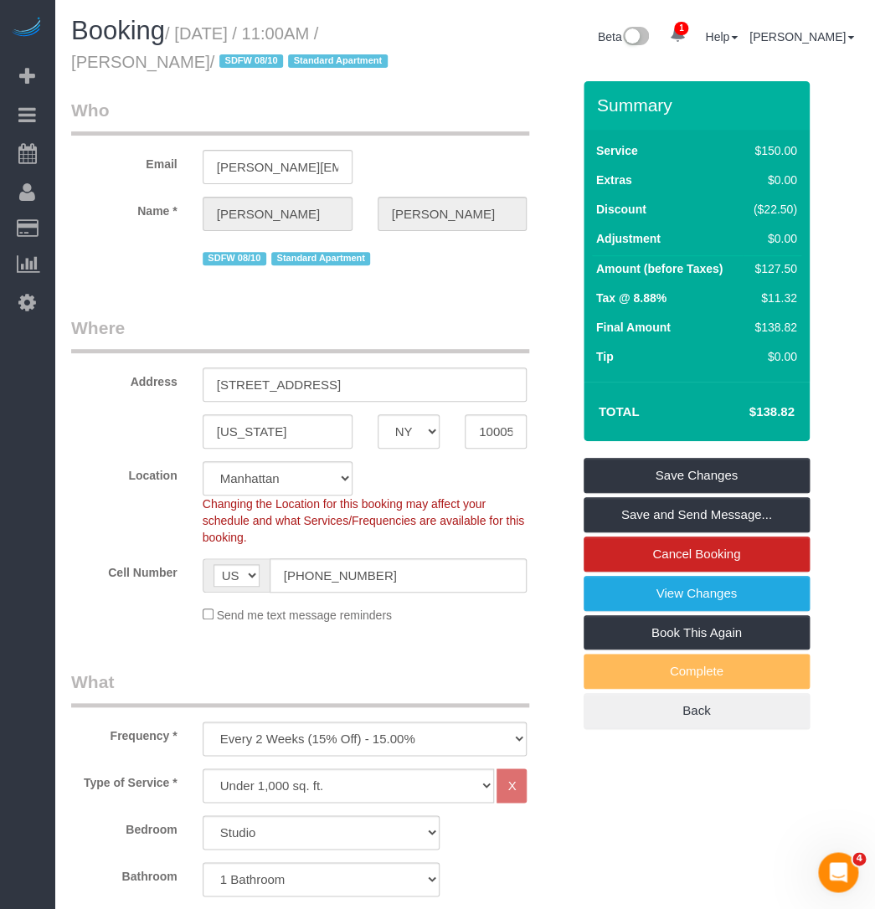
click at [439, 255] on div "SDFW 08/10 Standard Apartment" at bounding box center [365, 257] width 325 height 26
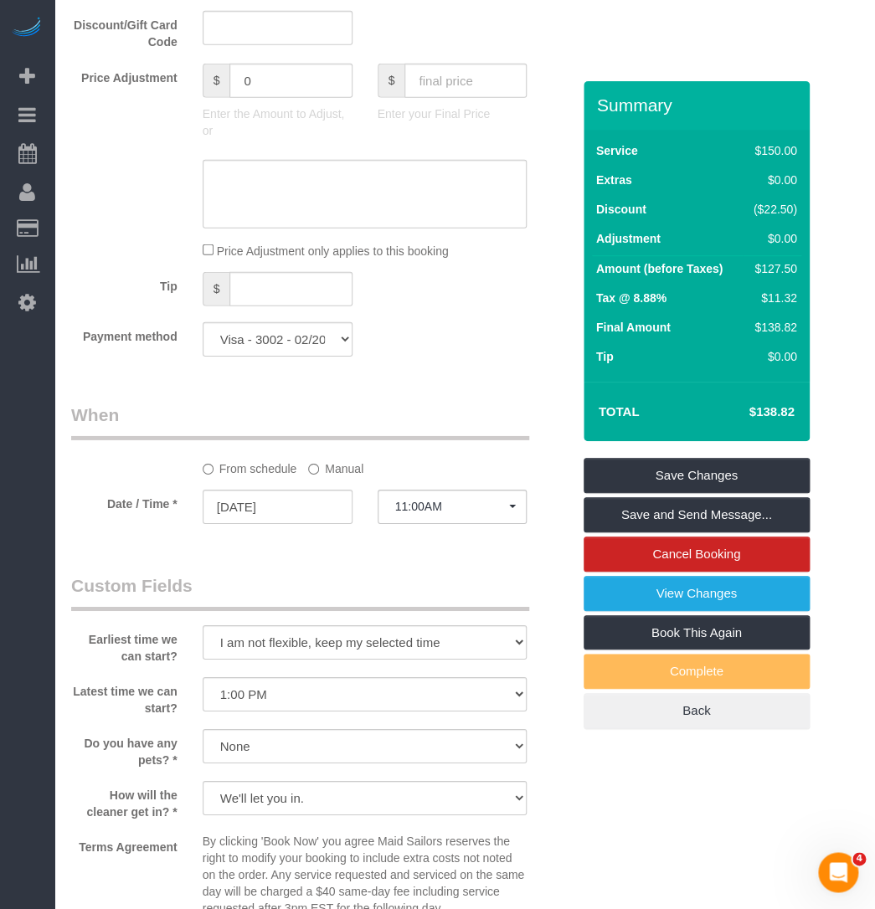
scroll to position [1369, 0]
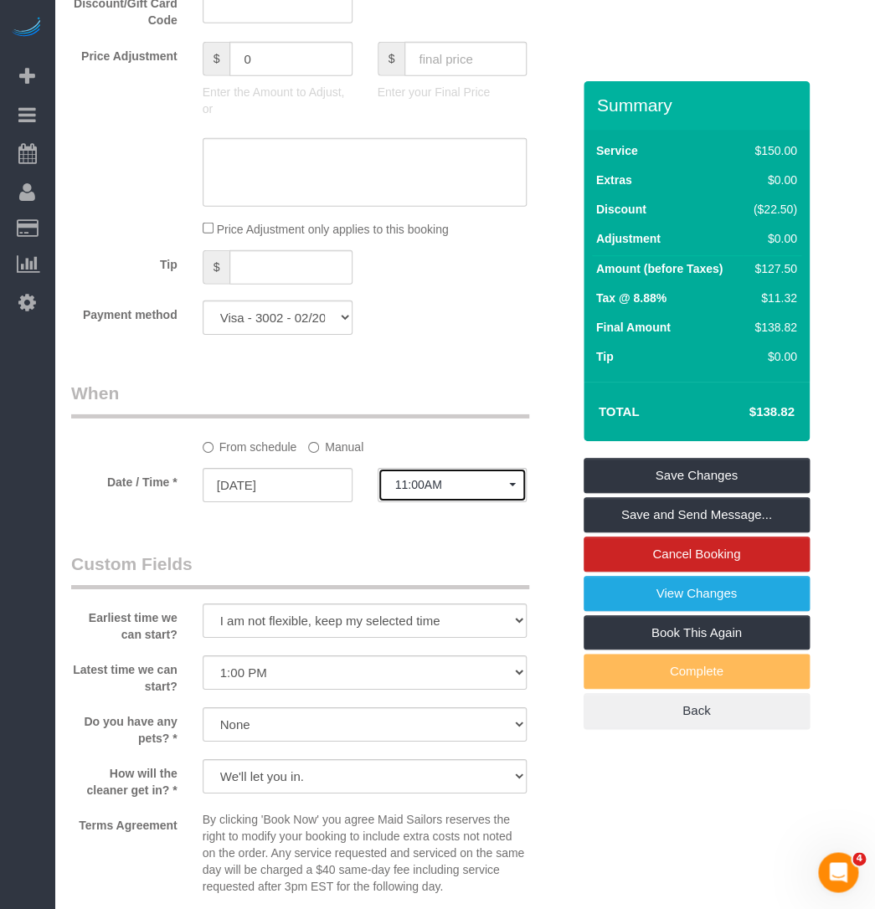
click at [408, 496] on button "11:00AM" at bounding box center [452, 485] width 150 height 34
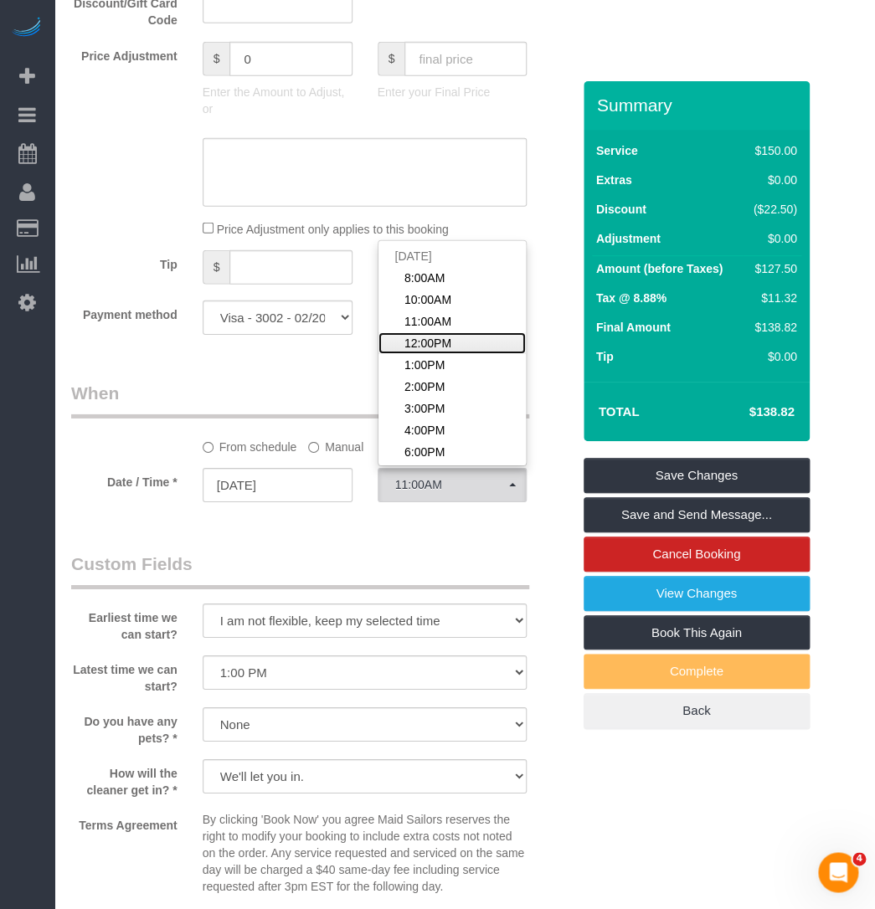
click at [412, 338] on span "12:00PM" at bounding box center [427, 343] width 47 height 17
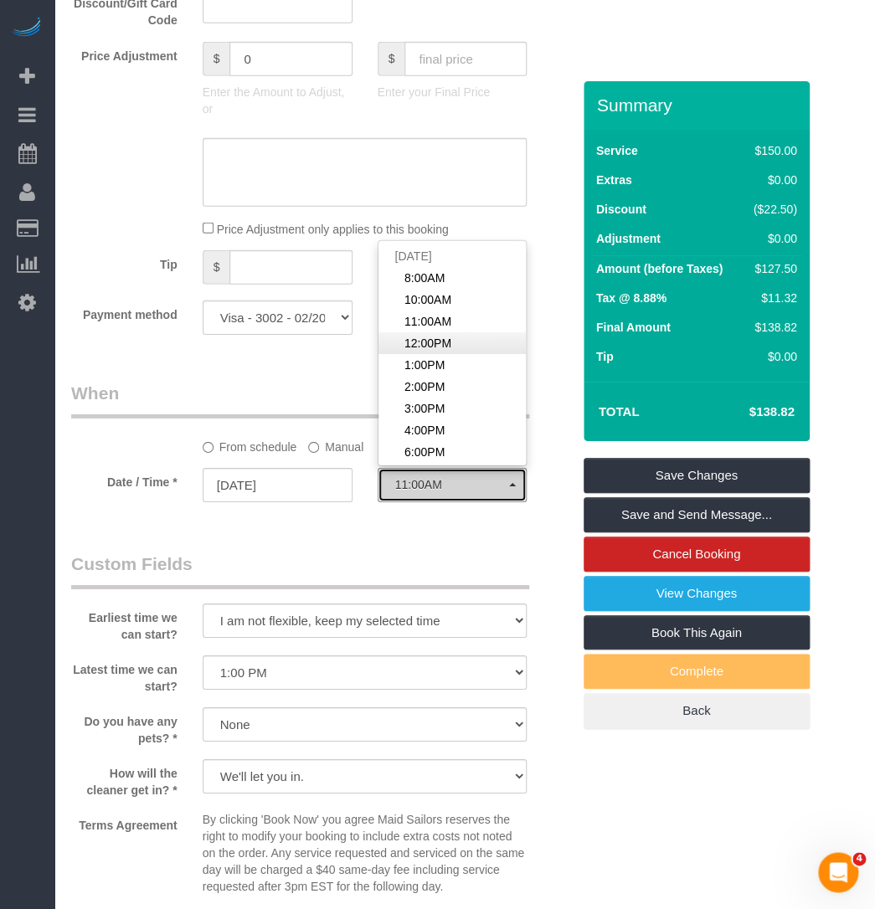
select select "spot4"
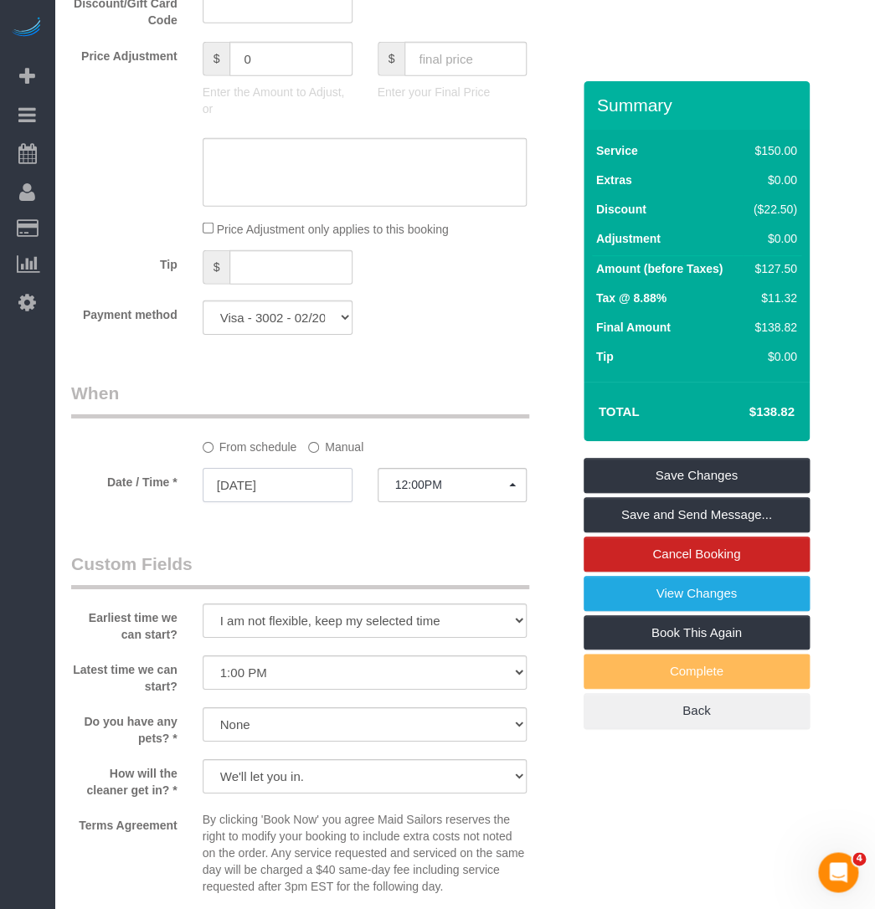
click at [228, 479] on input "08/25/2025" at bounding box center [278, 485] width 150 height 34
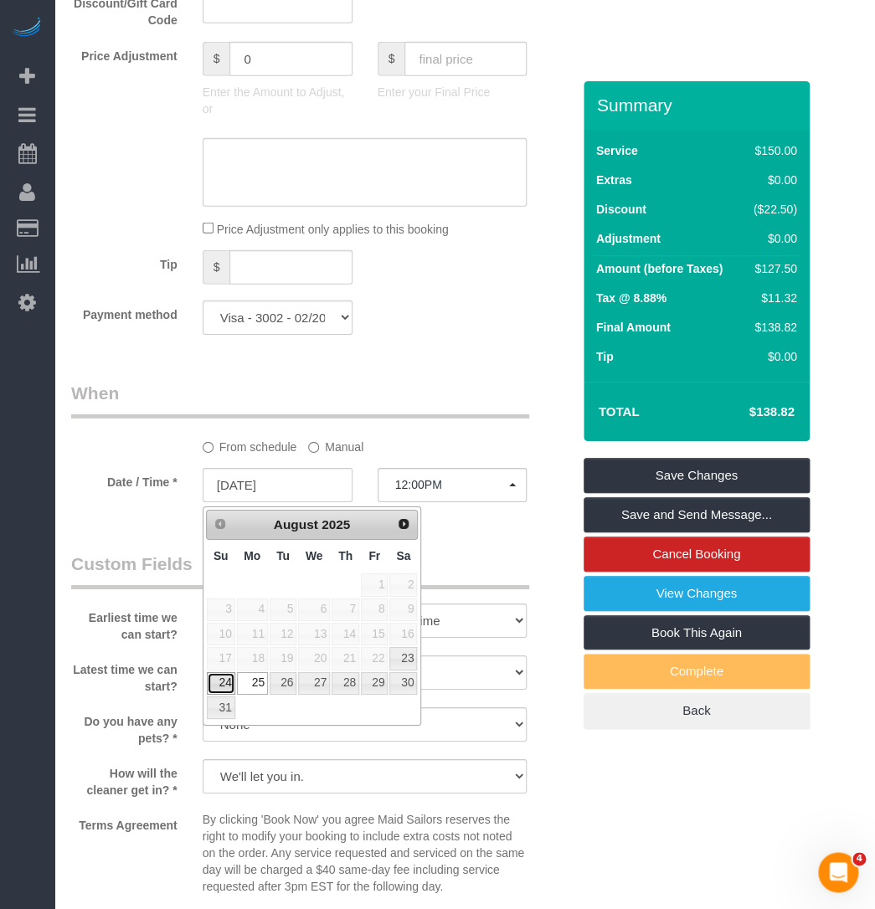
click at [225, 680] on link "24" at bounding box center [221, 683] width 28 height 23
type input "08/24/2025"
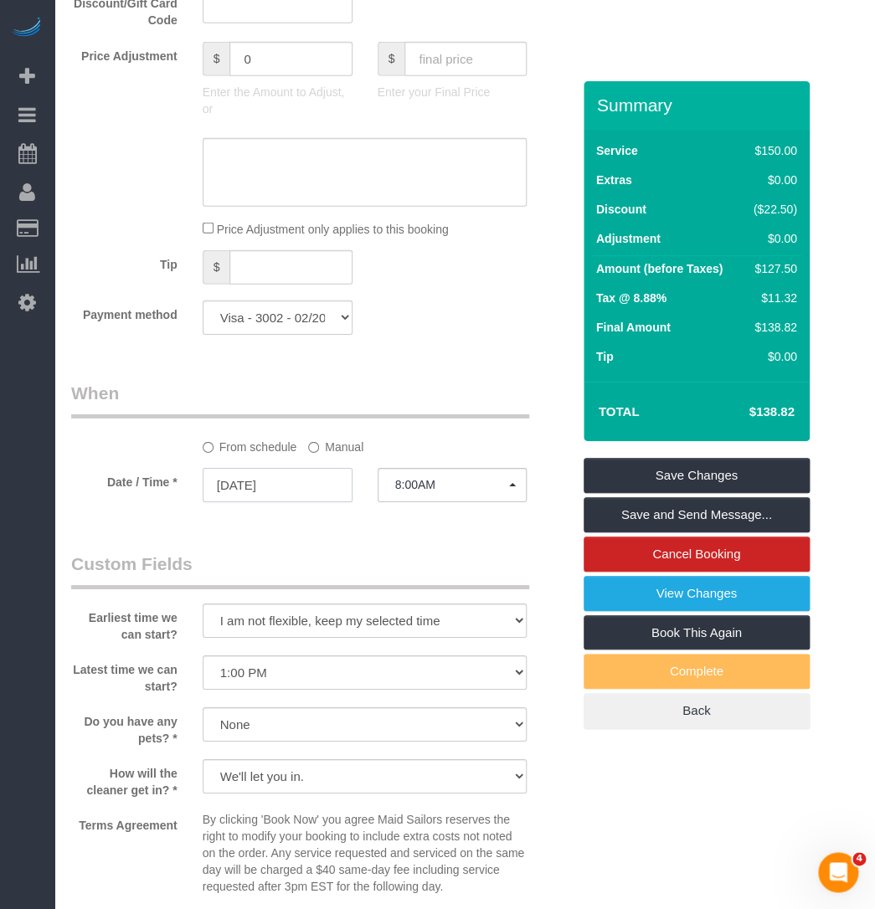
click at [267, 486] on input "08/24/2025" at bounding box center [278, 485] width 150 height 34
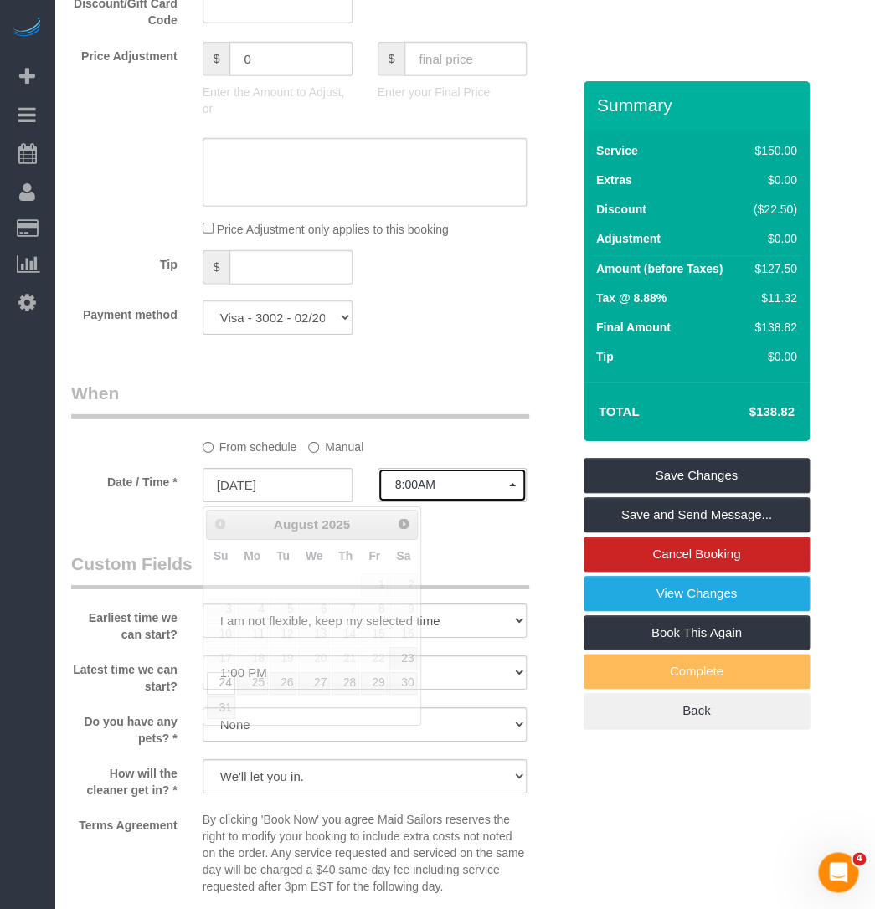
click at [442, 491] on span "8:00AM" at bounding box center [452, 484] width 115 height 13
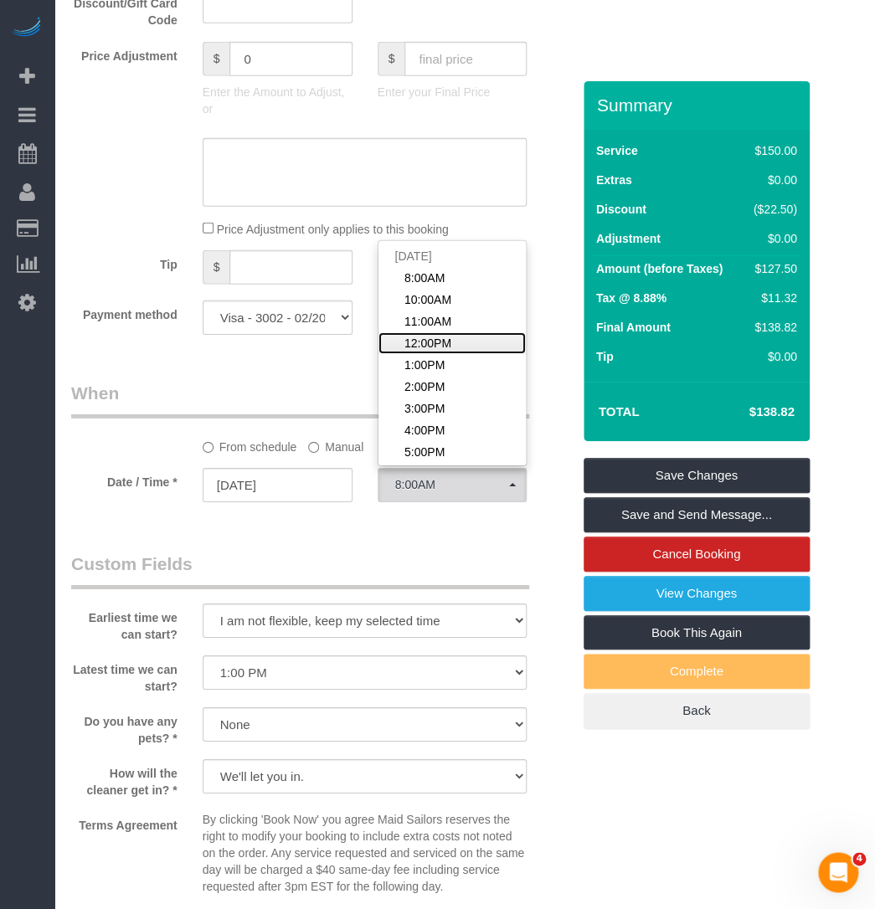
click at [416, 352] on span "12:00PM" at bounding box center [427, 343] width 47 height 17
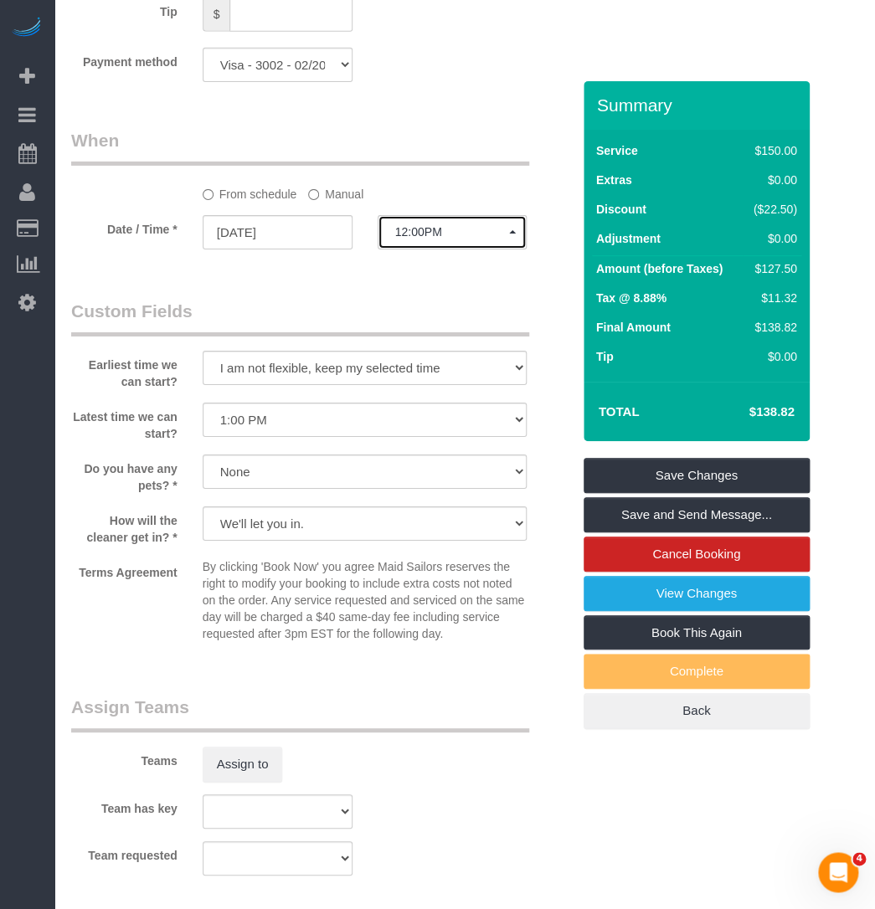
scroll to position [1674, 0]
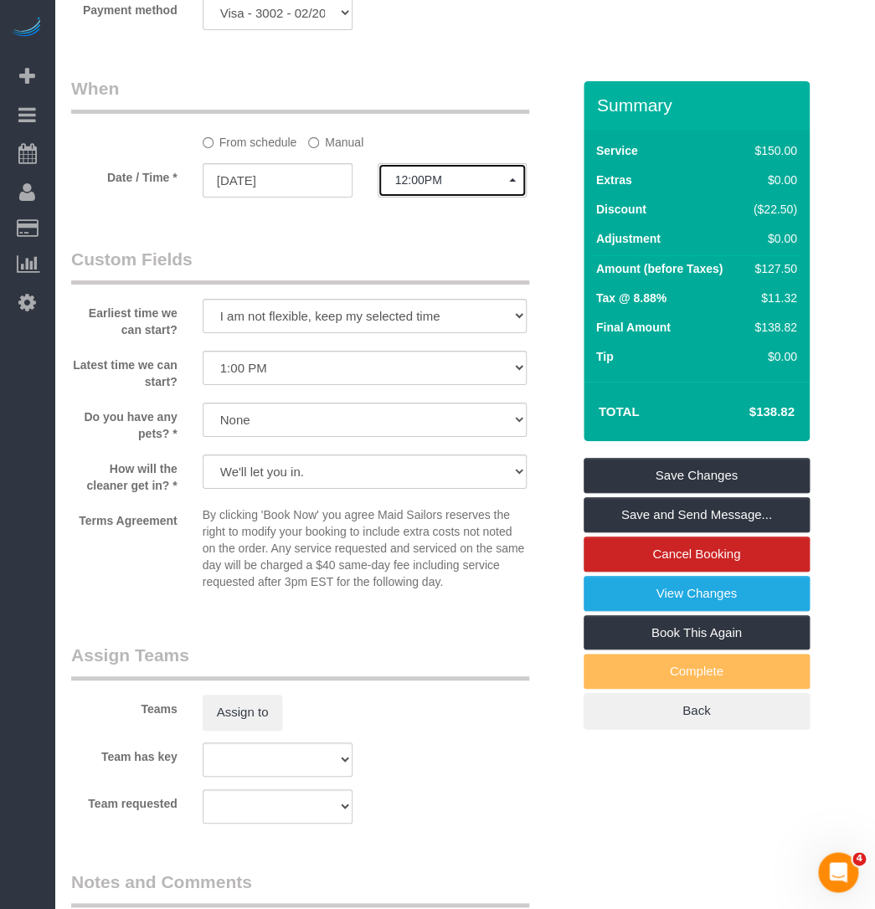
click at [395, 191] on button "12:00PM" at bounding box center [452, 180] width 150 height 34
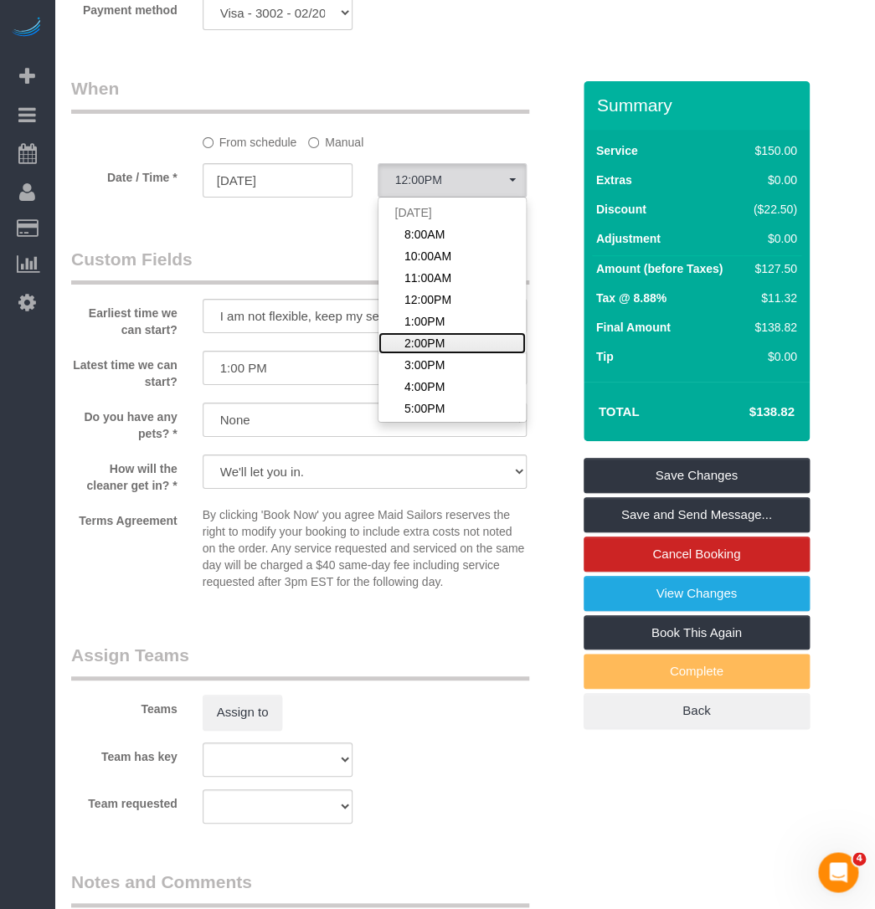
click at [429, 346] on span "2:00PM" at bounding box center [424, 343] width 40 height 17
select select "spot64"
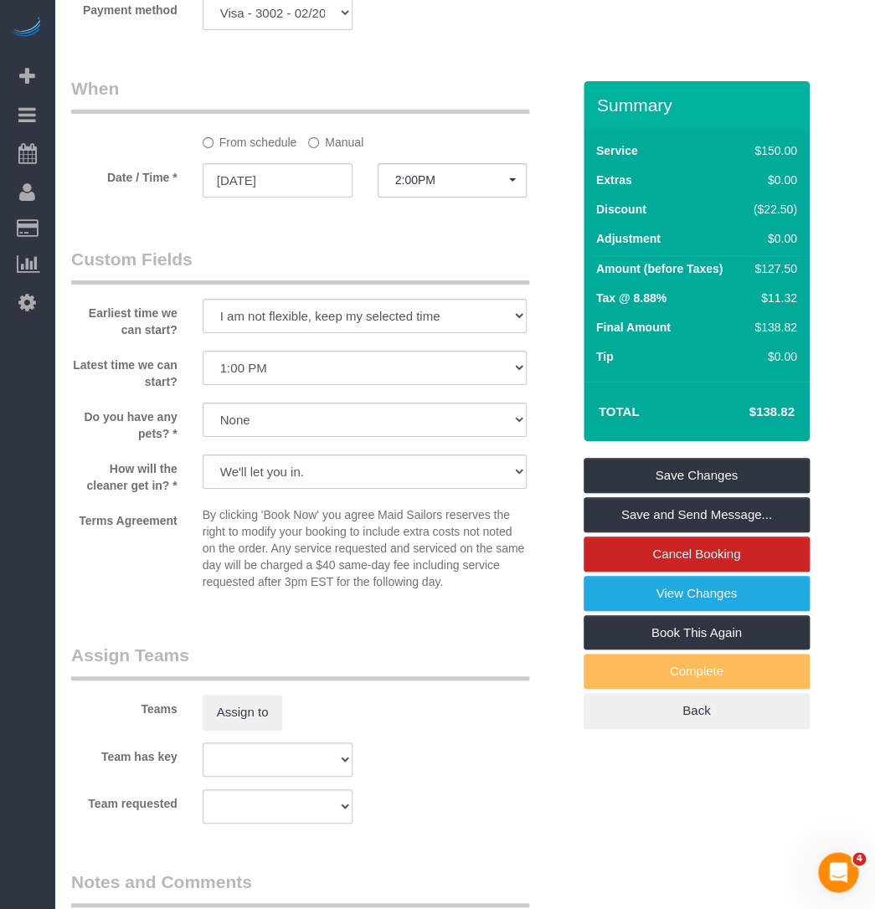
click at [312, 359] on select "I am not flexible, keep my selected time 8:00 AM 9:00 AM 10:00 AM 11:00 AM 12:0…" at bounding box center [365, 368] width 325 height 34
select select "number:76"
click at [203, 354] on select "I am not flexible, keep my selected time 8:00 AM 9:00 AM 10:00 AM 11:00 AM 12:0…" at bounding box center [365, 368] width 325 height 34
click at [313, 259] on legend "Custom Fields" at bounding box center [300, 266] width 458 height 38
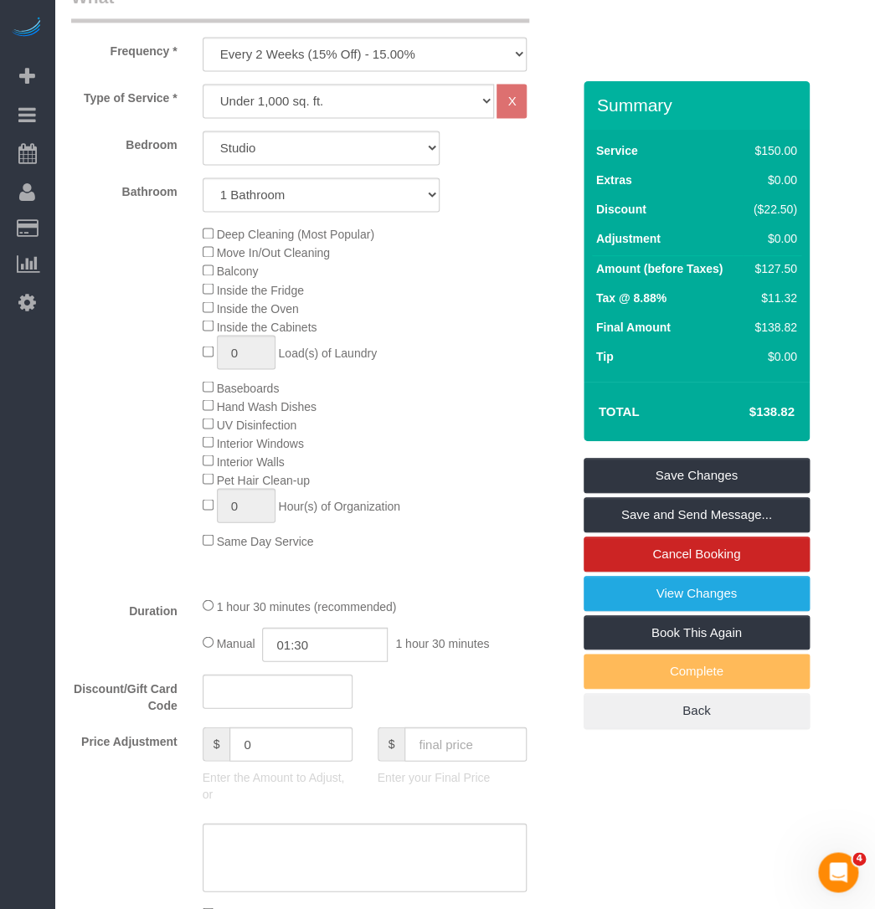
scroll to position [304, 0]
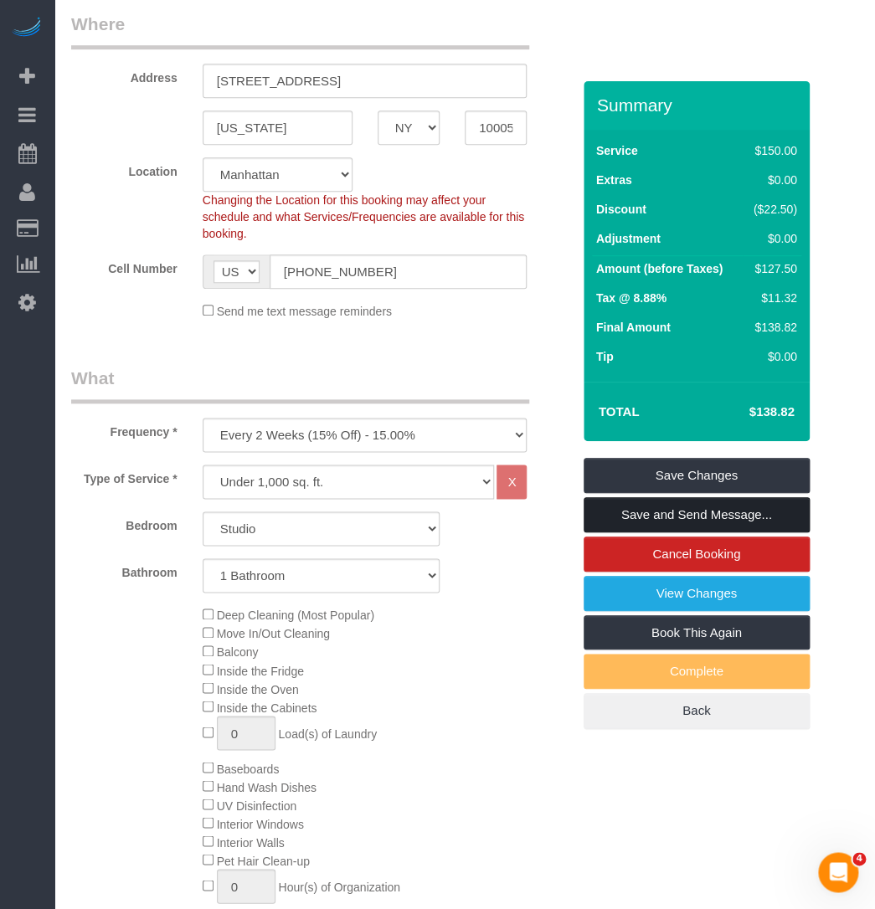
click at [617, 505] on link "Save and Send Message..." at bounding box center [696, 514] width 226 height 35
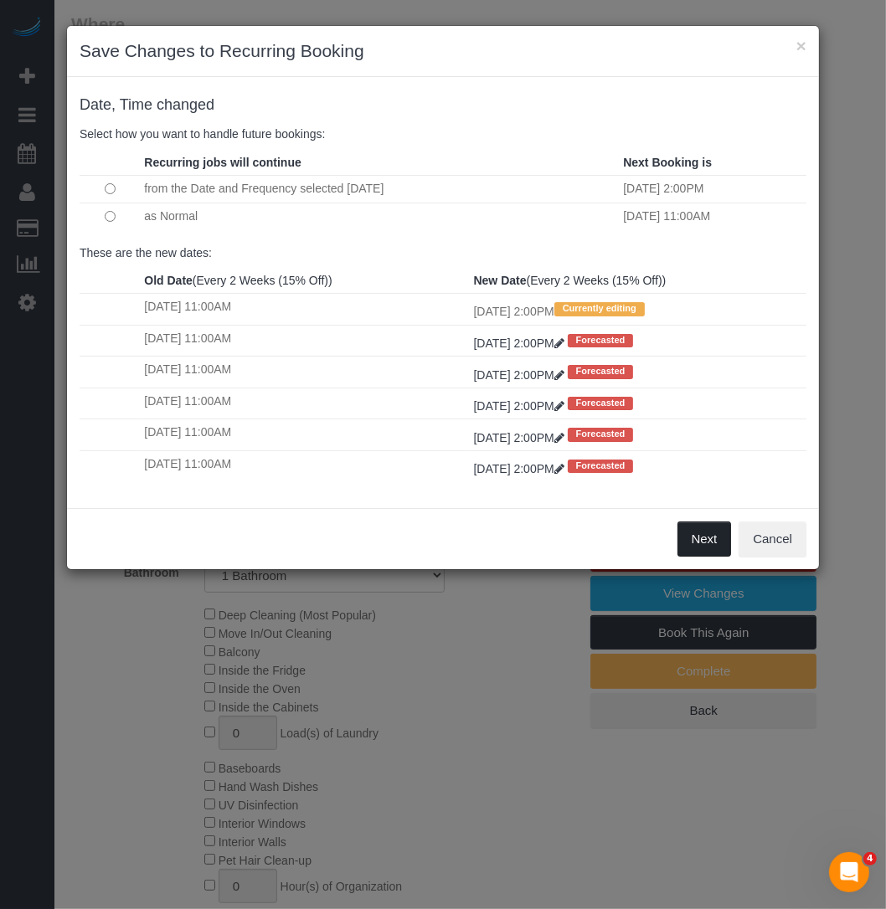
click at [695, 547] on button "Next" at bounding box center [704, 538] width 54 height 35
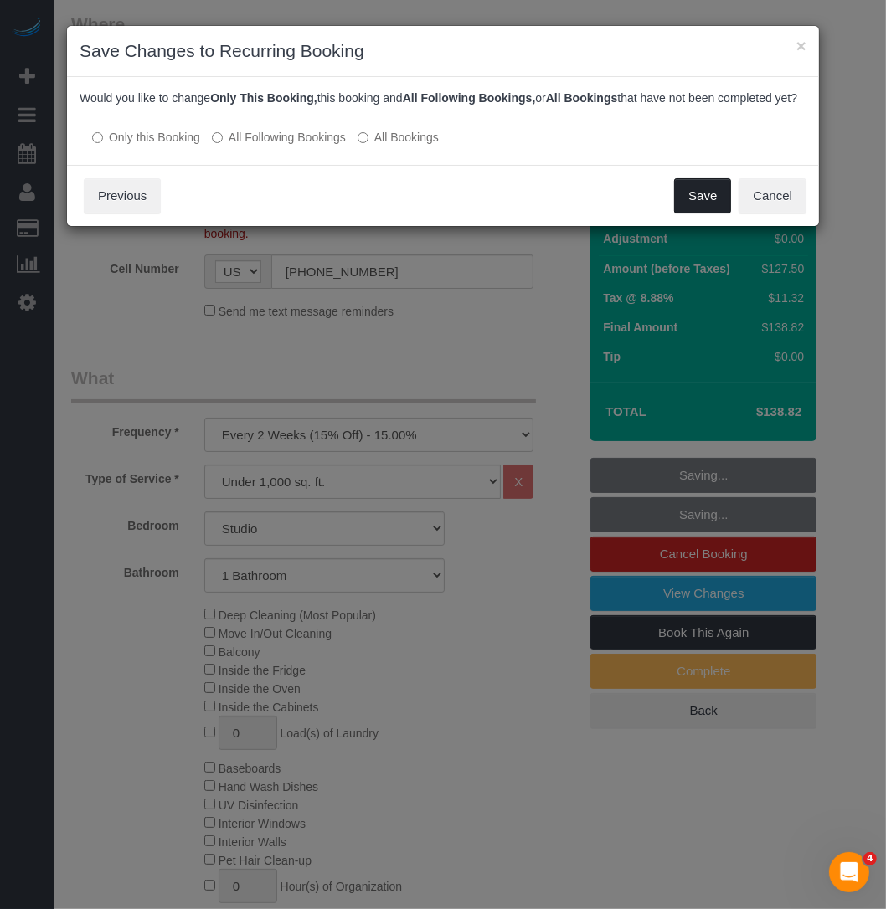
drag, startPoint x: 690, startPoint y: 209, endPoint x: 756, endPoint y: 312, distance: 121.9
click at [756, 312] on div "× Save Changes to Recurring Booking Date, Time changed Select how you want to h…" at bounding box center [443, 454] width 886 height 909
click at [711, 210] on button "Save" at bounding box center [702, 195] width 57 height 35
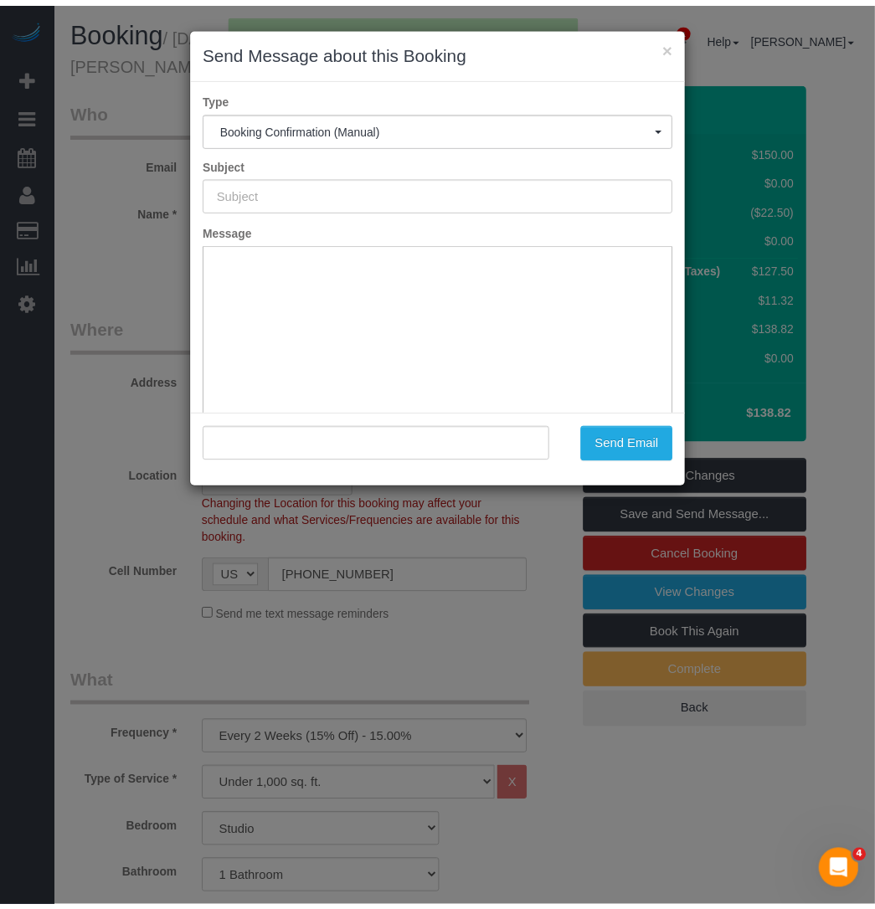
scroll to position [0, 0]
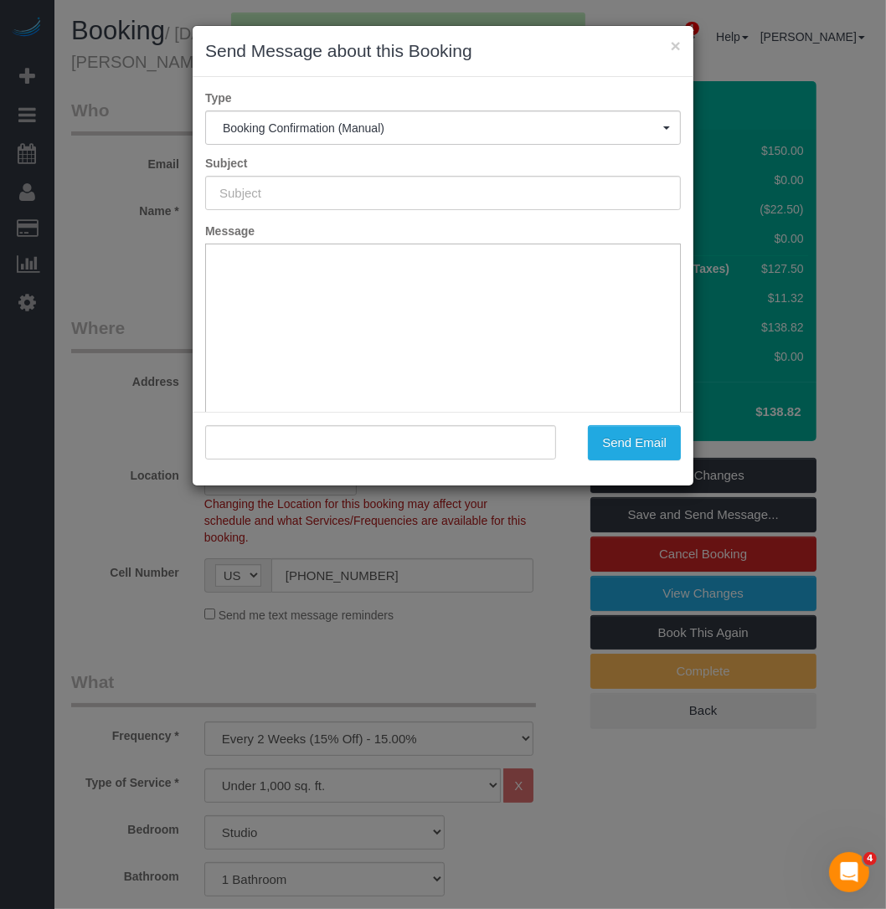
type input "Cleaning Confirmed for 08/24/2025 at 2:00pm"
type input ""Ranu Vohra" <ranu.vohra@gmail.com>"
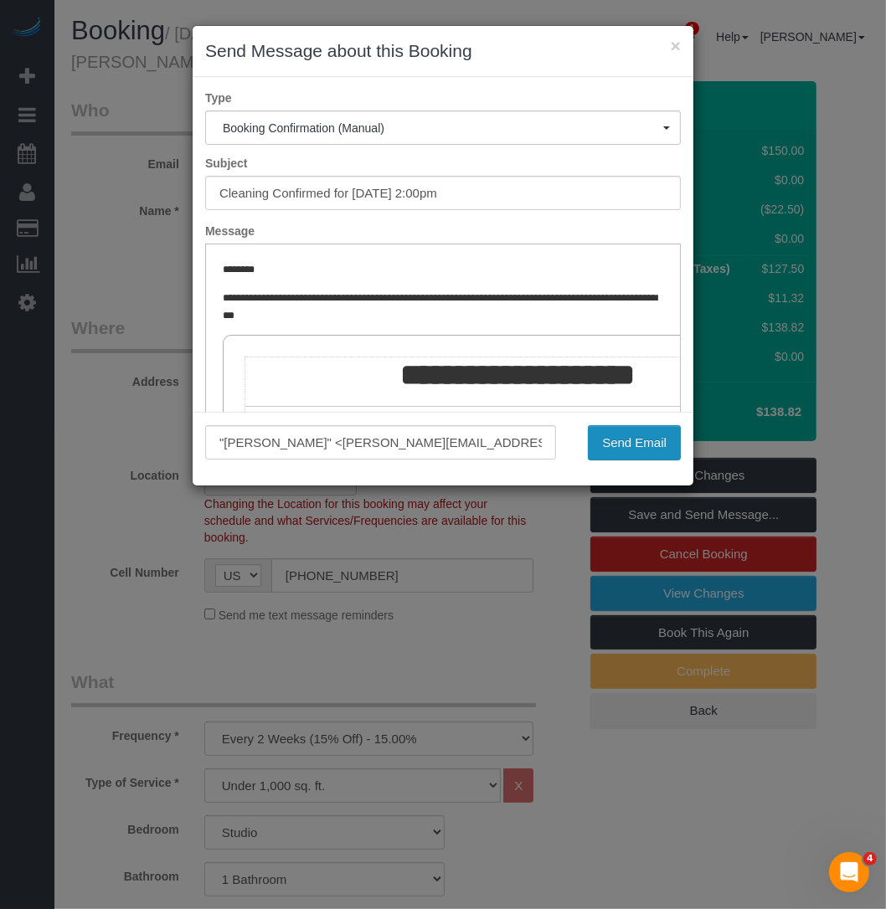
click at [644, 447] on button "Send Email" at bounding box center [634, 442] width 93 height 35
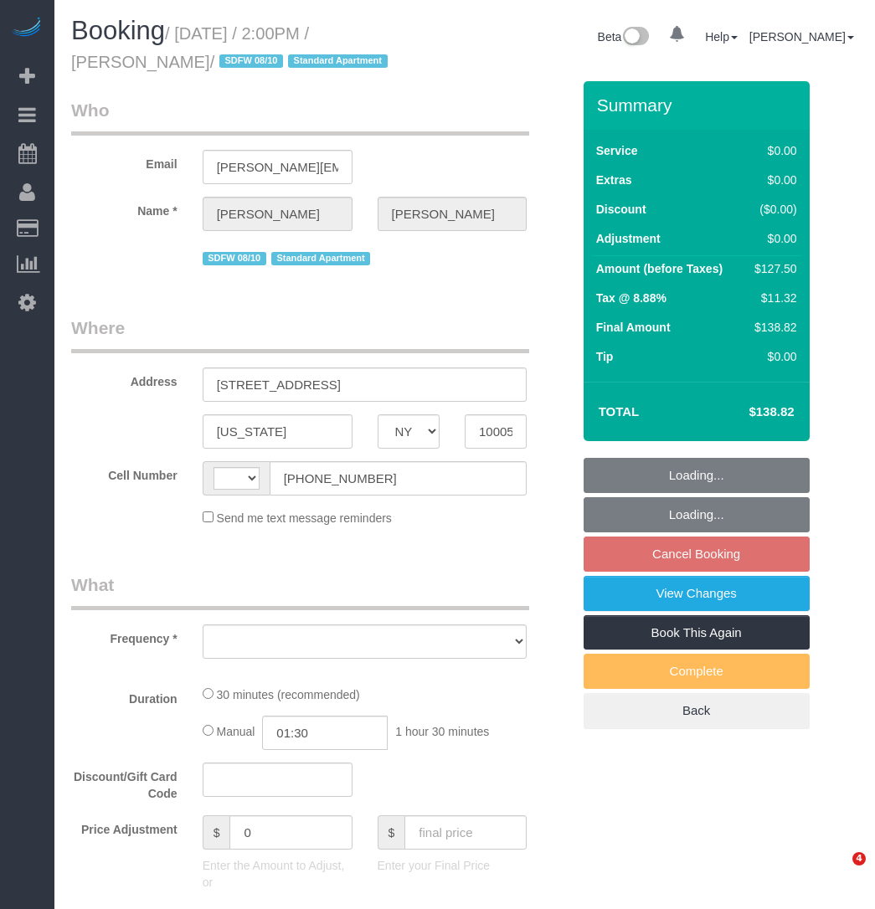
select select "NY"
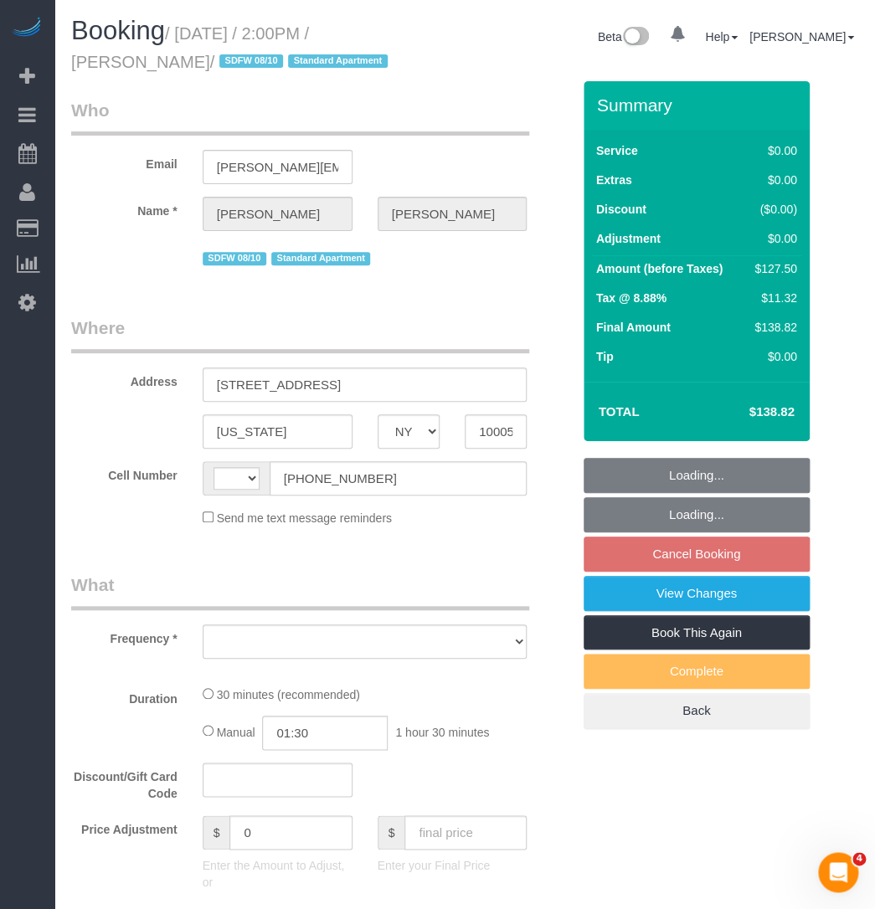
select select "number:89"
select select "number:73"
select select "number:15"
select select "number:5"
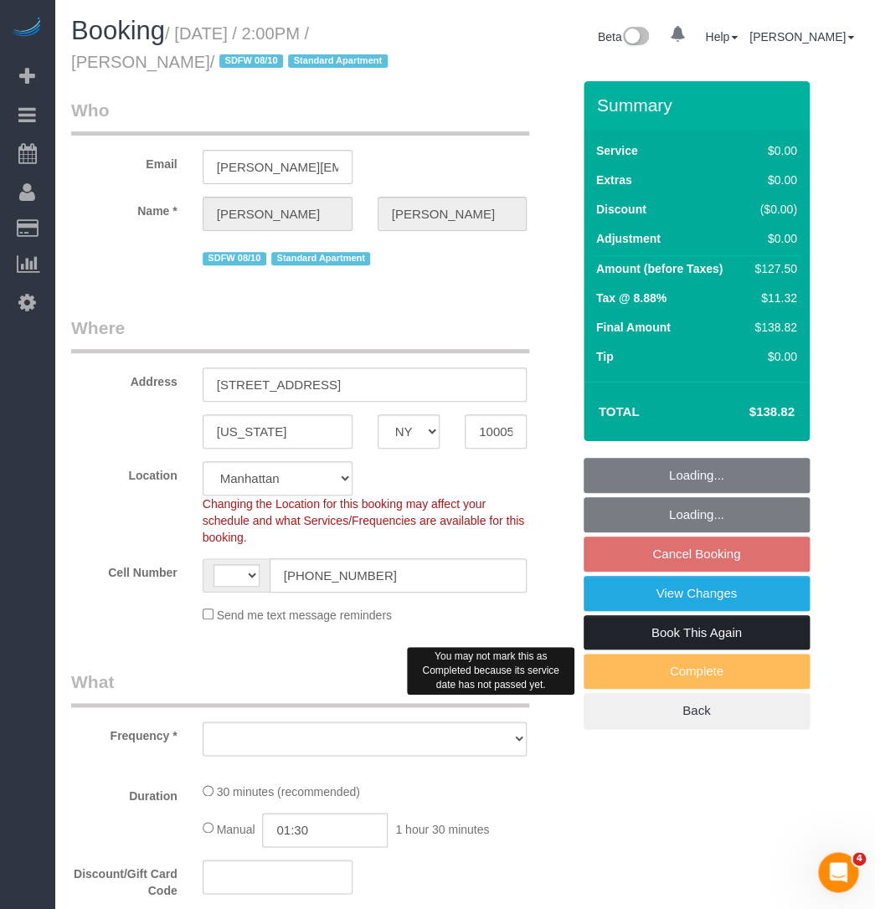
select select "string:[GEOGRAPHIC_DATA]"
select select "string:stripe-pm_1RL4oE4VGloSiKo7gNGsc9Ch"
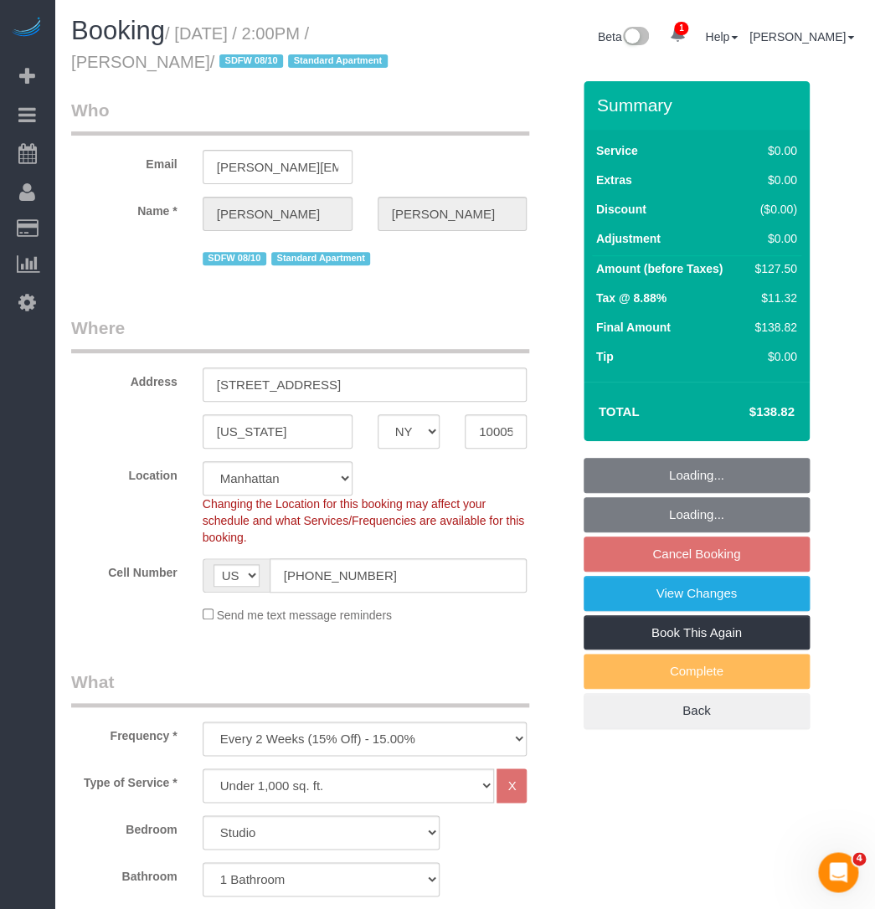
select select "object:1336"
select select "spot7"
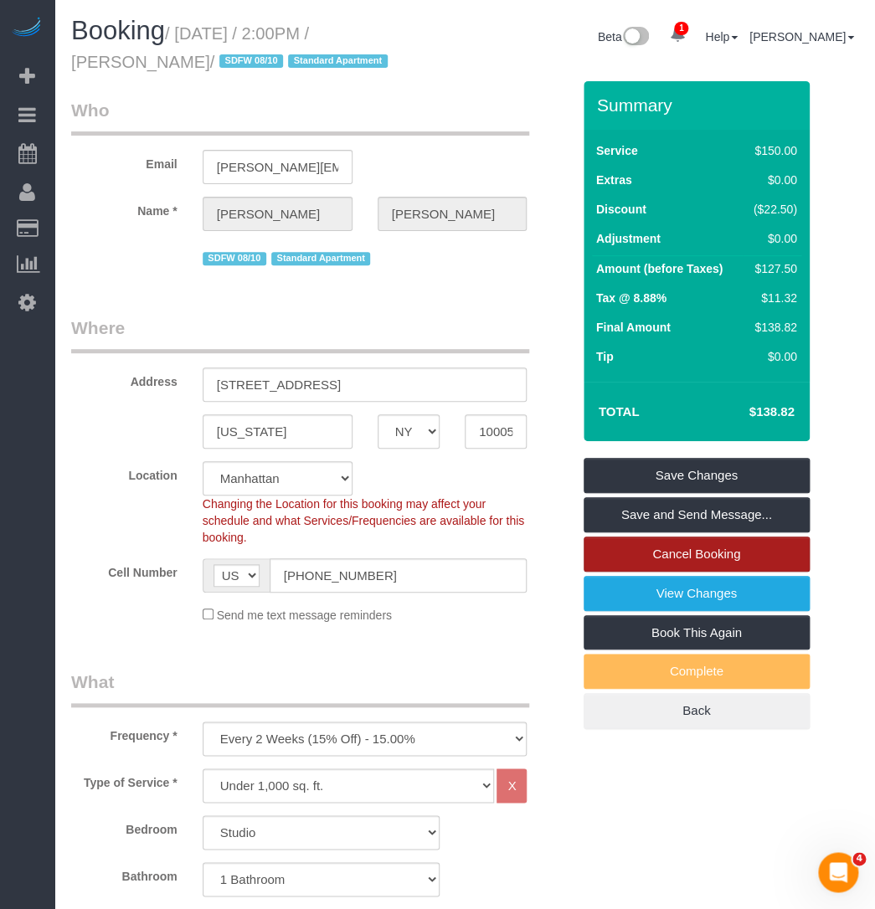
click at [639, 558] on link "Cancel Booking" at bounding box center [696, 553] width 226 height 35
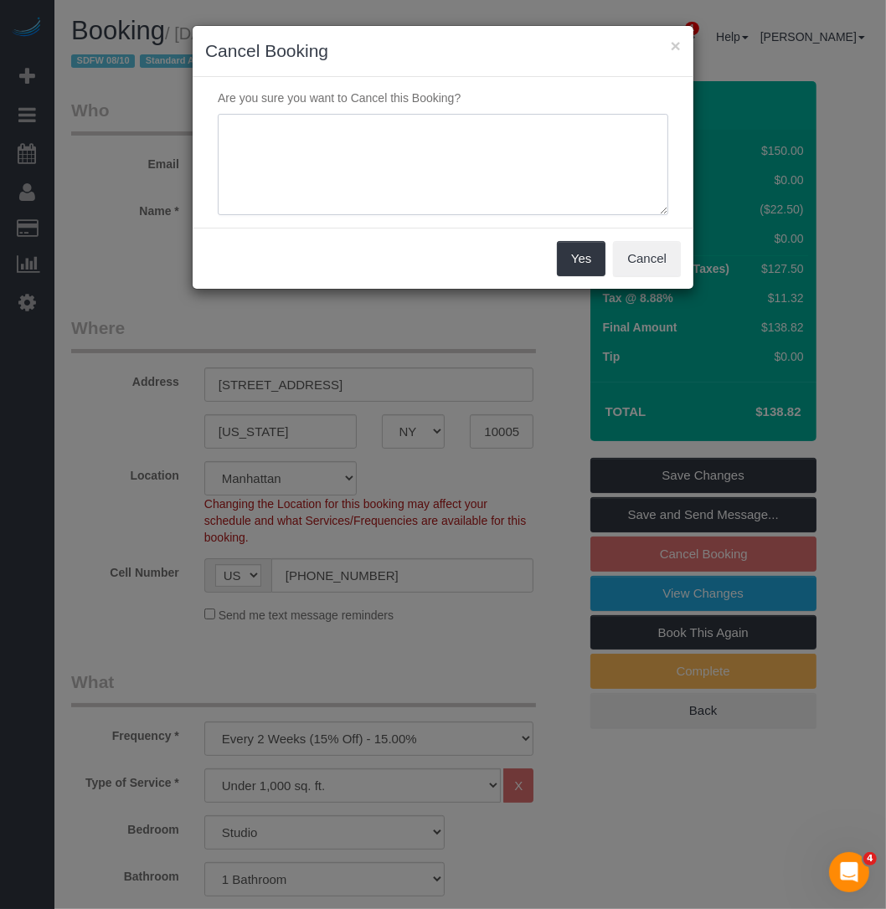
click at [367, 169] on textarea at bounding box center [443, 165] width 450 height 102
type textarea "Customer Requested: Will be traveling and will reach out when she's ready to bo…"
click at [592, 271] on button "Yes" at bounding box center [581, 258] width 49 height 35
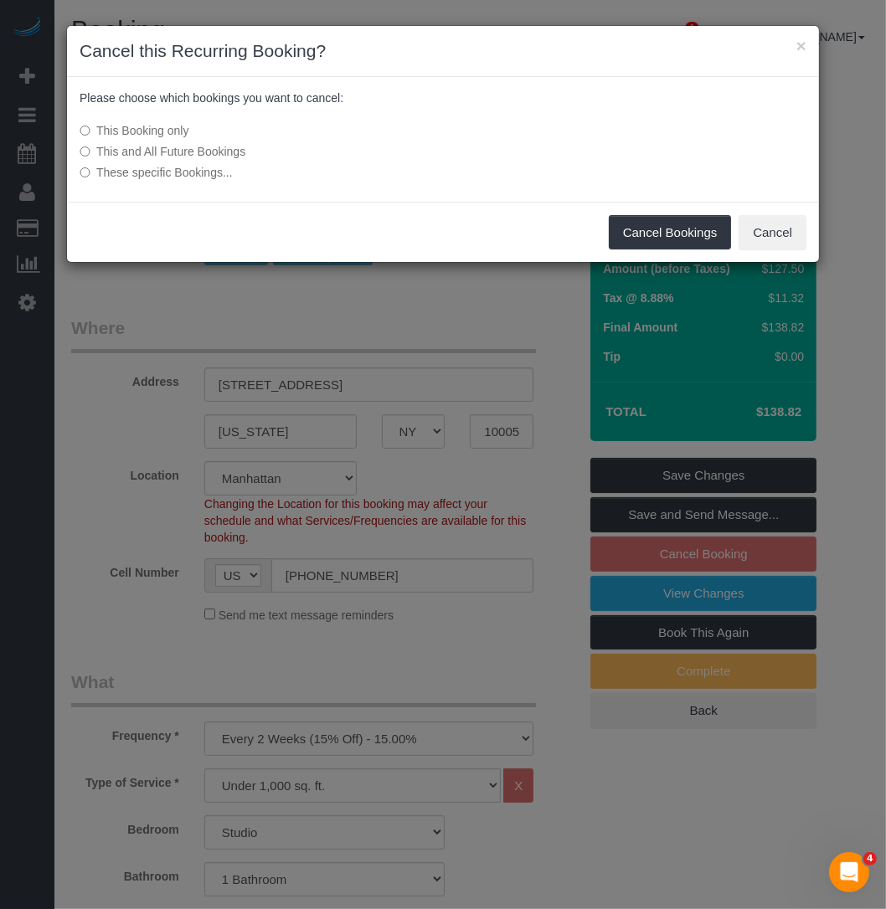
click at [97, 156] on label "This and All Future Bookings" at bounding box center [318, 151] width 476 height 17
click at [687, 229] on button "Cancel Bookings" at bounding box center [669, 232] width 123 height 35
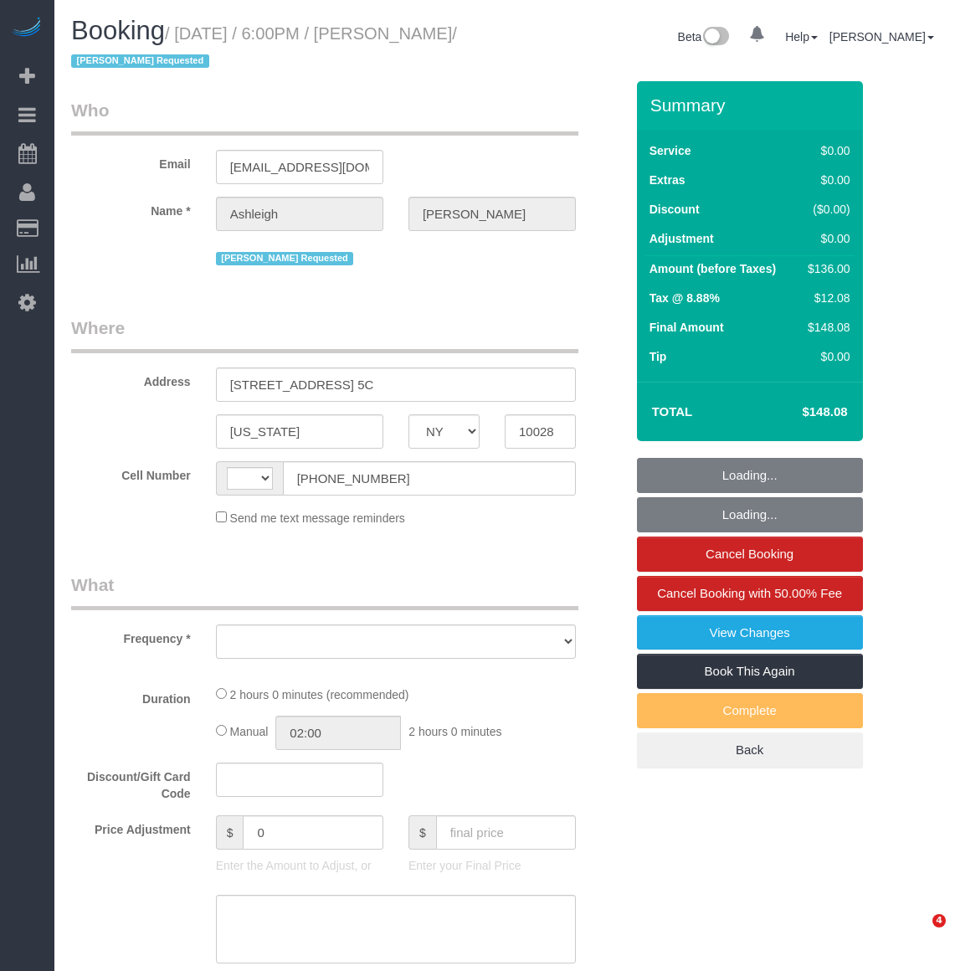
select select "NY"
select select "number:66"
select select "number:78"
select select "number:15"
select select "number:5"
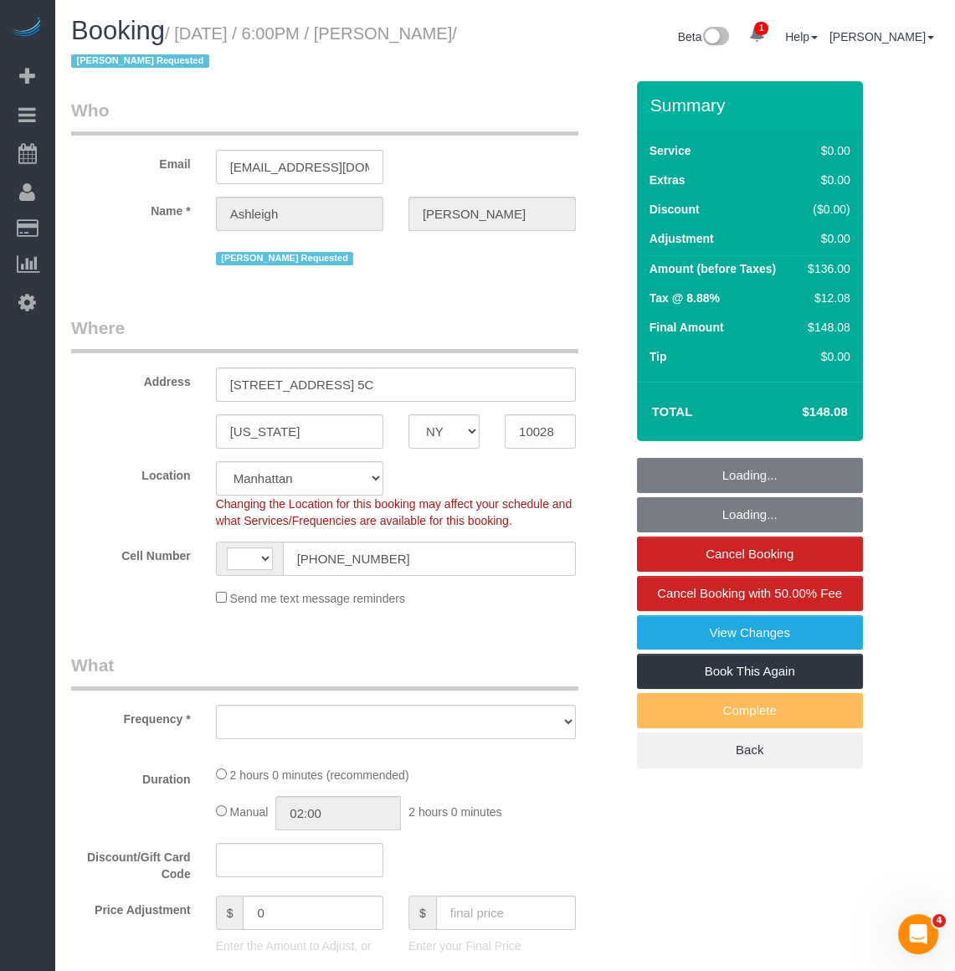
select select "string:[GEOGRAPHIC_DATA]"
select select "object:780"
select select "string:stripe-pm_1RjPmy4VGloSiKo7ocZ9gVhm"
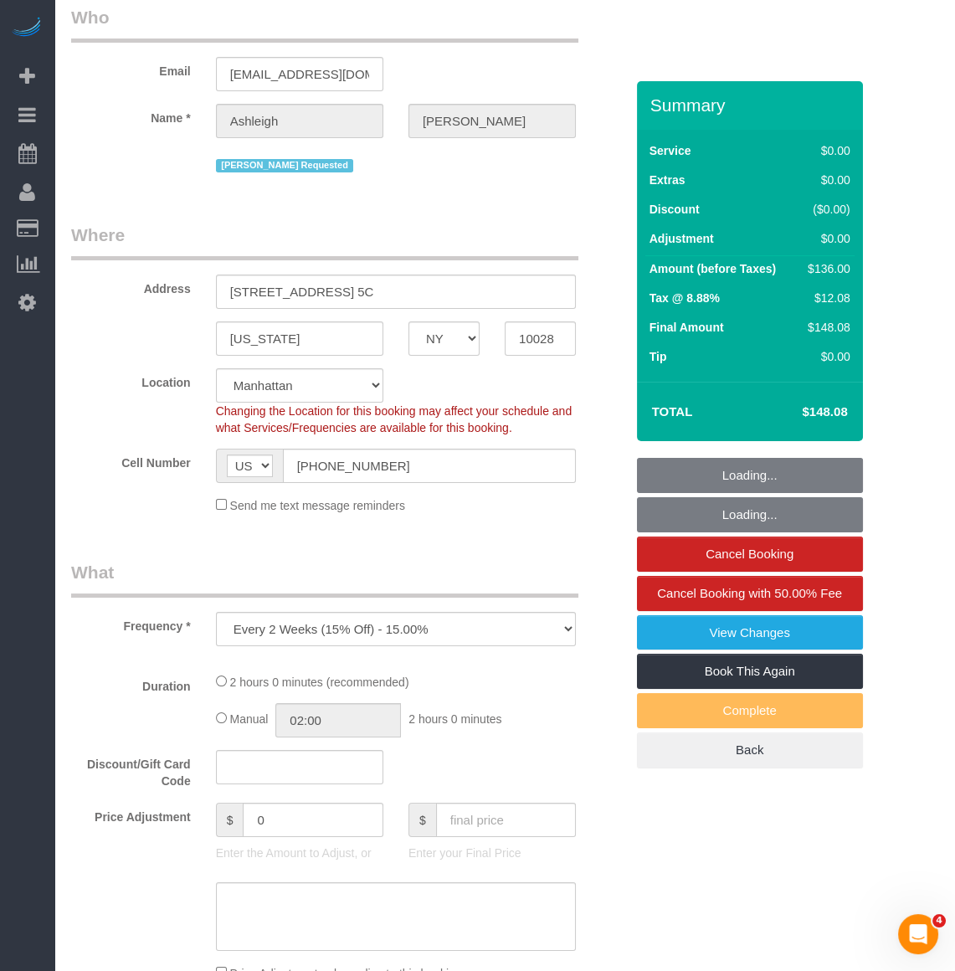
select select "1"
select select "spot1"
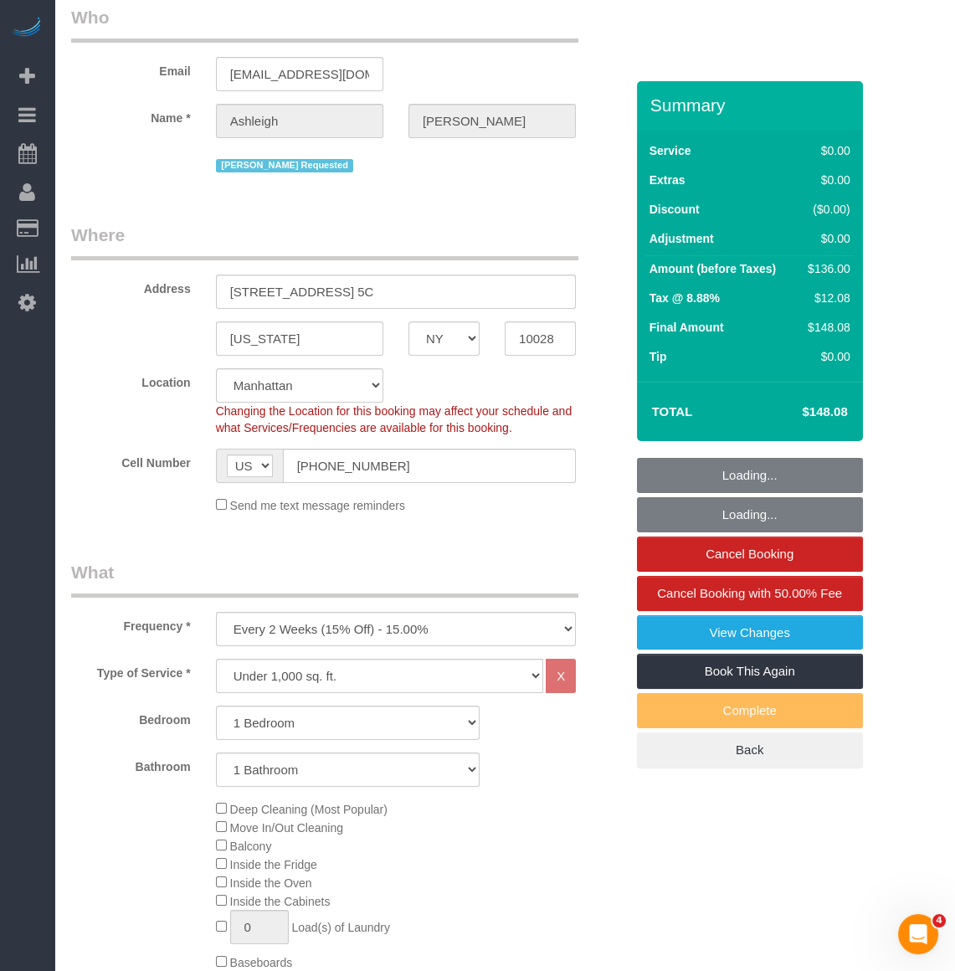
select select "object:1305"
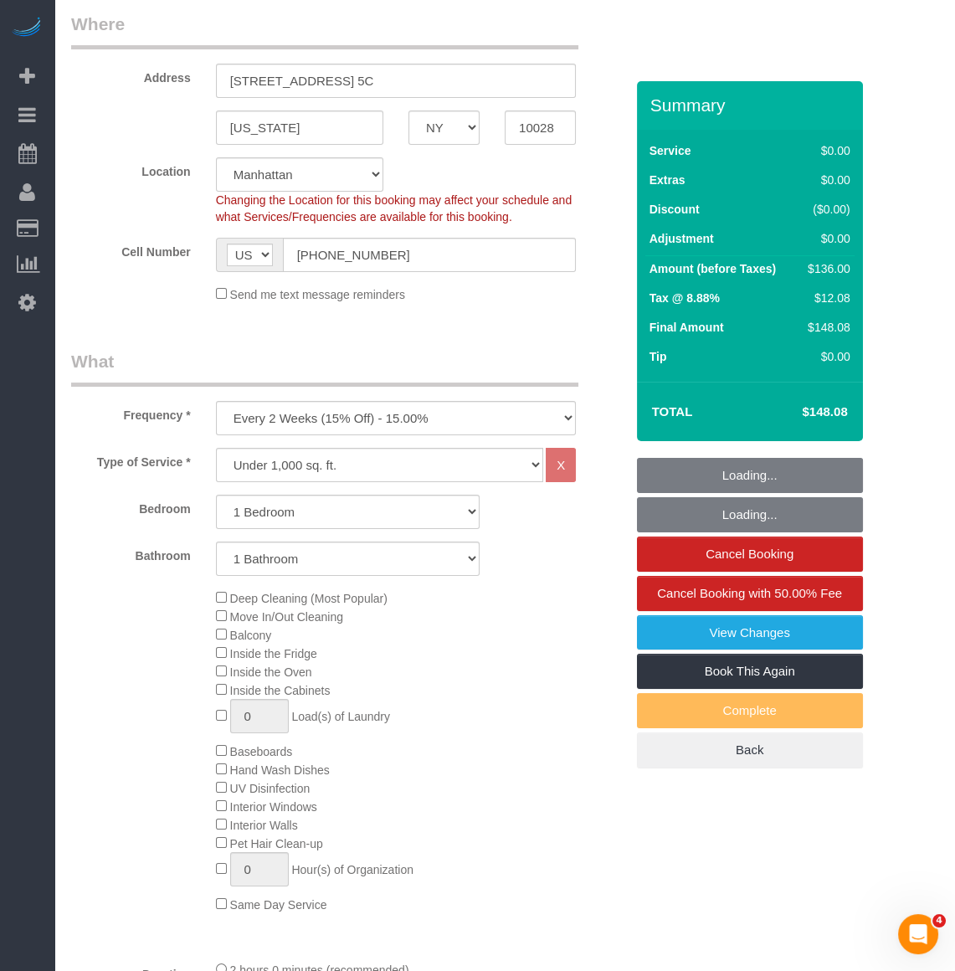
select select "1"
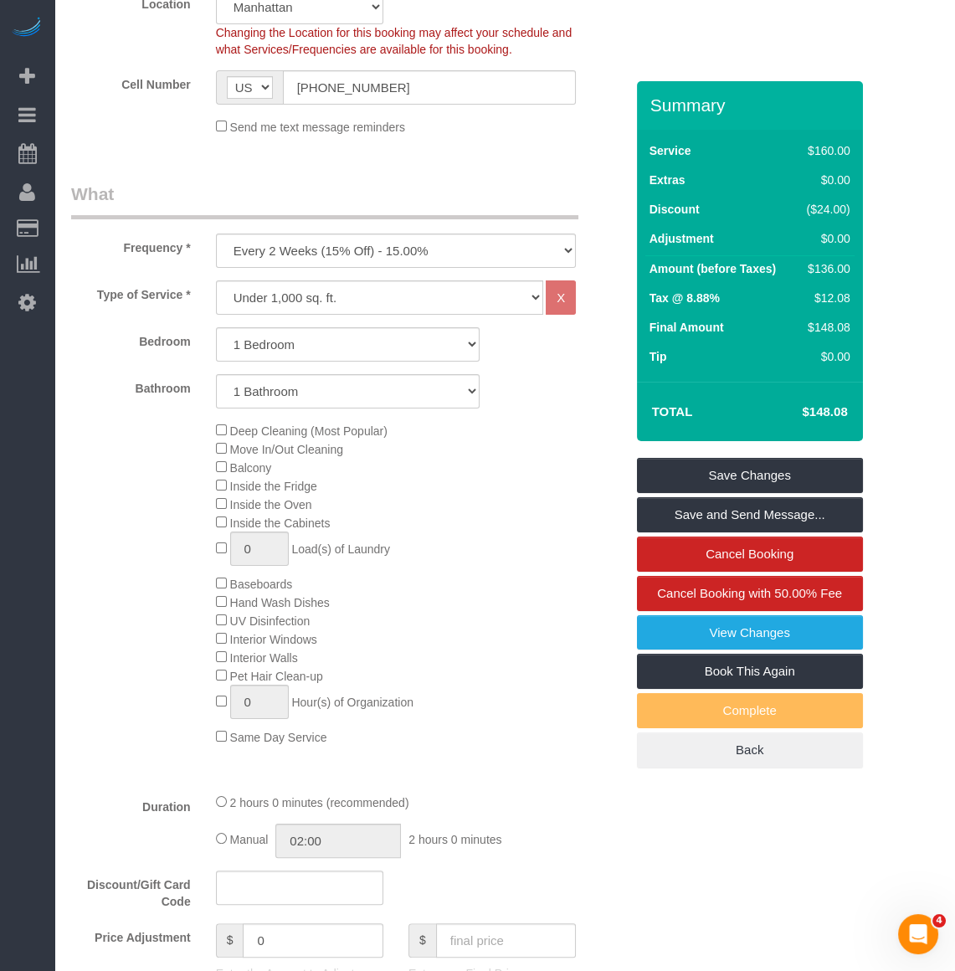
scroll to position [456, 0]
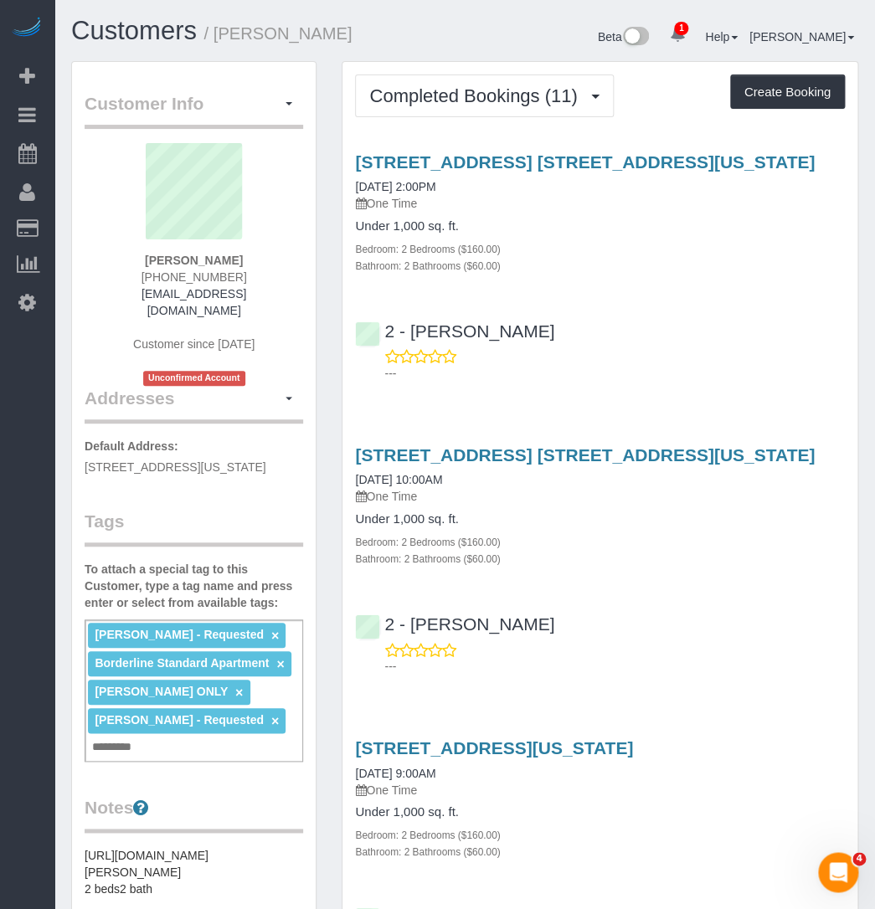
click at [329, 55] on div "Customers / [PERSON_NAME] Beta 1 Your Notifications You have 0 alerts × You hav…" at bounding box center [465, 39] width 812 height 44
click at [424, 87] on span "Completed Bookings (11)" at bounding box center [477, 95] width 216 height 21
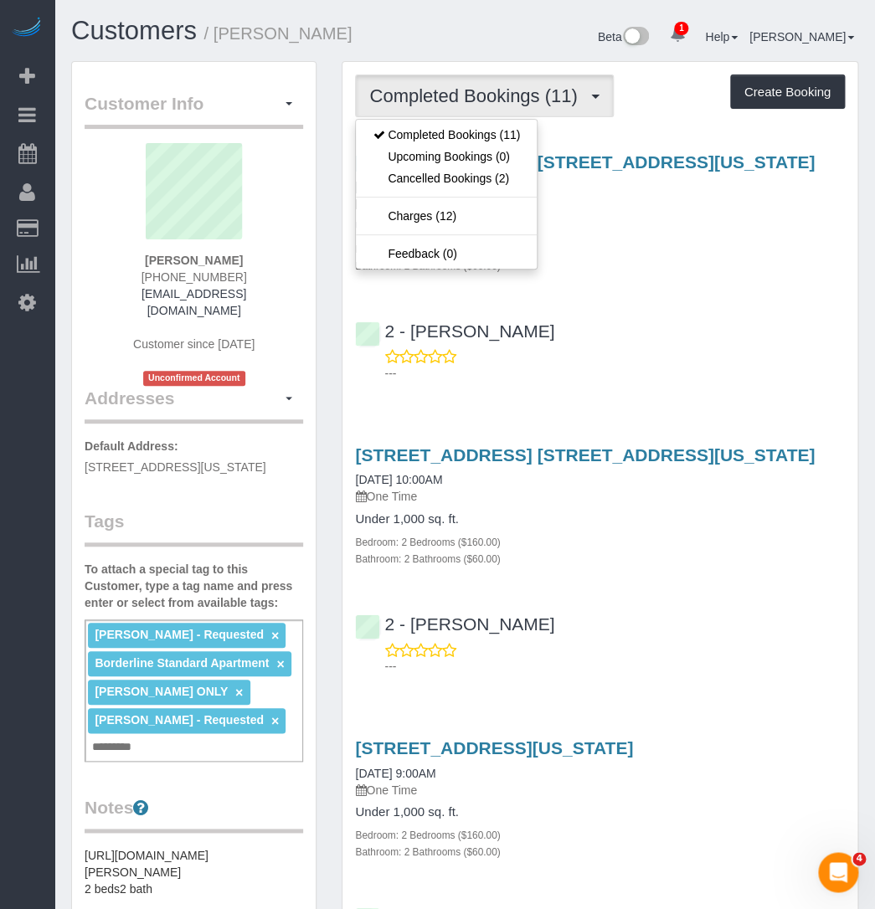
click at [611, 585] on div "[STREET_ADDRESS] [STREET_ADDRESS][US_STATE] [DATE] 10:00AM One Time Under 1,000…" at bounding box center [599, 556] width 515 height 251
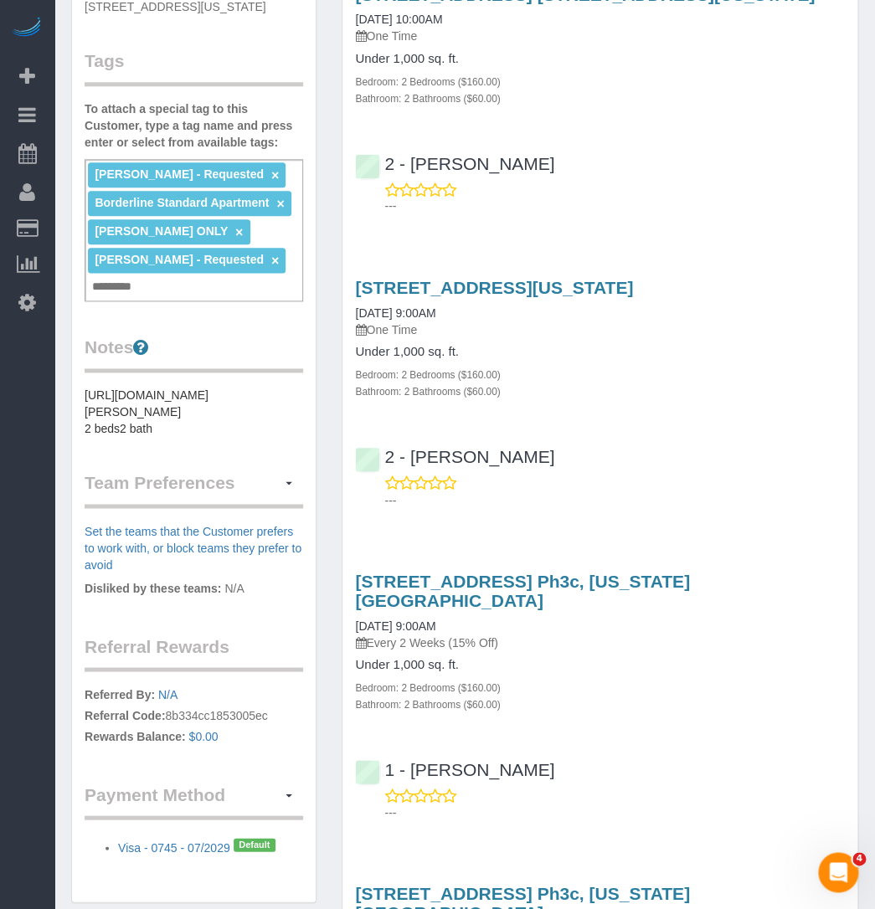
scroll to position [380, 0]
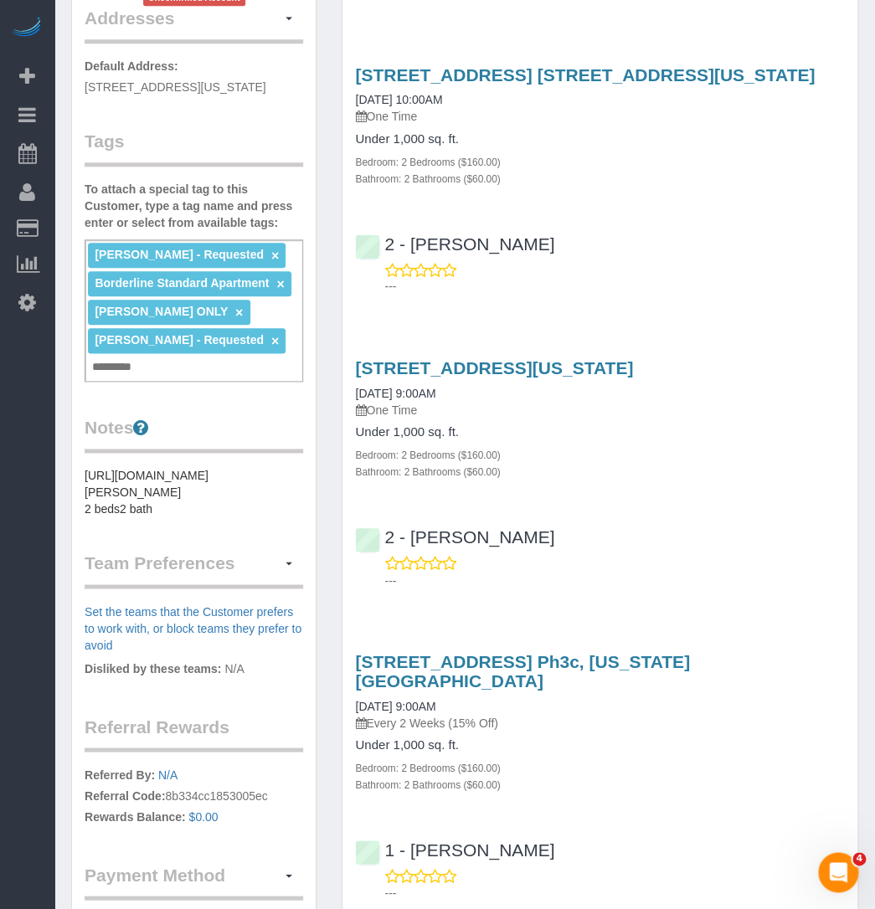
click at [271, 336] on link "×" at bounding box center [275, 341] width 8 height 14
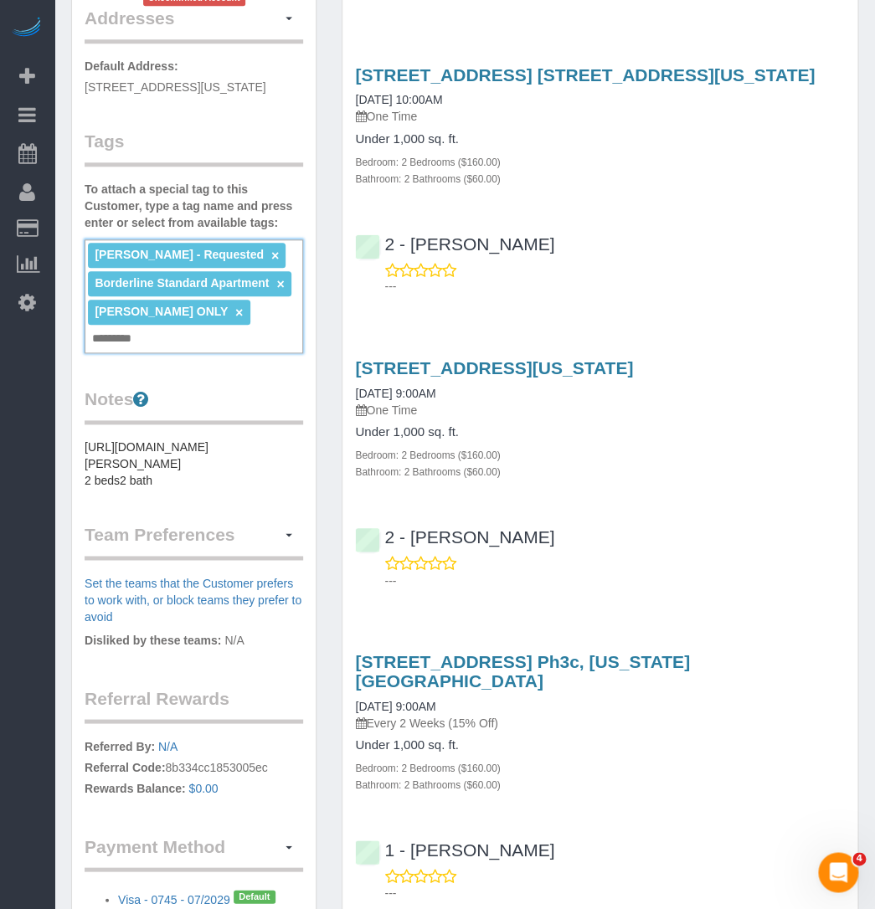
click at [206, 310] on ng-include "[PERSON_NAME] ONLY ×" at bounding box center [169, 311] width 148 height 13
click at [217, 310] on li "[PERSON_NAME] ONLY ×" at bounding box center [169, 312] width 162 height 25
click at [235, 309] on link "×" at bounding box center [239, 312] width 8 height 14
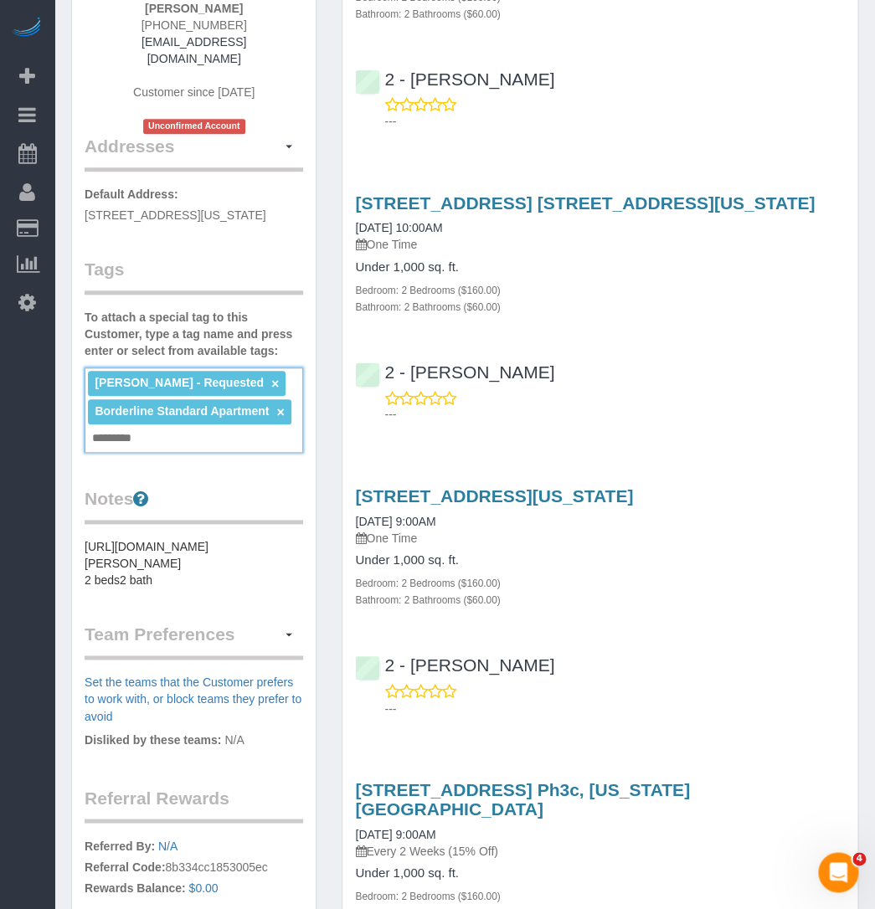
scroll to position [0, 0]
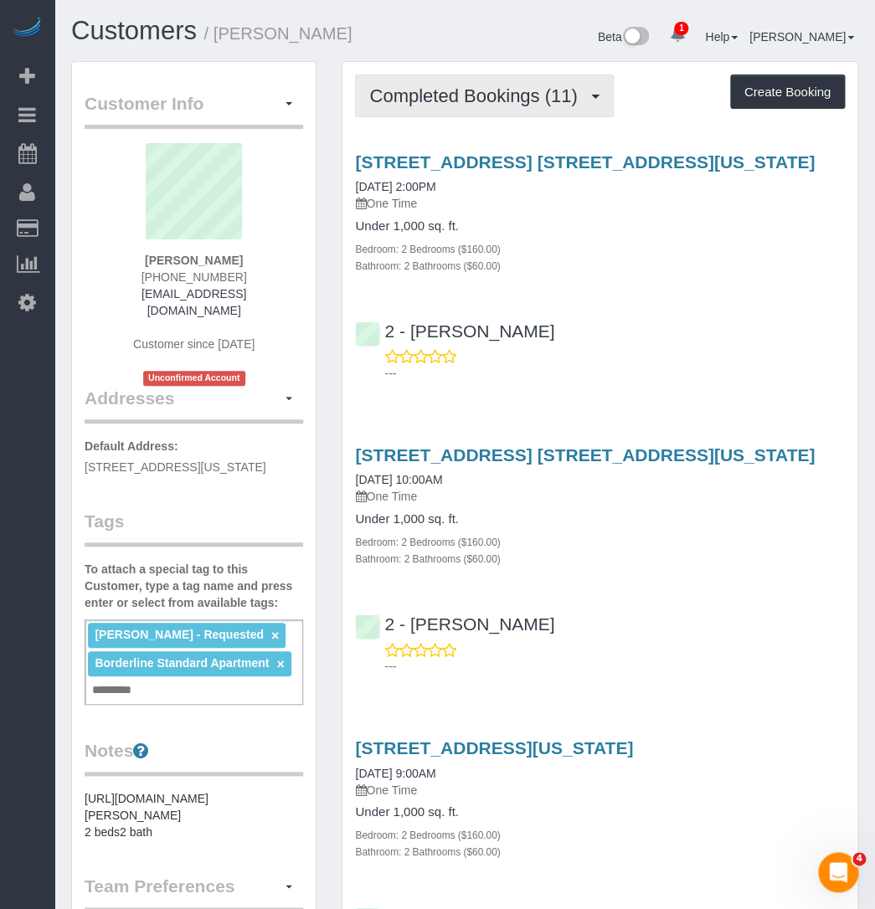
drag, startPoint x: 780, startPoint y: 170, endPoint x: 567, endPoint y: 85, distance: 229.1
copy link "435 West 31st Street, Apt. 57p, New York, NY 10001"
click at [165, 687] on div "Ana Rodriguez - Requested × Borderline Standard Apartment × Add a tag" at bounding box center [194, 661] width 218 height 85
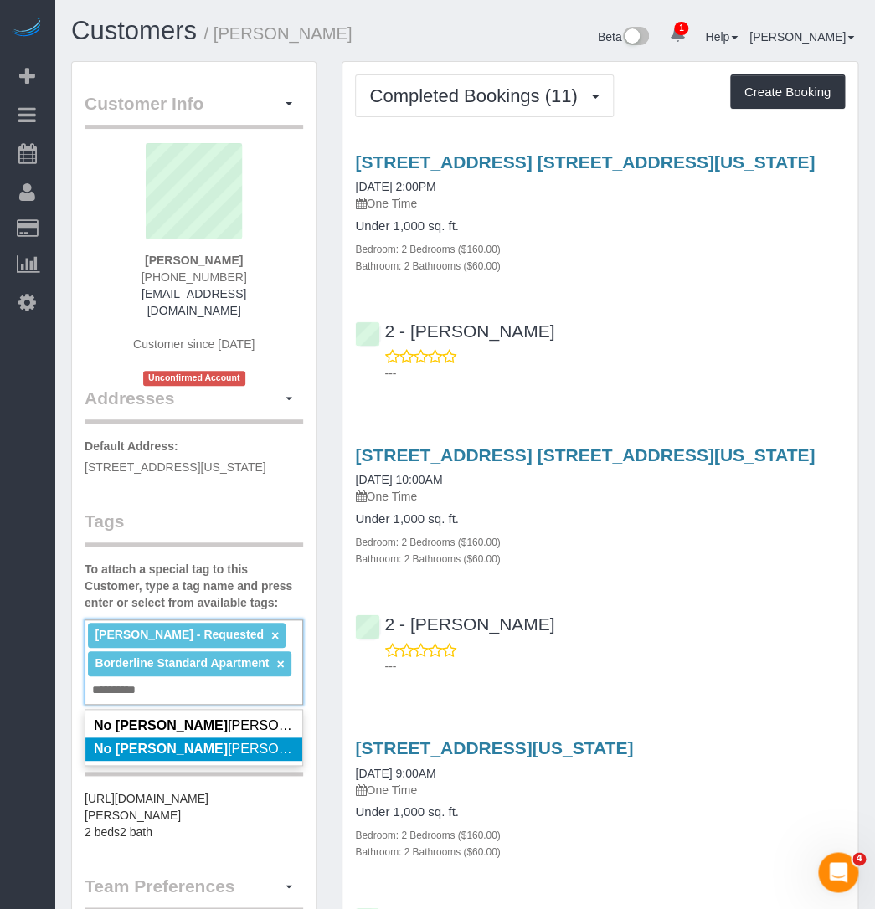
type input "*********"
click at [151, 742] on span "No Ingrid Malasi" at bounding box center [216, 749] width 244 height 14
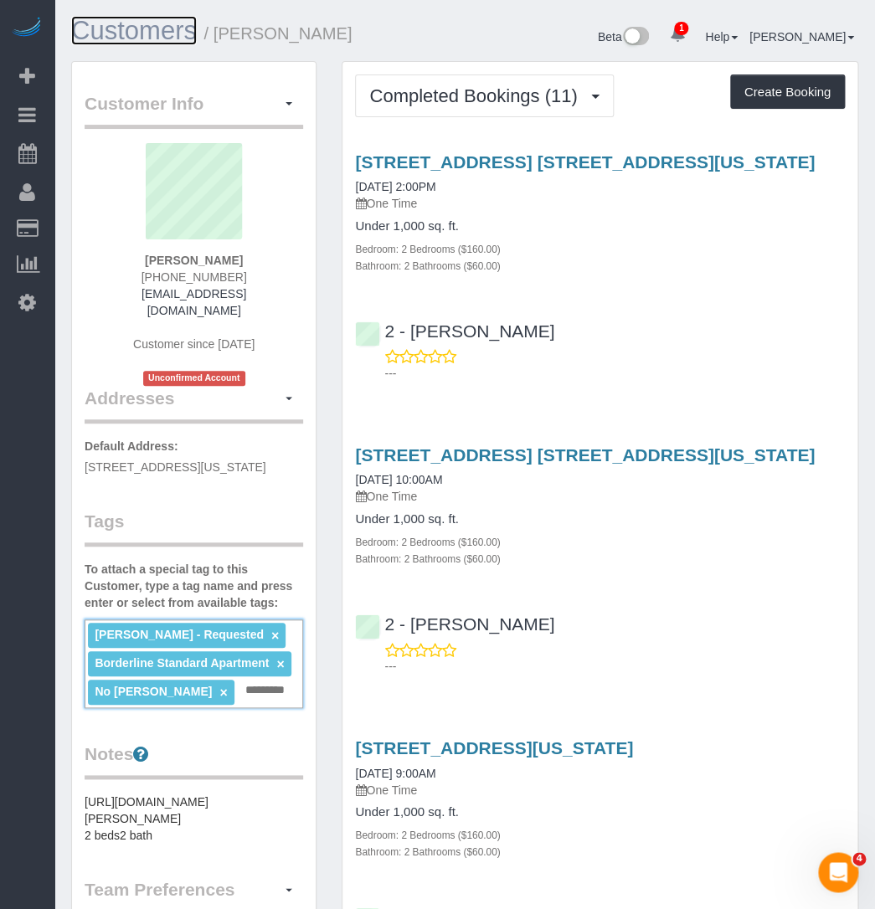
click at [141, 36] on link "Customers" at bounding box center [134, 30] width 126 height 29
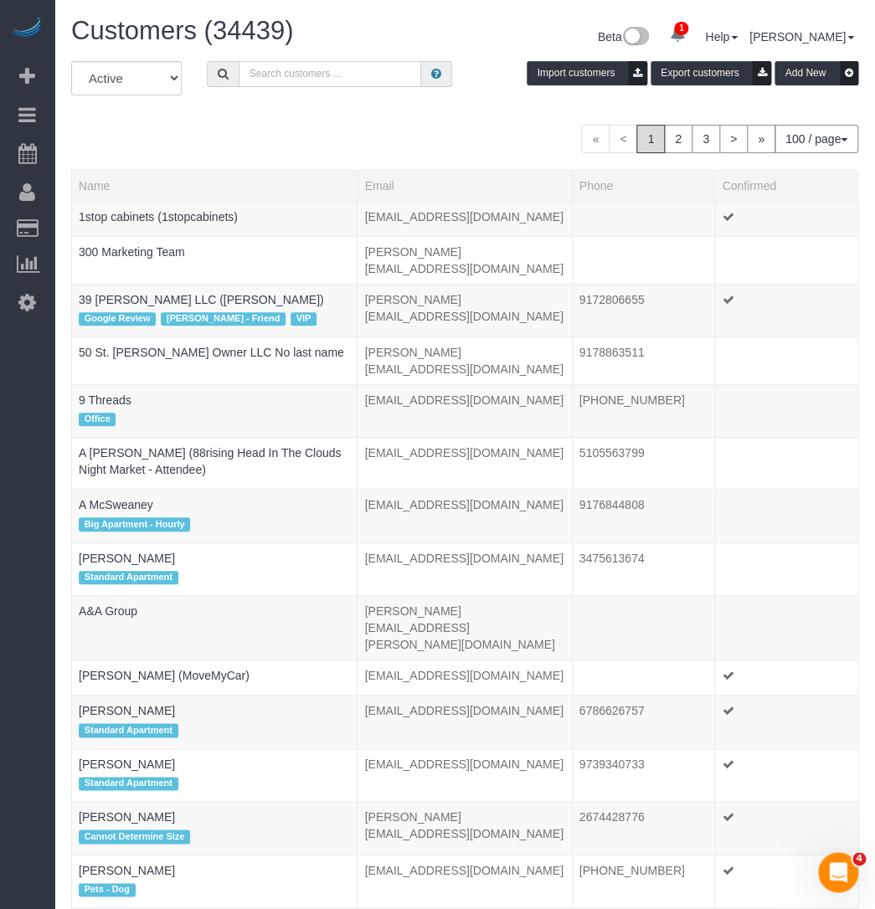
click at [280, 73] on input "text" at bounding box center [330, 74] width 182 height 26
paste input "[PERSON_NAME]"
click at [353, 69] on input "[PERSON_NAME]" at bounding box center [330, 74] width 182 height 26
paste input "Rrap Kukaj"
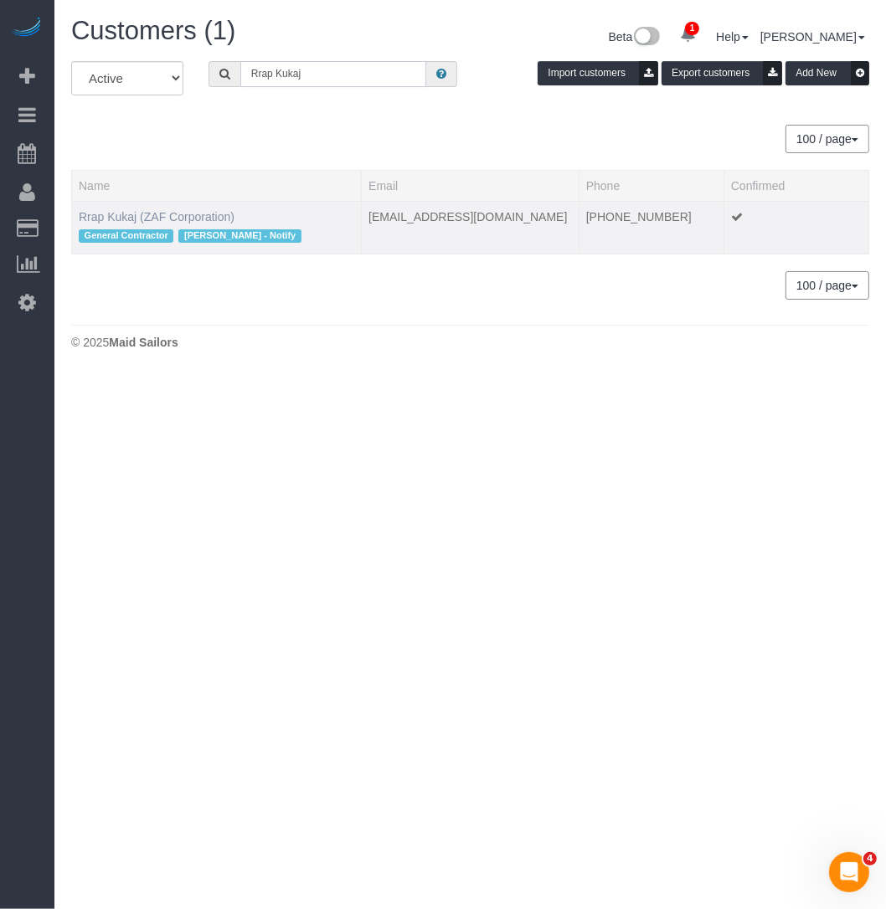
type input "Rrap Kukaj"
click at [152, 214] on link "Rrap Kukaj (ZAF Corporation)" at bounding box center [157, 216] width 156 height 13
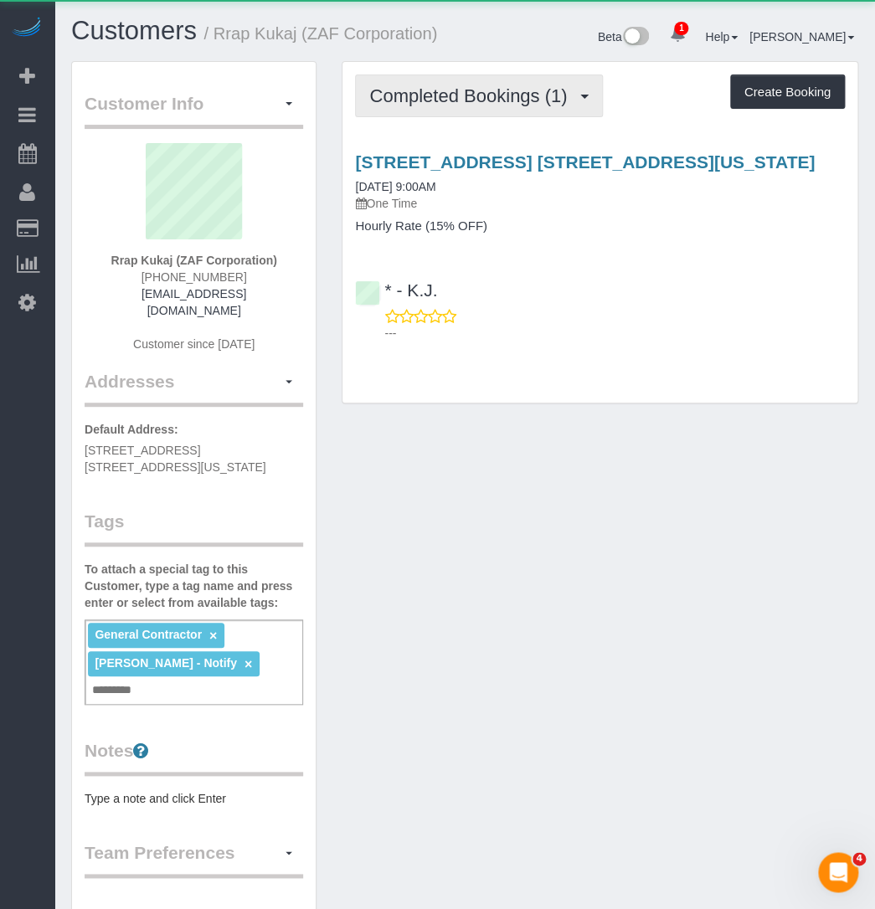
click at [439, 95] on span "Completed Bookings (1)" at bounding box center [472, 95] width 206 height 21
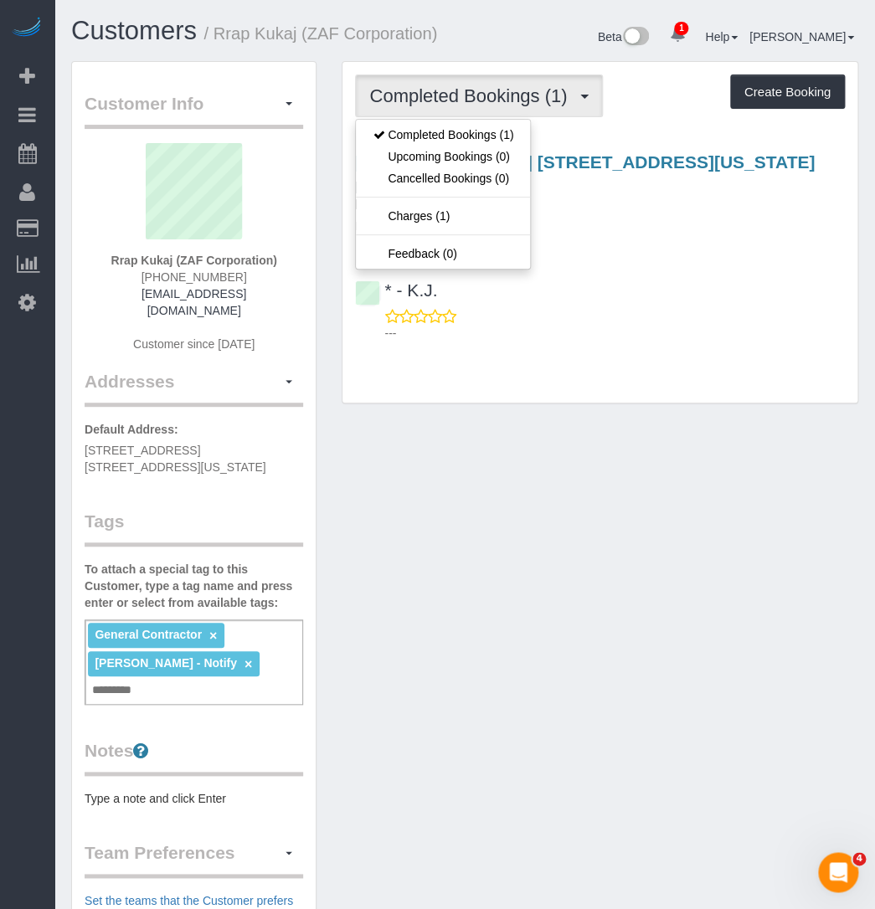
click at [591, 441] on div "Customer Info Edit Contact Info Send Message Email Preferences Special Sales Ta…" at bounding box center [465, 675] width 812 height 1229
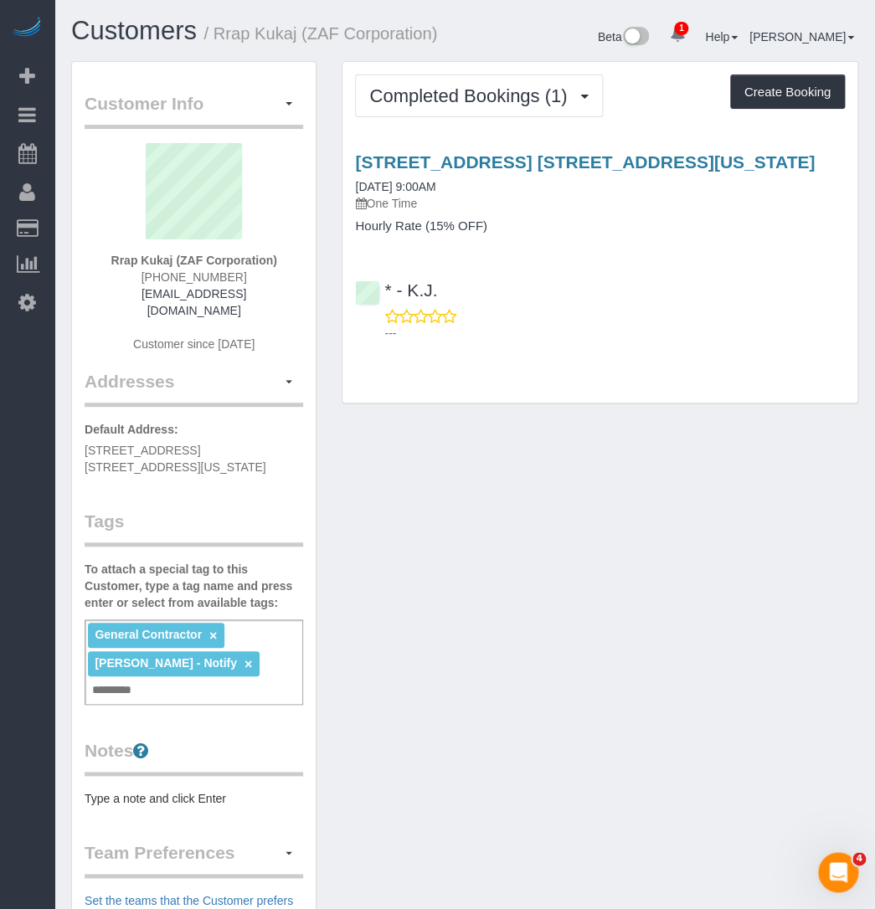
drag, startPoint x: 647, startPoint y: 263, endPoint x: 585, endPoint y: 172, distance: 109.6
click at [648, 263] on div "1150 Park Ave, Apt. 16a, New York, NY 10128 08/12/2025 9:00AM One Time Hourly R…" at bounding box center [599, 243] width 515 height 211
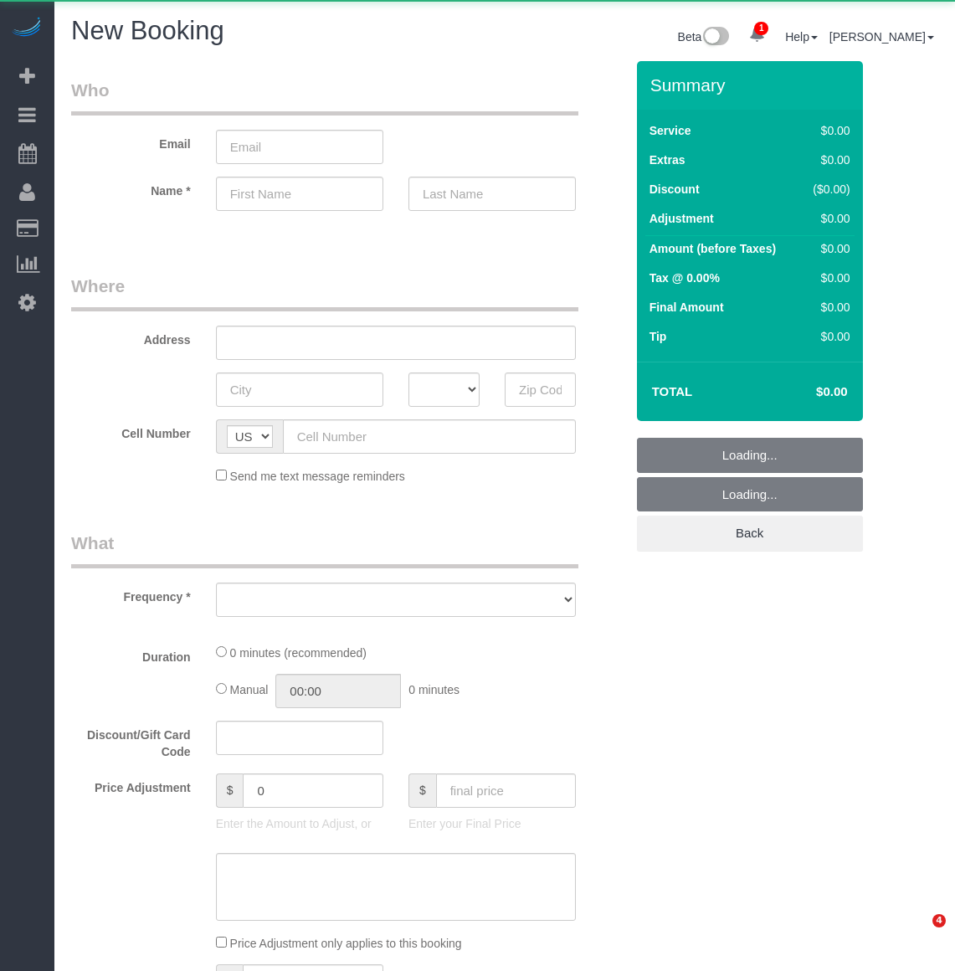
select select "number:89"
select select "number:90"
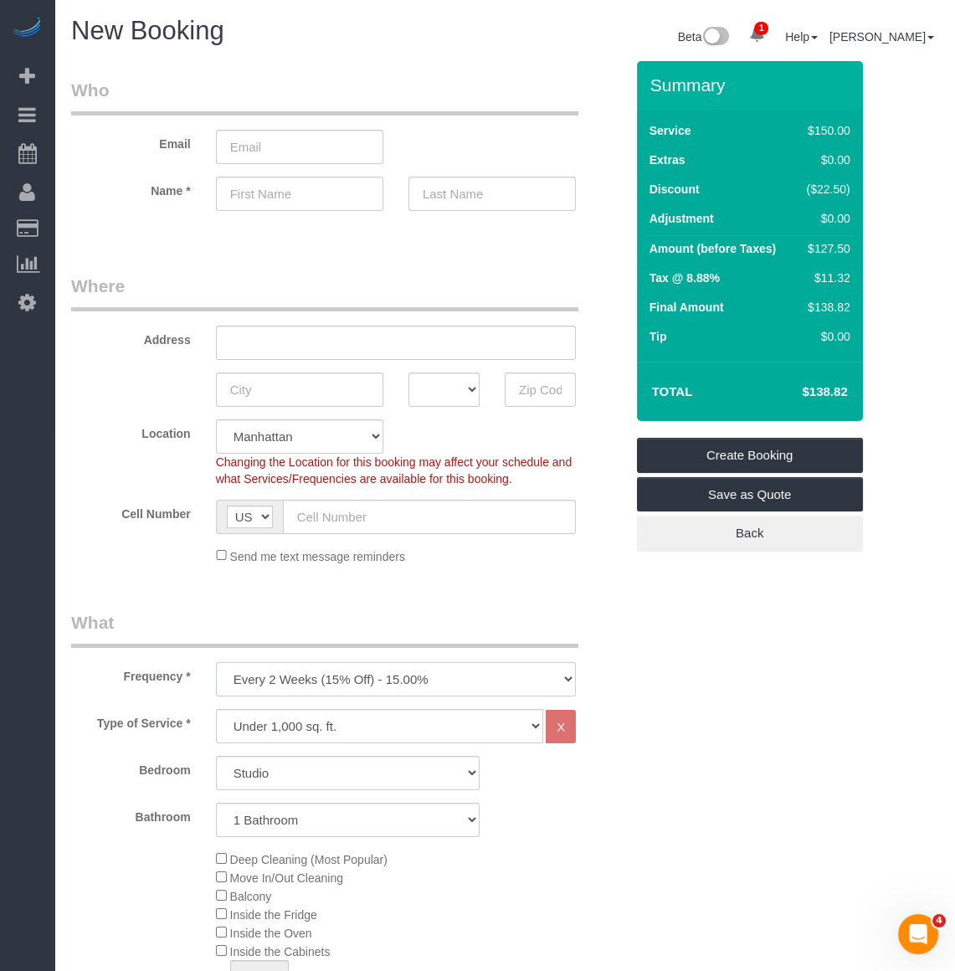
click at [326, 680] on select "One Time Weekly (20% Off) - 20.00% Every 2 Weeks (15% Off) - 15.00% Every 4 Wee…" at bounding box center [396, 679] width 360 height 34
select select "object:14953"
click at [216, 662] on select "One Time Weekly (20% Off) - 20.00% Every 2 Weeks (15% Off) - 15.00% Every 4 Wee…" at bounding box center [396, 679] width 360 height 34
click at [279, 769] on select "Studio 1 Bedroom 2 Bedrooms 3 Bedrooms" at bounding box center [348, 773] width 264 height 34
select select "3"
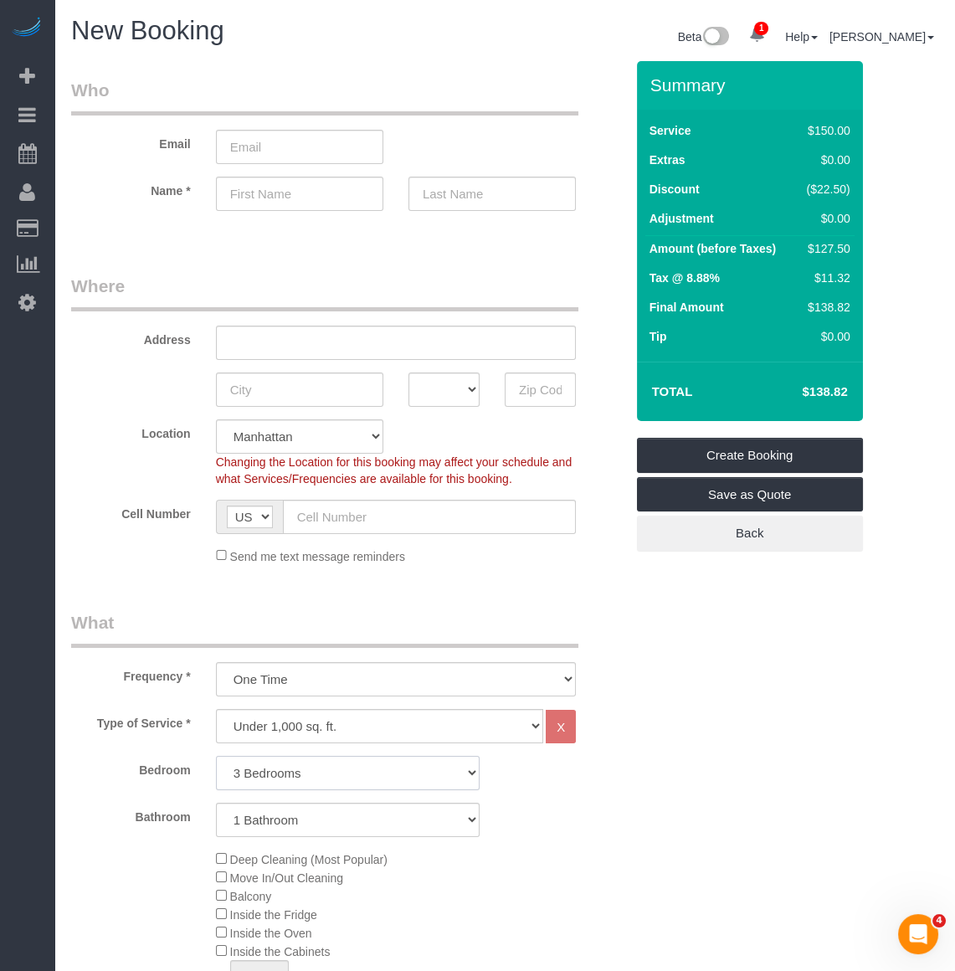
click at [216, 756] on select "Studio 1 Bedroom 2 Bedrooms 3 Bedrooms" at bounding box center [348, 773] width 264 height 34
click at [254, 824] on select "1 Bathroom 2 Bathrooms" at bounding box center [348, 820] width 264 height 34
select select "2"
click at [216, 803] on select "1 Bathroom 2 Bathrooms" at bounding box center [348, 820] width 264 height 34
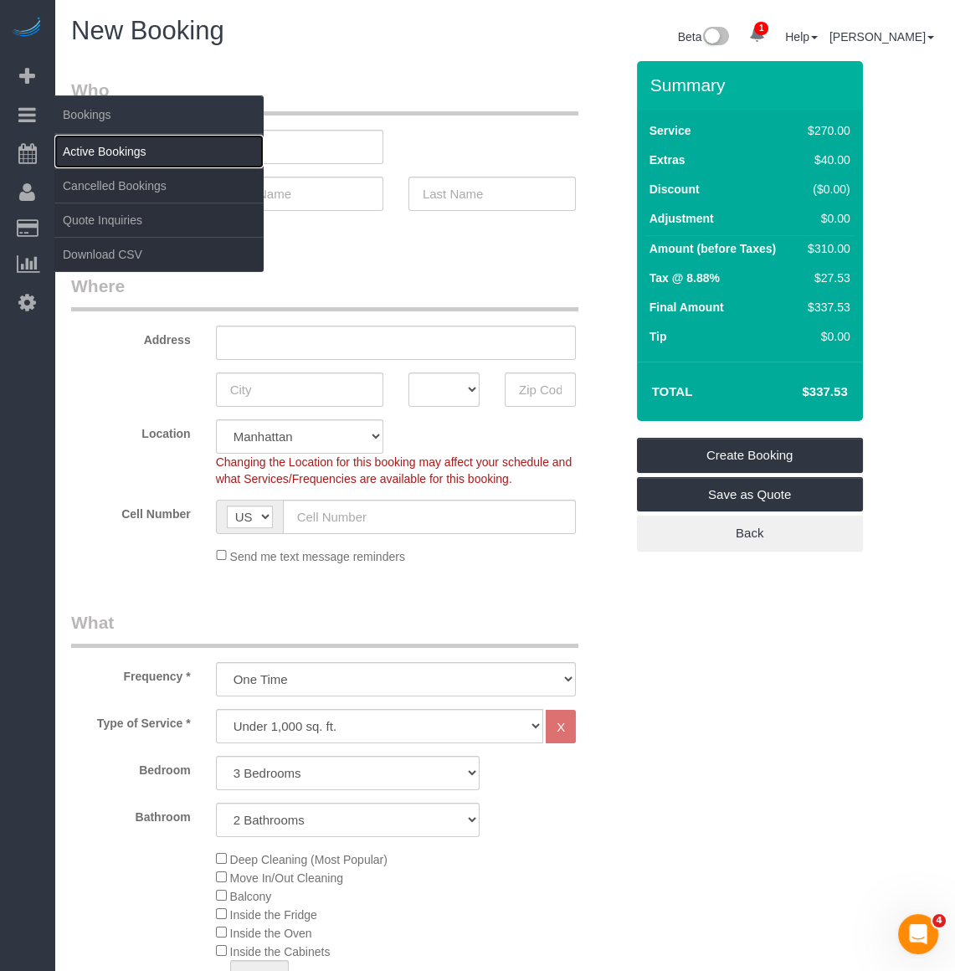
click at [80, 143] on link "Active Bookings" at bounding box center [158, 151] width 209 height 33
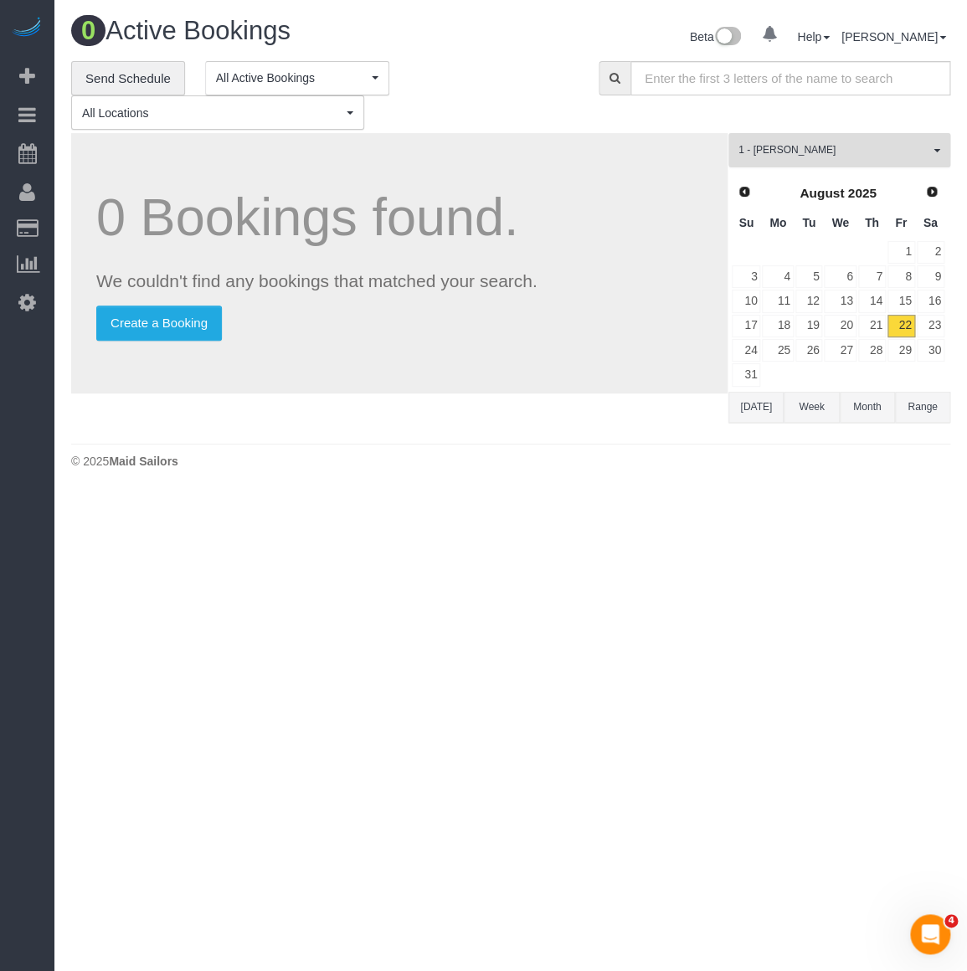
click at [844, 151] on span "1 - Paula Avila" at bounding box center [833, 150] width 191 height 14
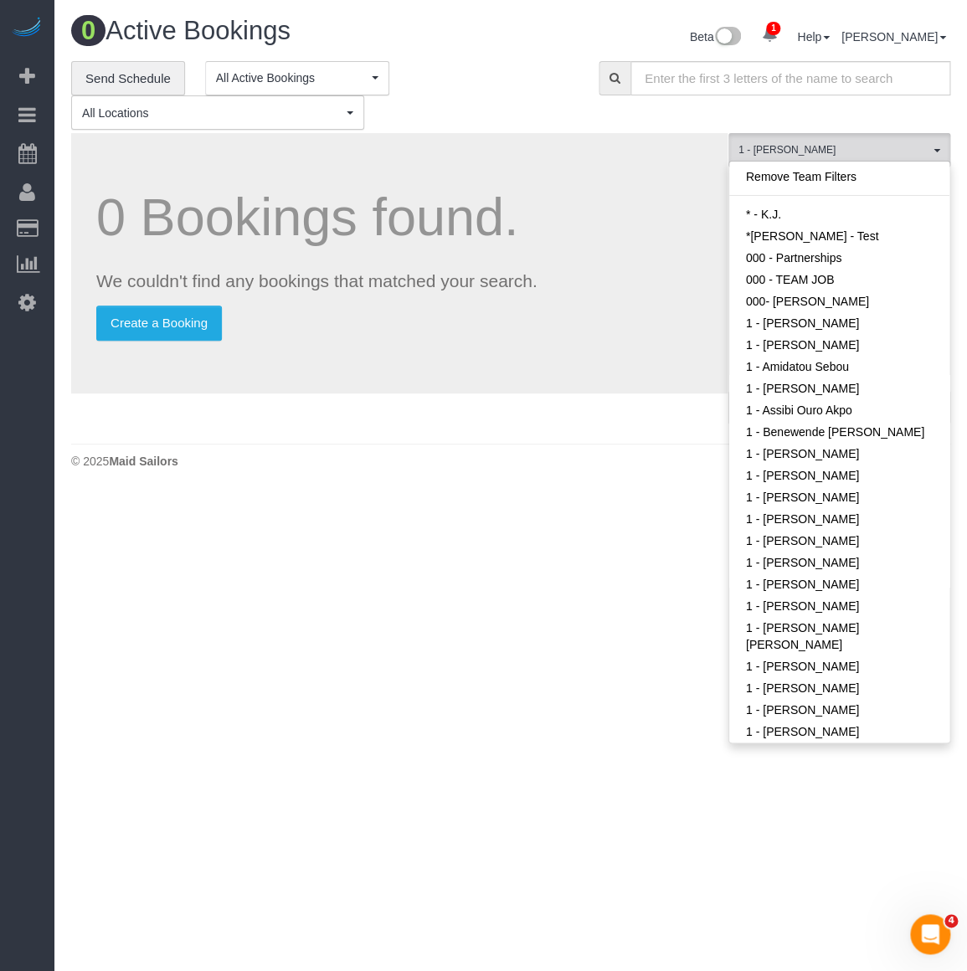
scroll to position [605, 0]
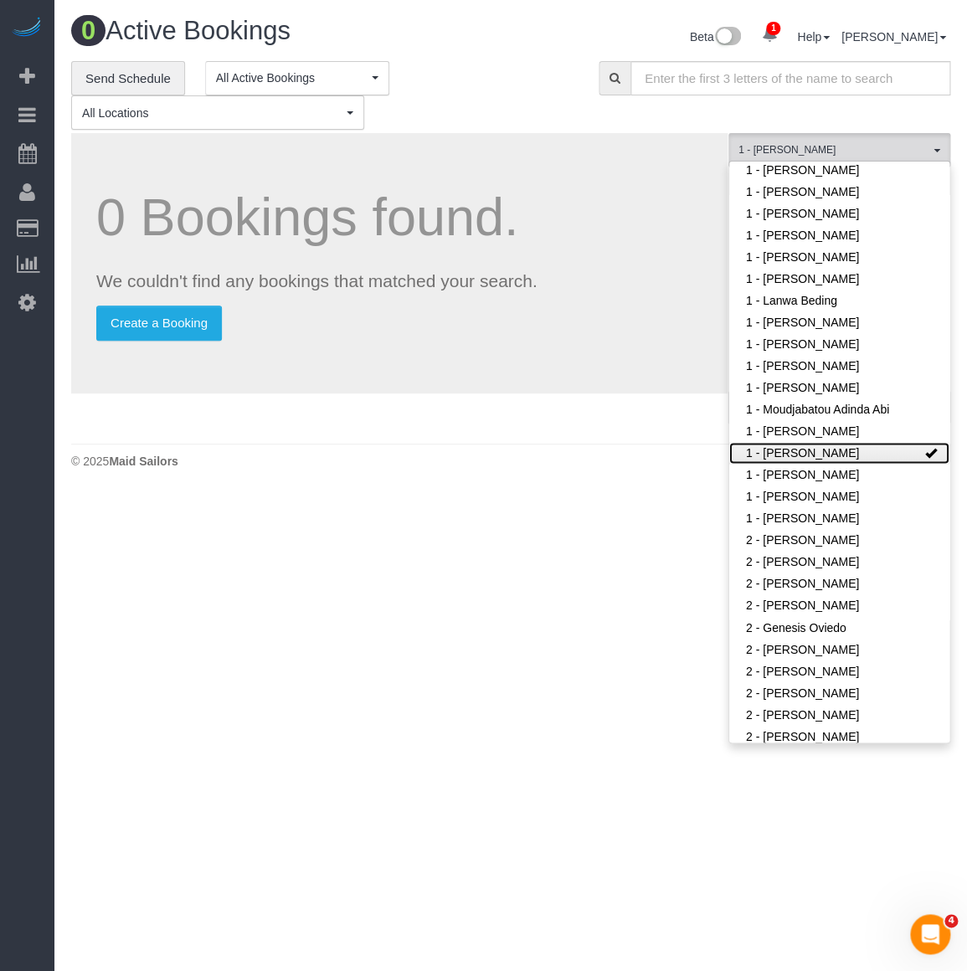
click at [826, 457] on link "1 - Paula Avila" at bounding box center [839, 453] width 220 height 22
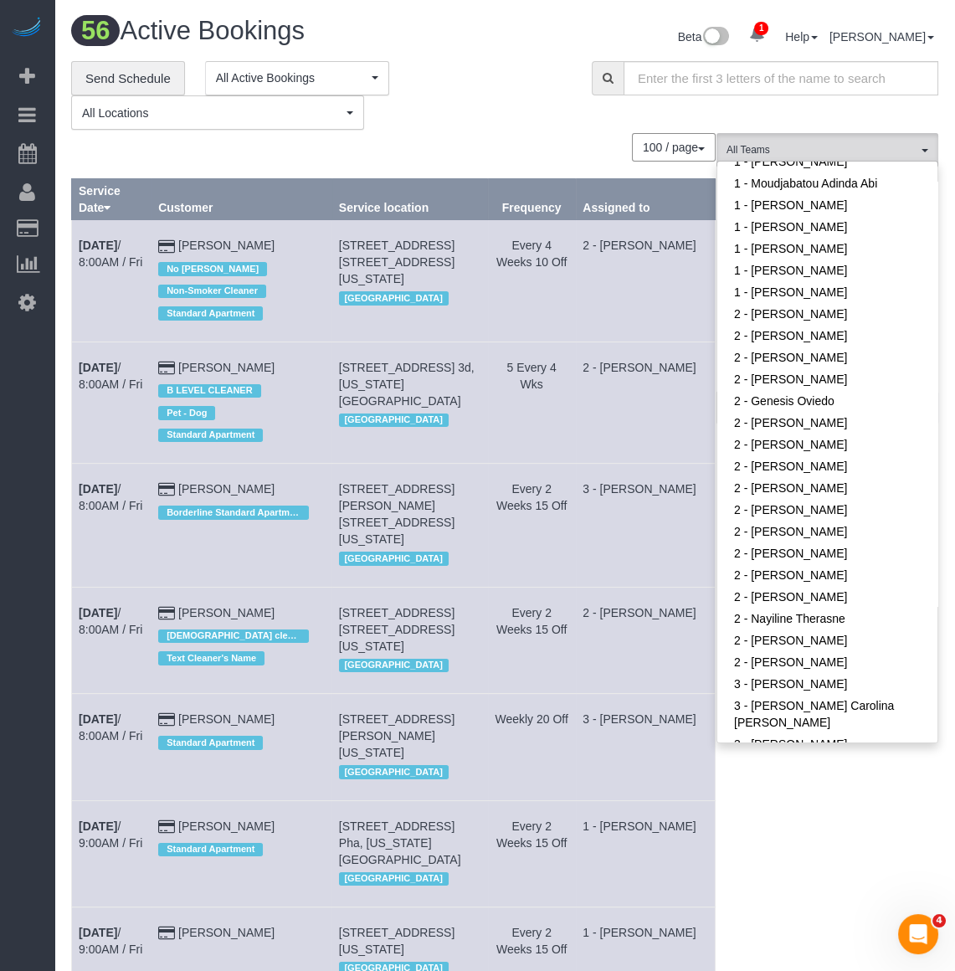
scroll to position [834, 0]
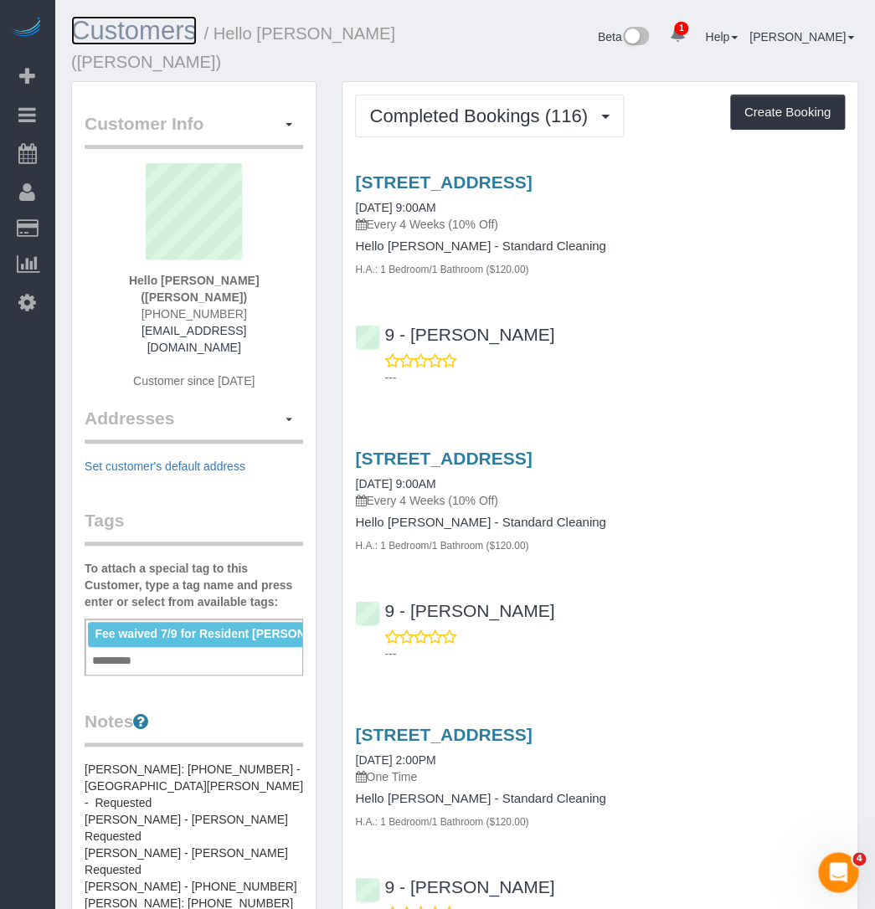
click at [136, 36] on link "Customers" at bounding box center [134, 30] width 126 height 29
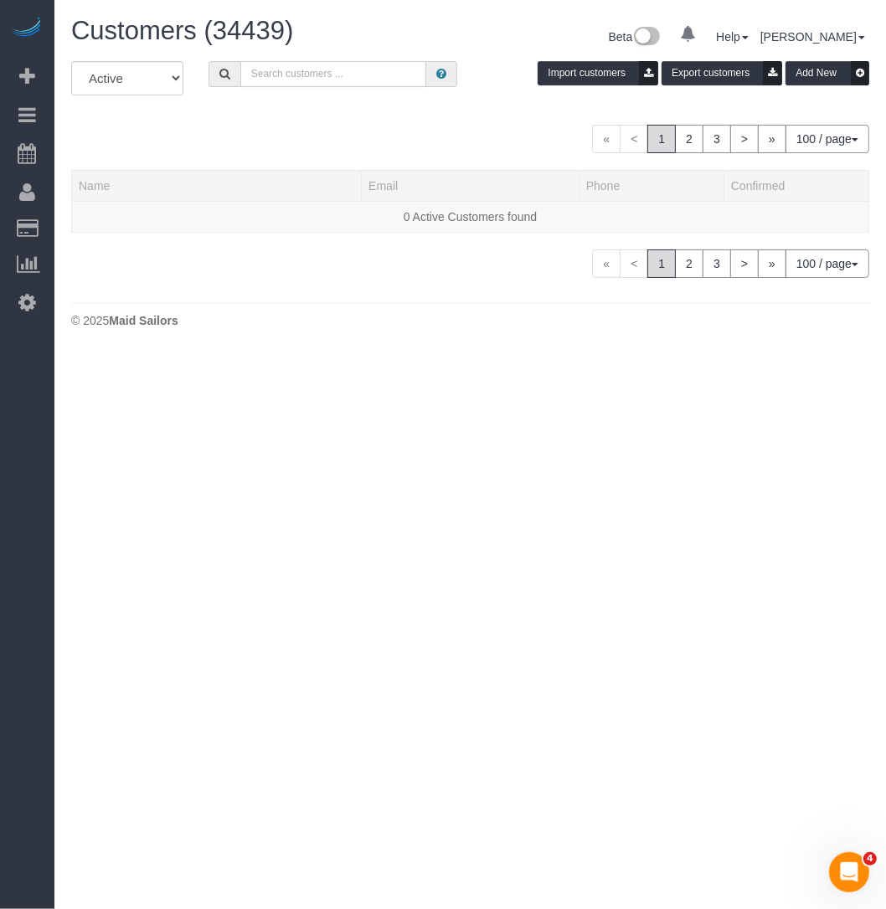
click at [322, 82] on input "text" at bounding box center [333, 74] width 187 height 26
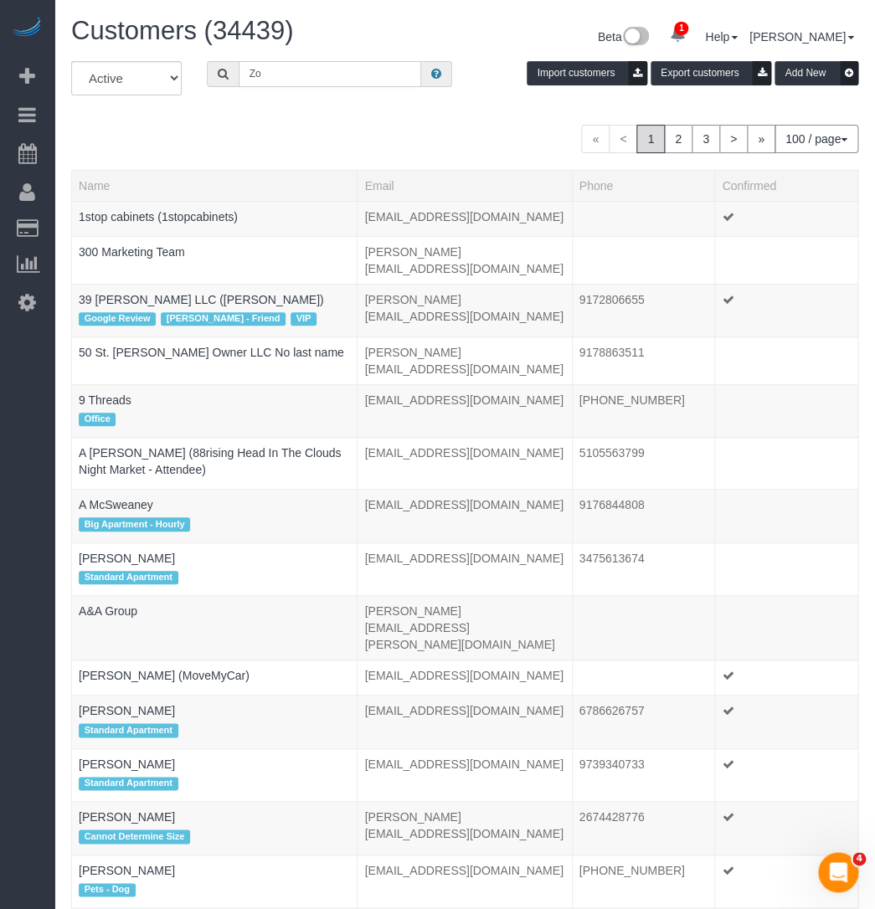
type input "Z"
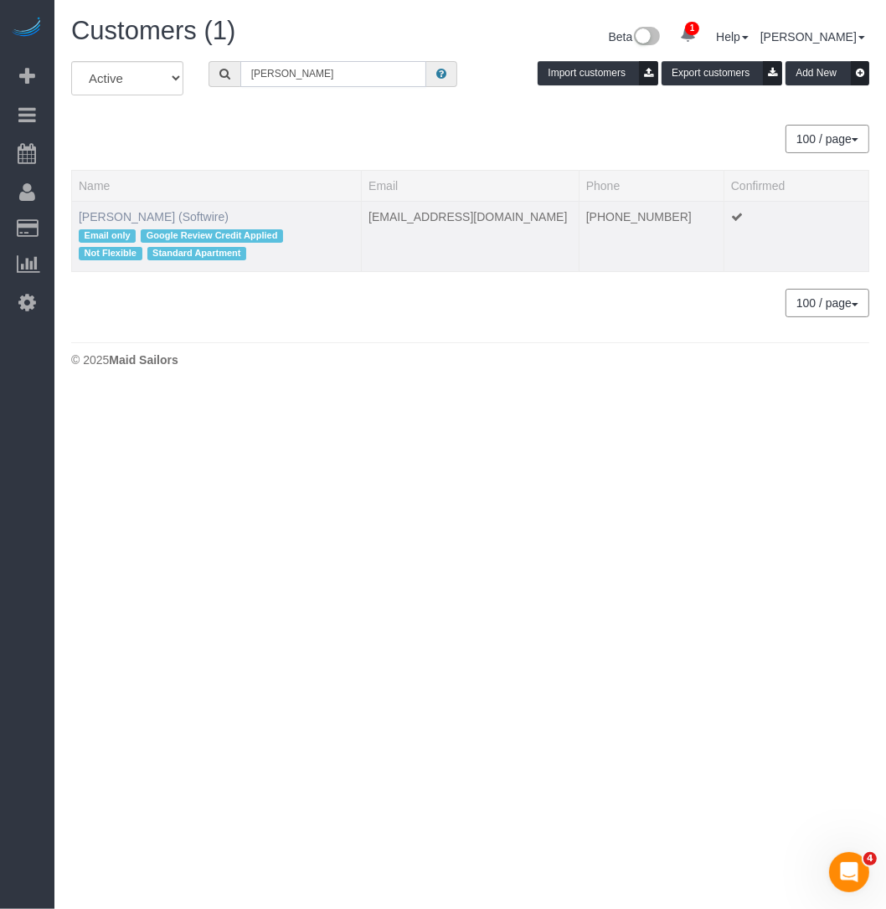
type input "[PERSON_NAME]"
click at [177, 216] on link "[PERSON_NAME] (Softwire)" at bounding box center [154, 216] width 150 height 13
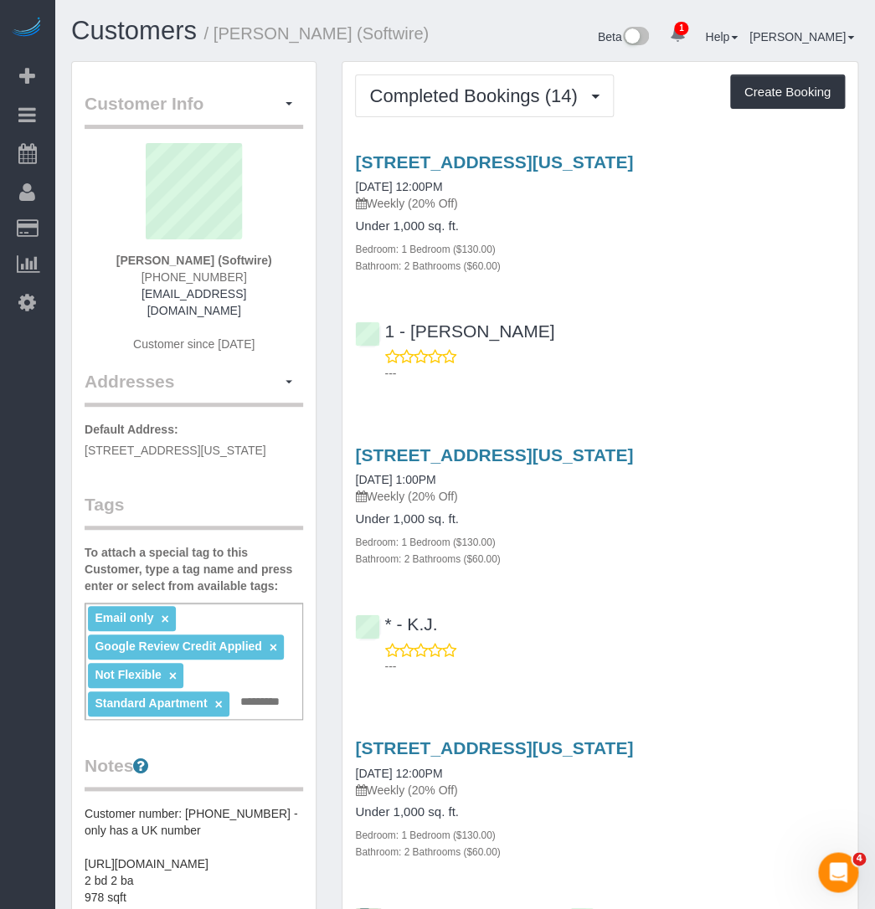
drag, startPoint x: 595, startPoint y: 229, endPoint x: 593, endPoint y: 214, distance: 15.2
click at [598, 234] on div "Under 1,000 sq. ft. Bedroom: 1 Bedroom ($130.00) Bathroom: 2 Bathrooms ($60.00)" at bounding box center [600, 246] width 490 height 54
click at [392, 115] on button "Completed Bookings (14)" at bounding box center [484, 95] width 258 height 43
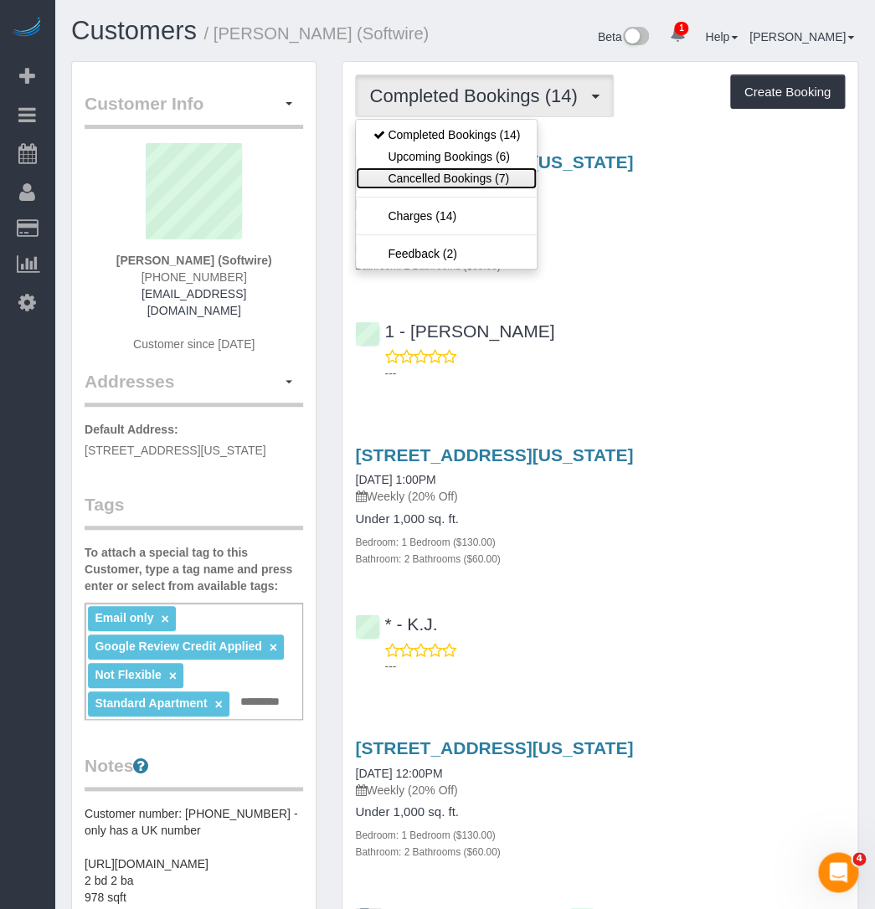
click at [408, 179] on link "Cancelled Bookings (7)" at bounding box center [446, 178] width 181 height 22
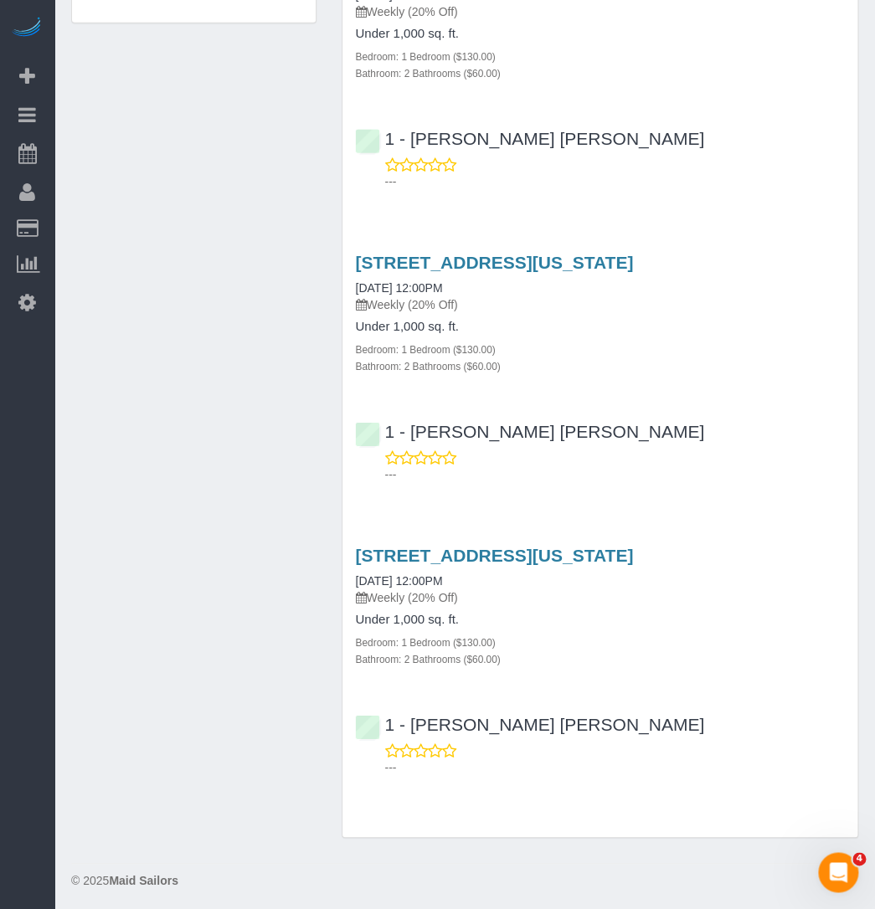
scroll to position [1364, 0]
click at [438, 558] on link "560 West 43rd Street, Apt 41b, New York, NY 10036" at bounding box center [494, 555] width 278 height 19
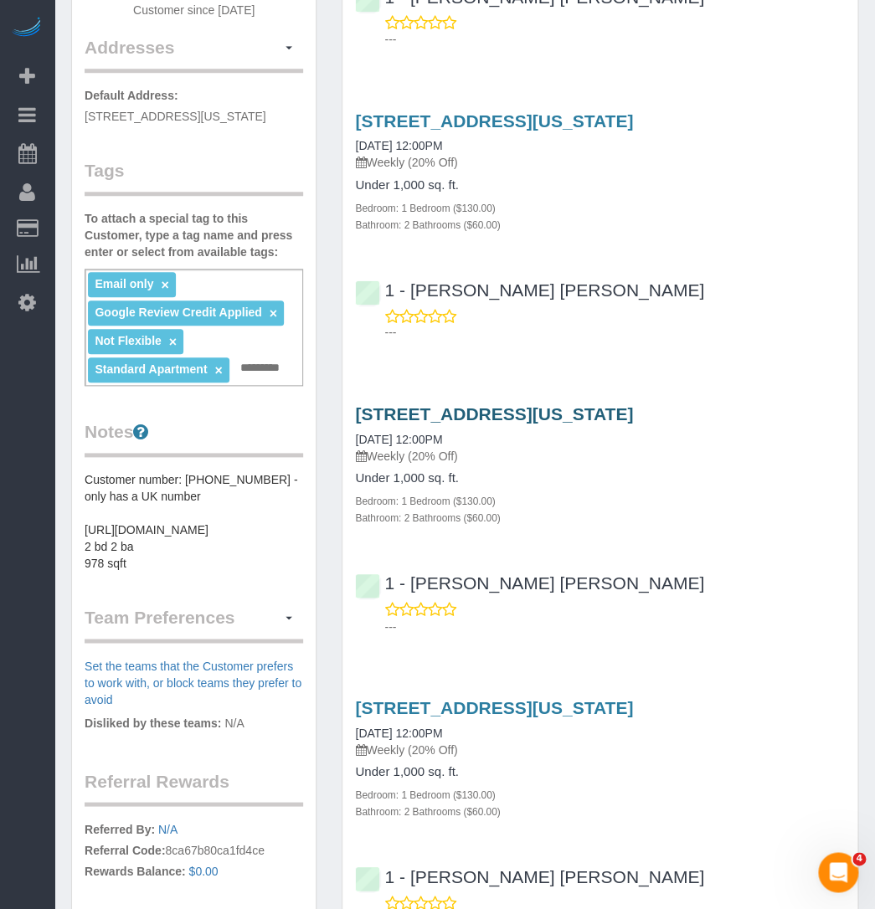
scroll to position [608, 0]
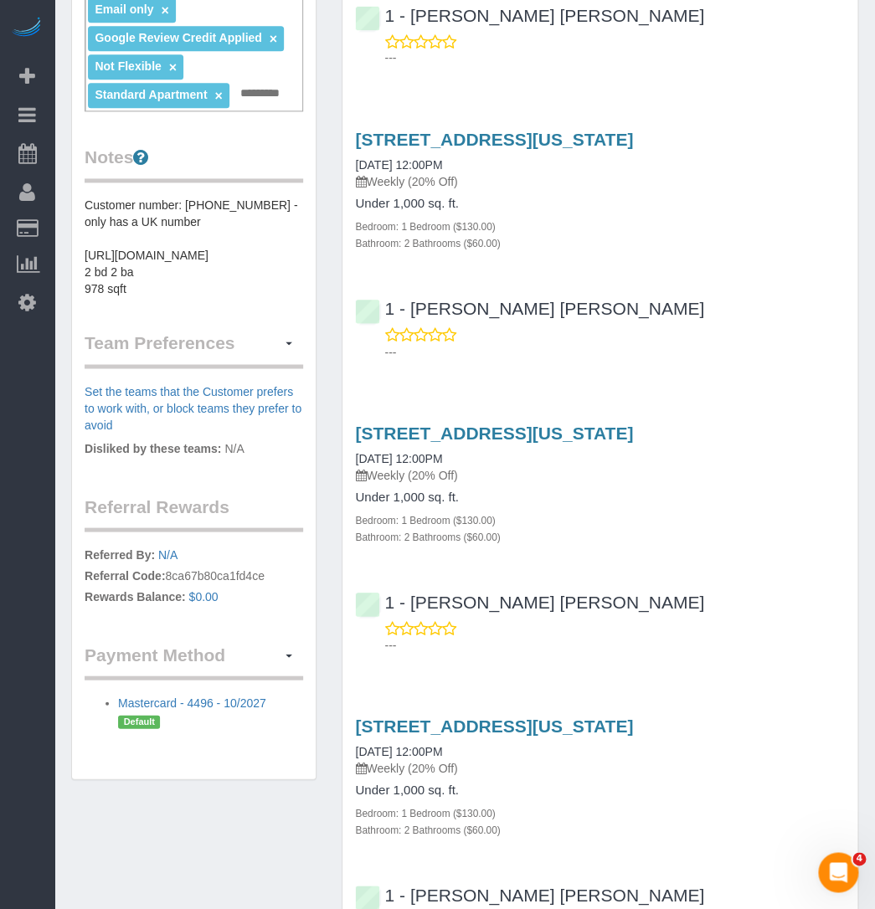
click at [632, 252] on div "560 West 43rd Street, Apt 41b, New York, NY 10036 09/22/2025 12:00PM Weekly (20…" at bounding box center [599, 241] width 515 height 251
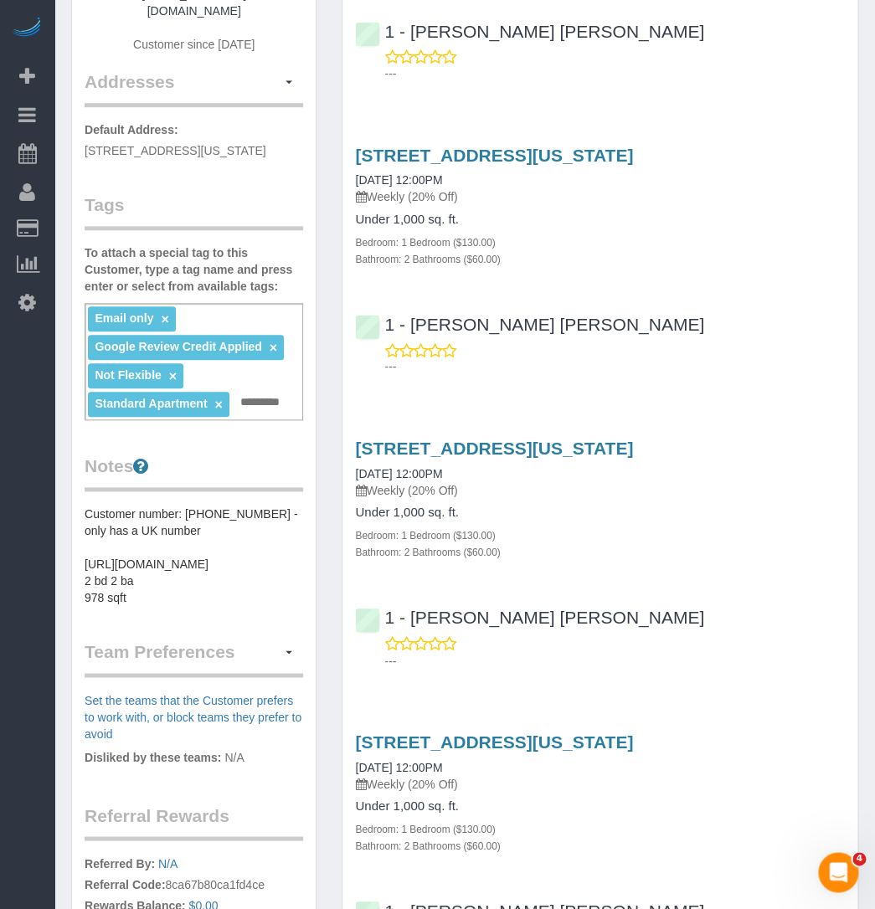
scroll to position [0, 0]
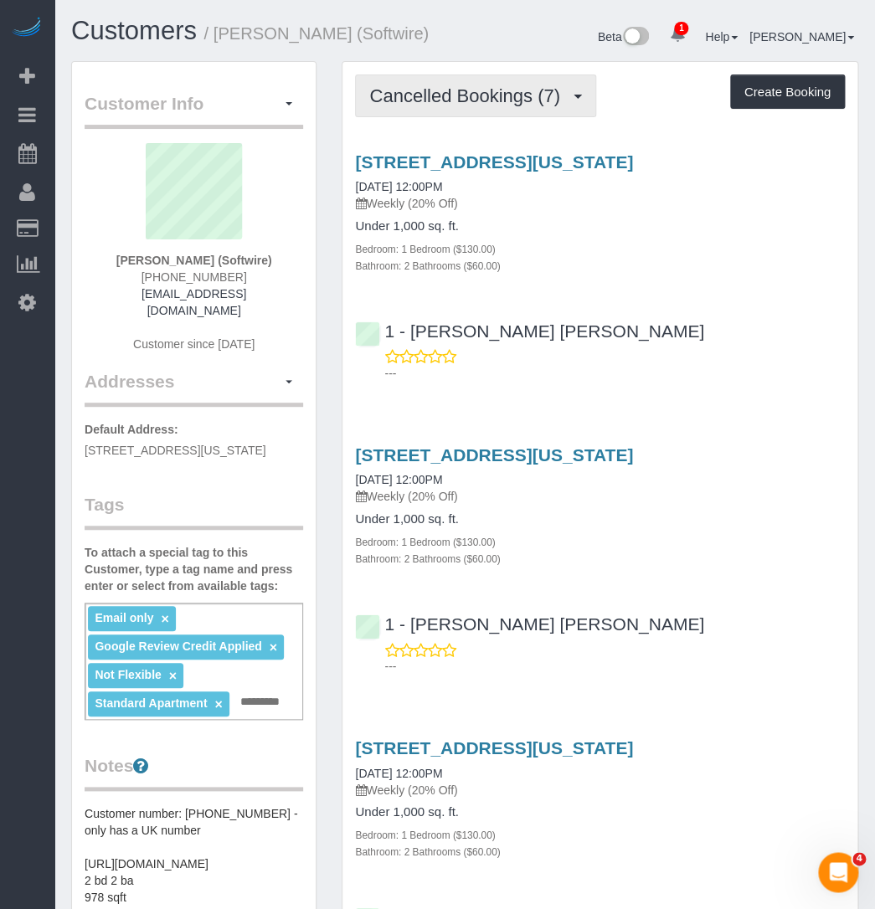
click at [449, 104] on span "Cancelled Bookings (7)" at bounding box center [468, 95] width 198 height 21
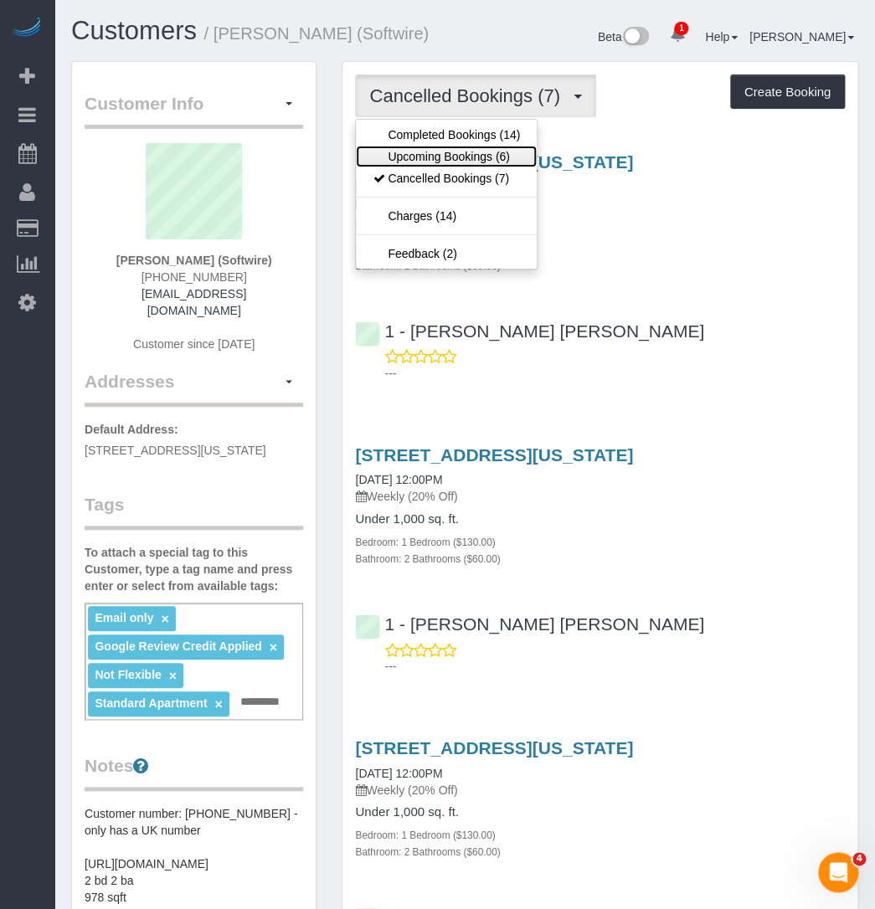
click at [448, 151] on link "Upcoming Bookings (6)" at bounding box center [446, 157] width 181 height 22
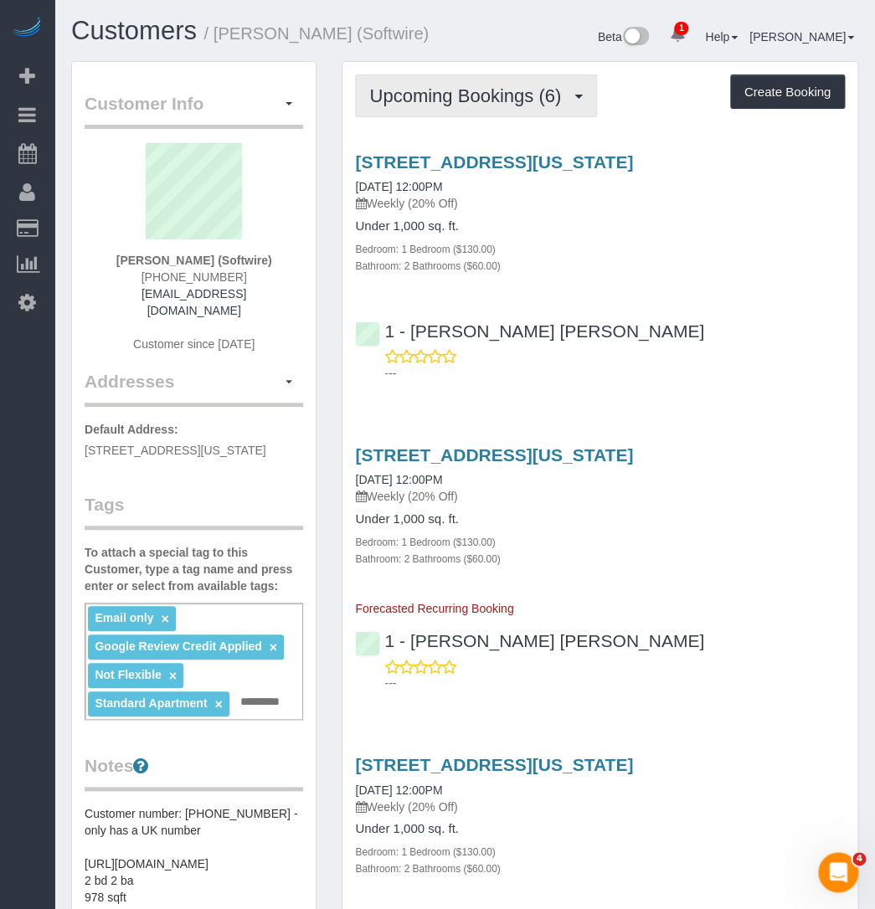
click at [432, 96] on span "Upcoming Bookings (6)" at bounding box center [469, 95] width 200 height 21
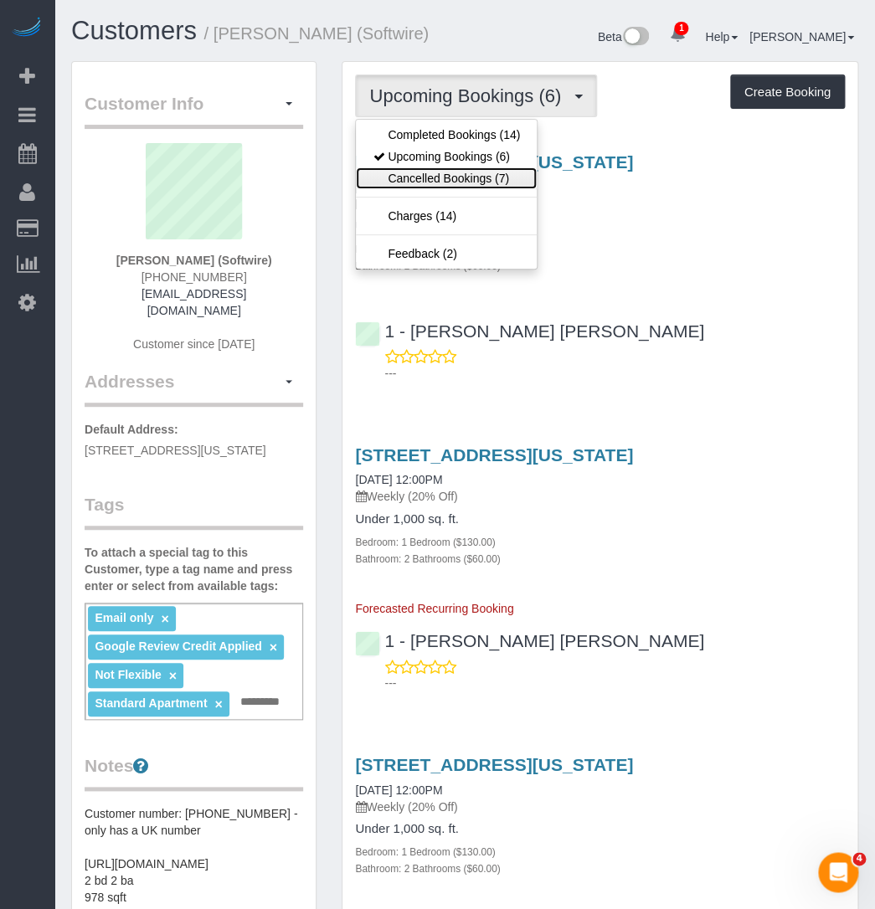
click at [432, 175] on link "Cancelled Bookings (7)" at bounding box center [446, 178] width 181 height 22
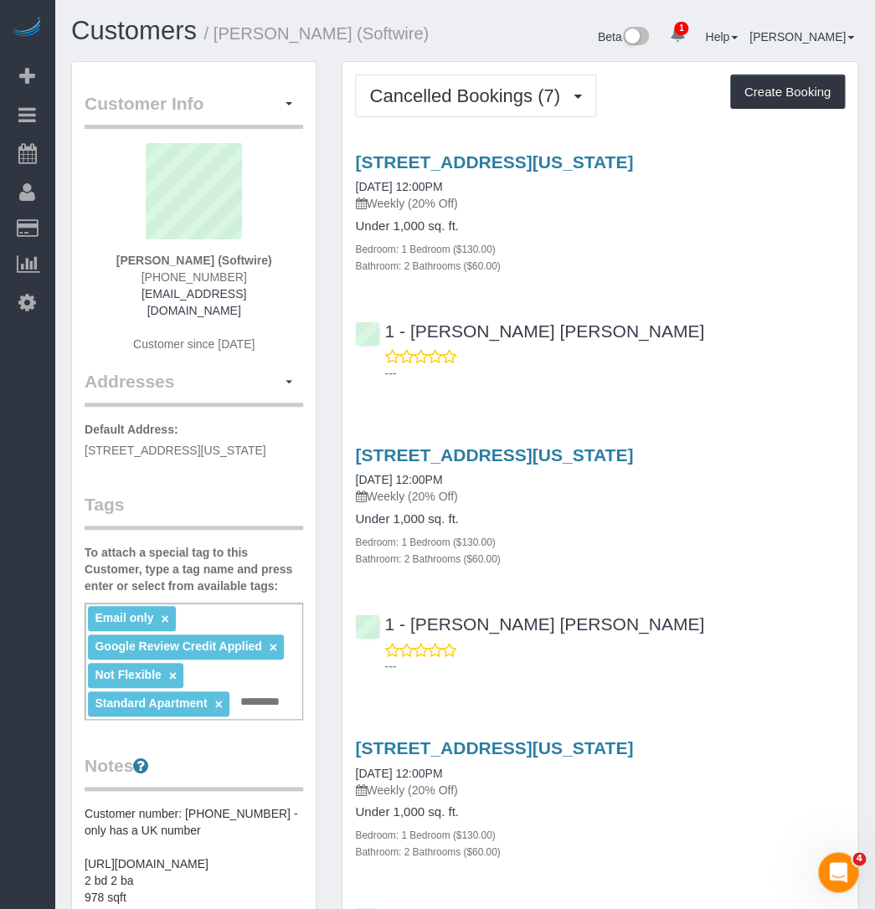
click at [578, 225] on h4 "Under 1,000 sq. ft." at bounding box center [600, 226] width 490 height 14
click at [670, 271] on div "Bathroom: 2 Bathrooms ($60.00)" at bounding box center [600, 265] width 490 height 17
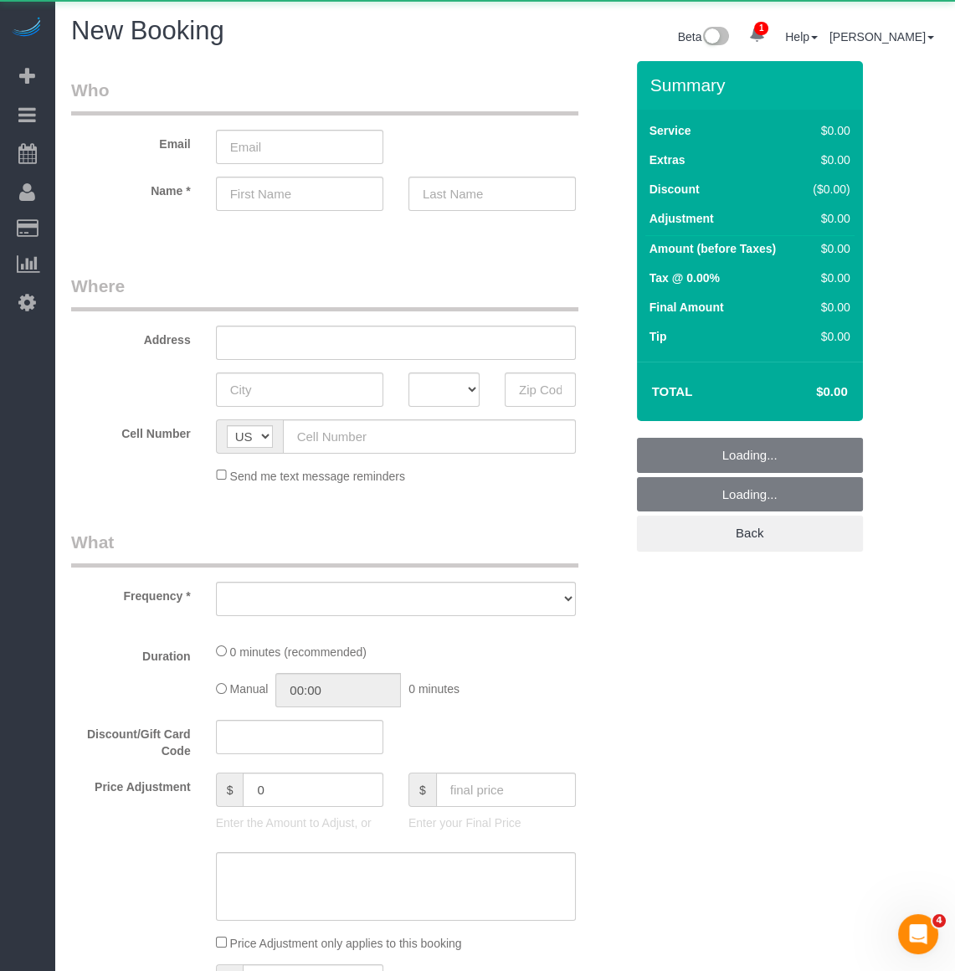
select select "number:89"
select select "number:90"
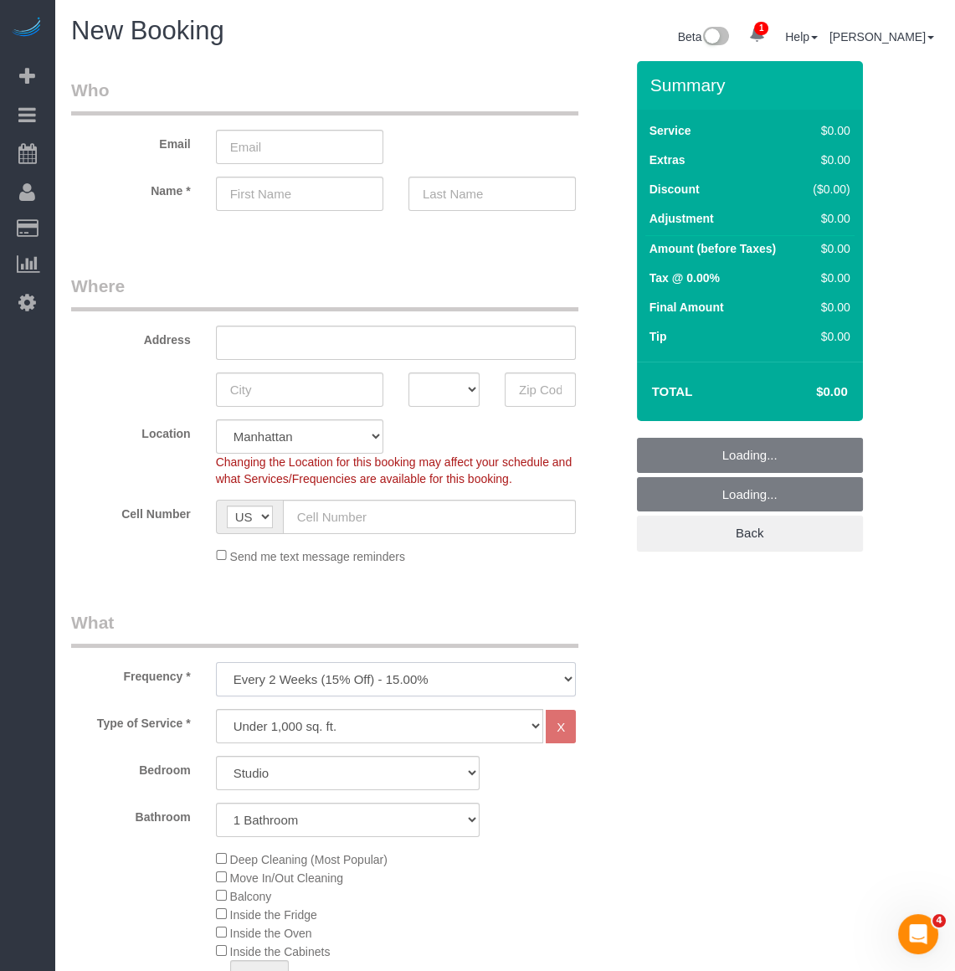
click at [406, 690] on select "One Time Weekly (20% Off) - 20.00% Every 2 Weeks (15% Off) - 15.00% Every 4 Wee…" at bounding box center [396, 679] width 360 height 34
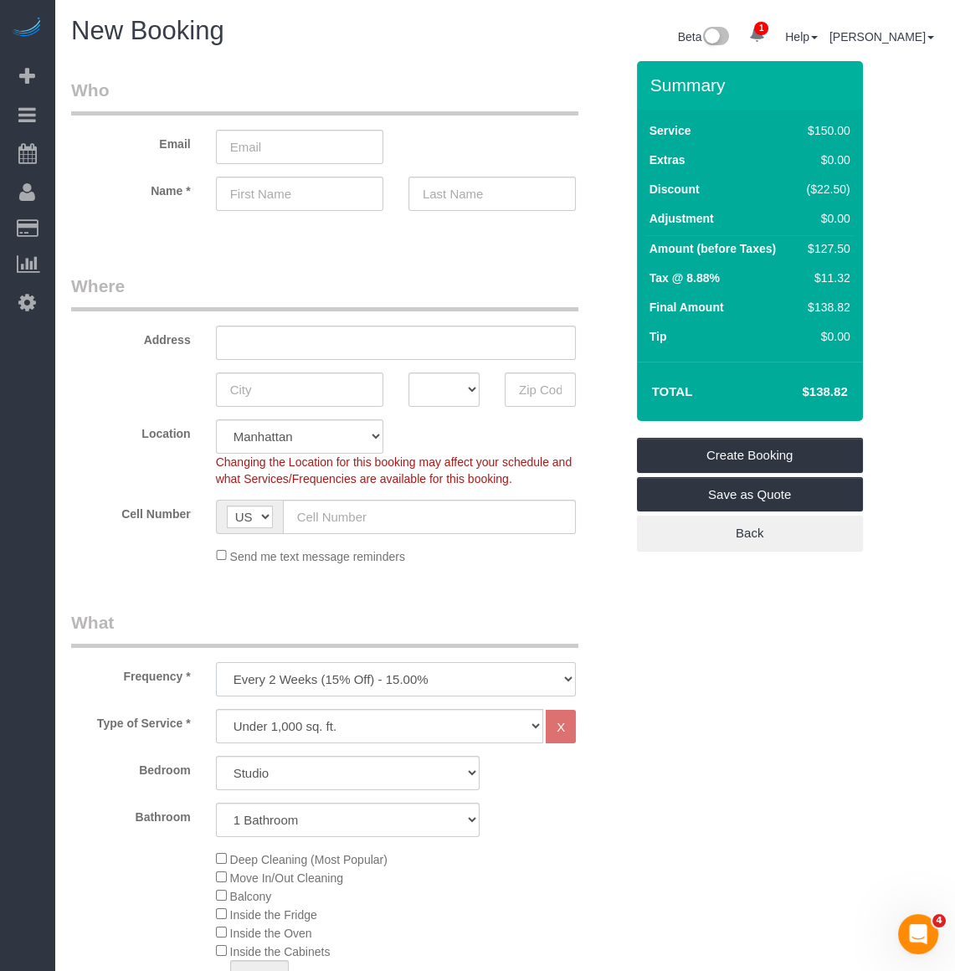
select select "object:17412"
click at [216, 662] on select "One Time Weekly (20% Off) - 20.00% Every 2 Weeks (15% Off) - 15.00% Every 4 Wee…" at bounding box center [396, 679] width 360 height 34
click at [228, 764] on select "Studio 1 Bedroom 2 Bedrooms 3 Bedrooms" at bounding box center [348, 773] width 264 height 34
select select "1"
click at [216, 756] on select "Studio 1 Bedroom 2 Bedrooms 3 Bedrooms" at bounding box center [348, 773] width 264 height 34
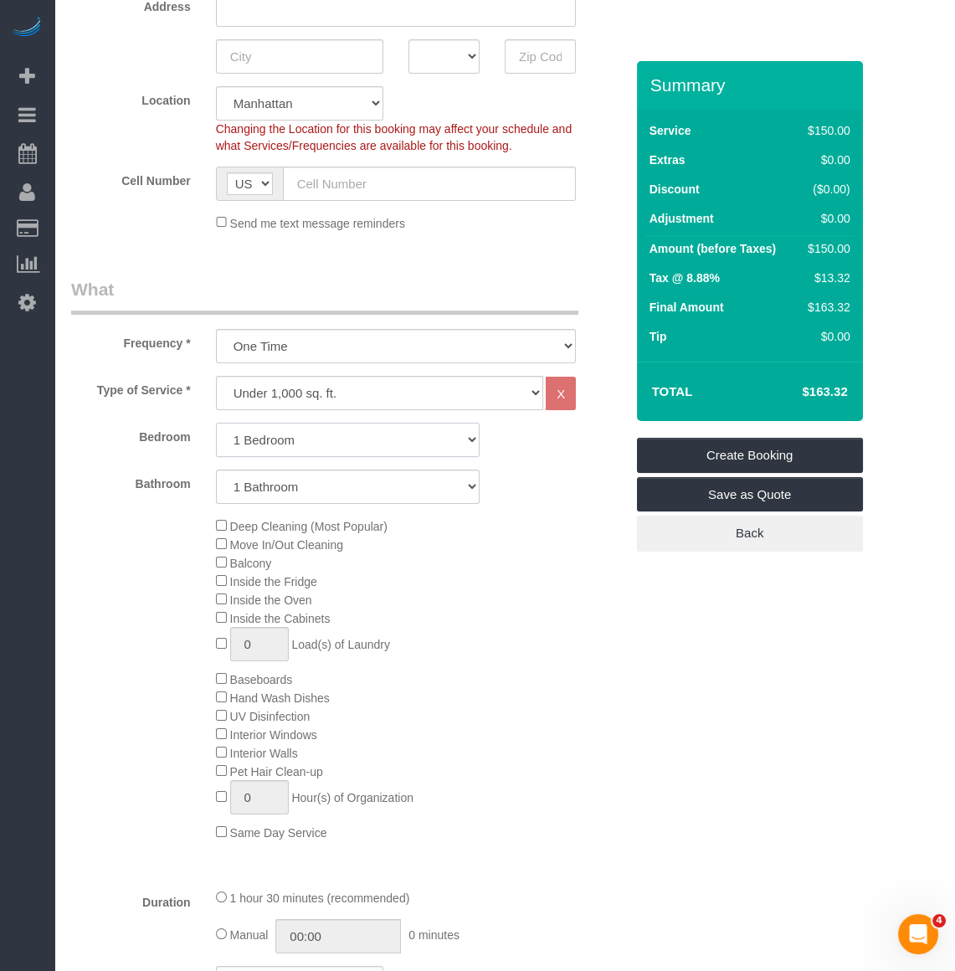
scroll to position [380, 0]
